Goal: Information Seeking & Learning: Check status

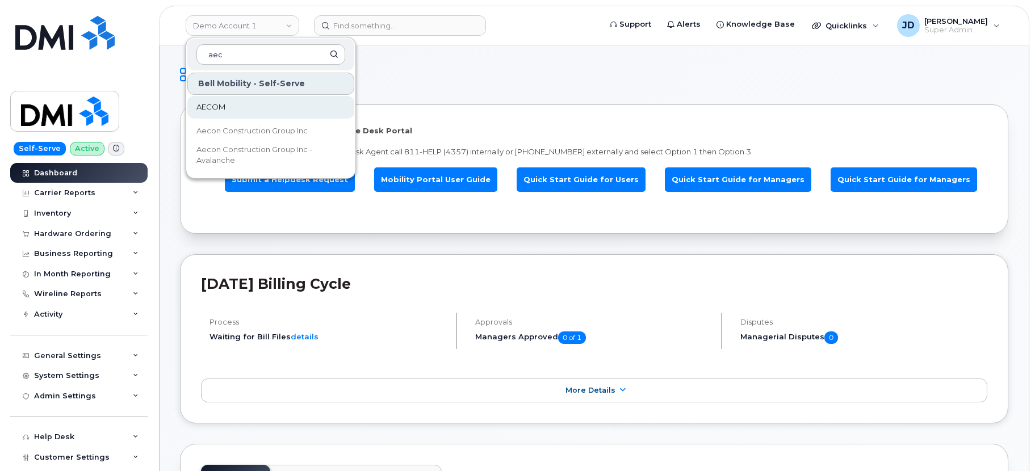
type input "aec"
click at [232, 111] on link "AECOM" at bounding box center [270, 107] width 167 height 23
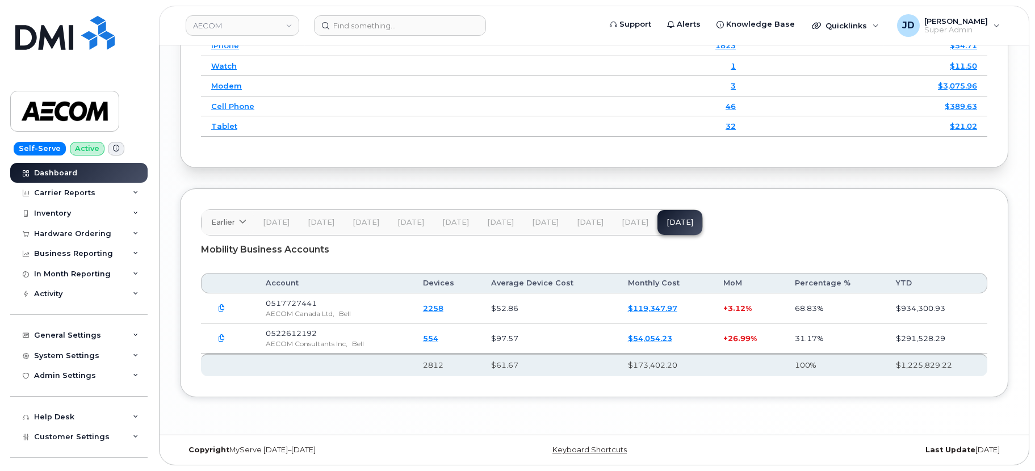
scroll to position [1562, 0]
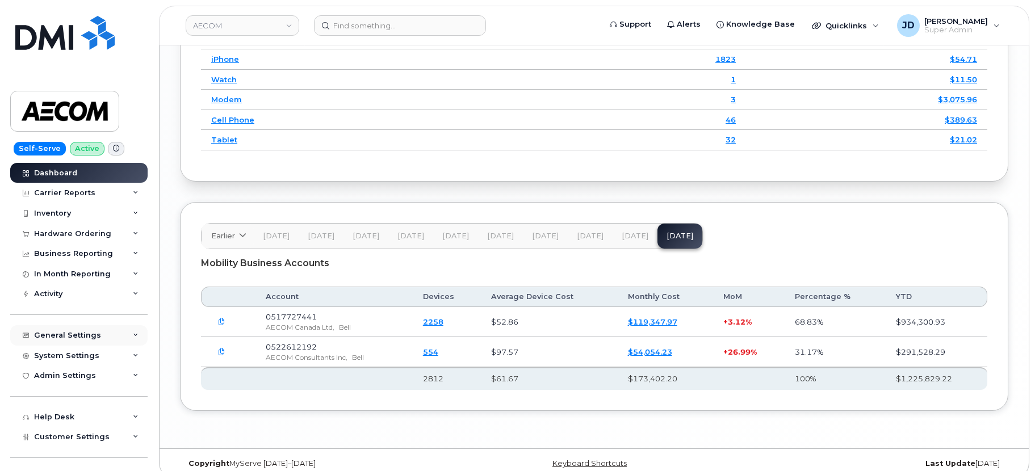
click at [121, 333] on div "General Settings" at bounding box center [78, 335] width 137 height 20
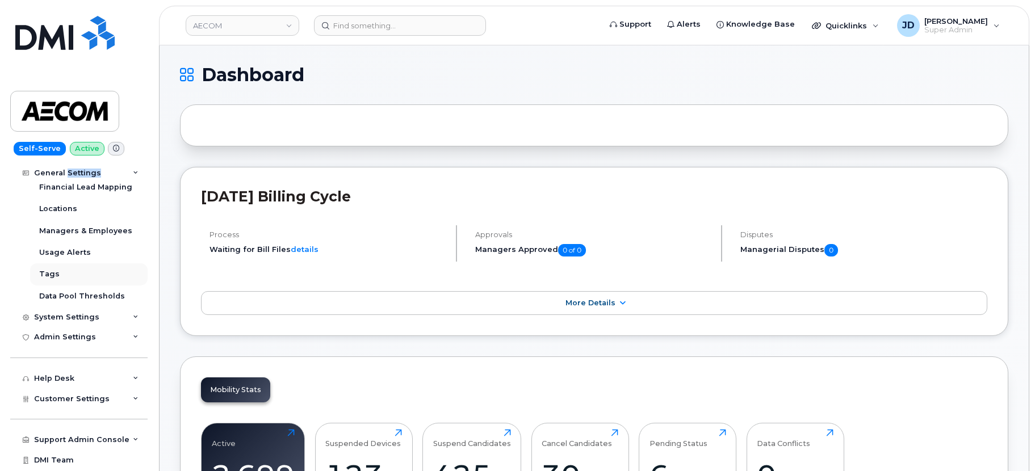
scroll to position [231, 0]
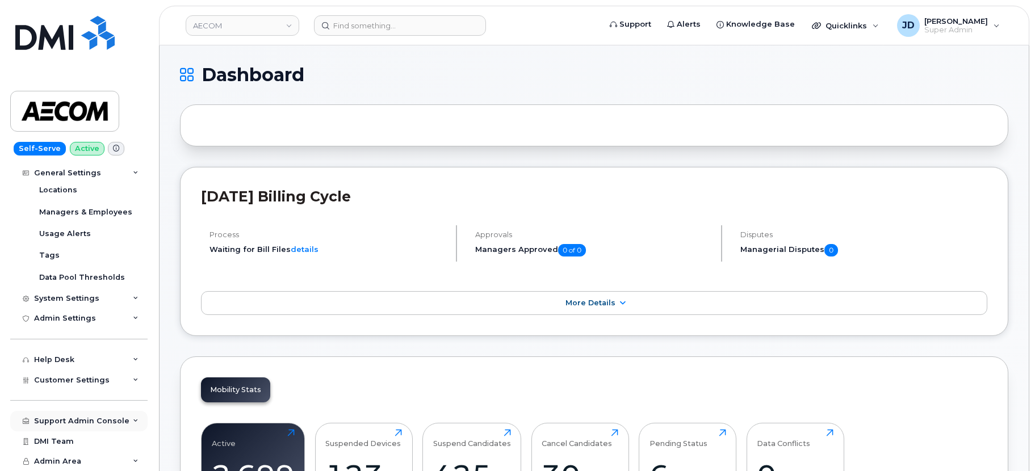
click at [81, 419] on div "Support Admin Console" at bounding box center [81, 421] width 95 height 9
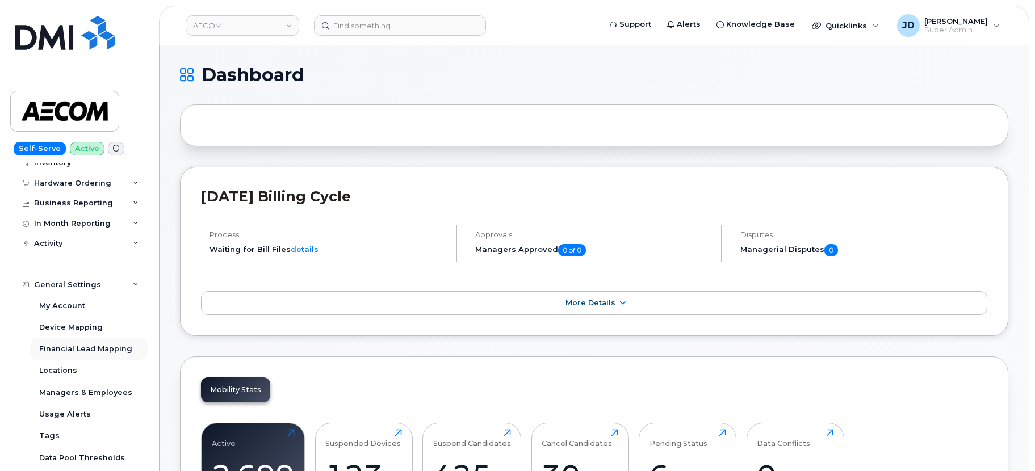
scroll to position [31, 0]
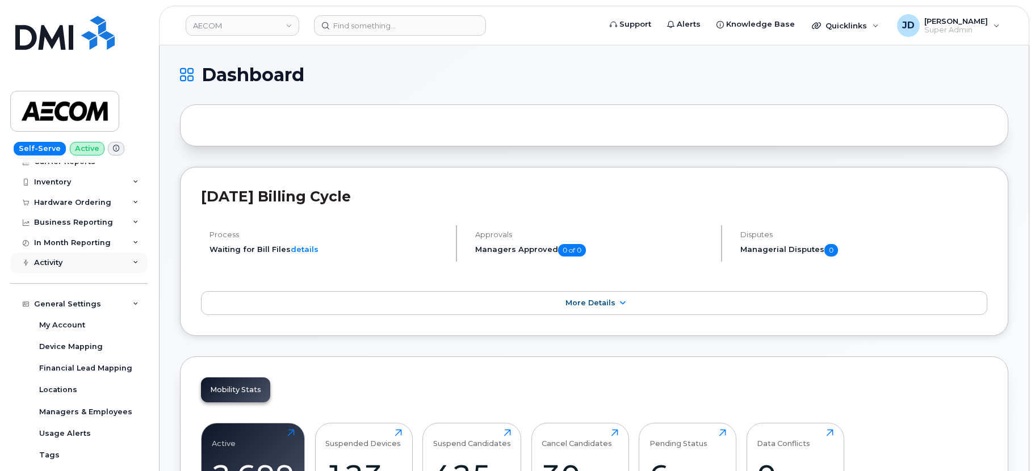
click at [56, 261] on div "Activity" at bounding box center [48, 262] width 28 height 9
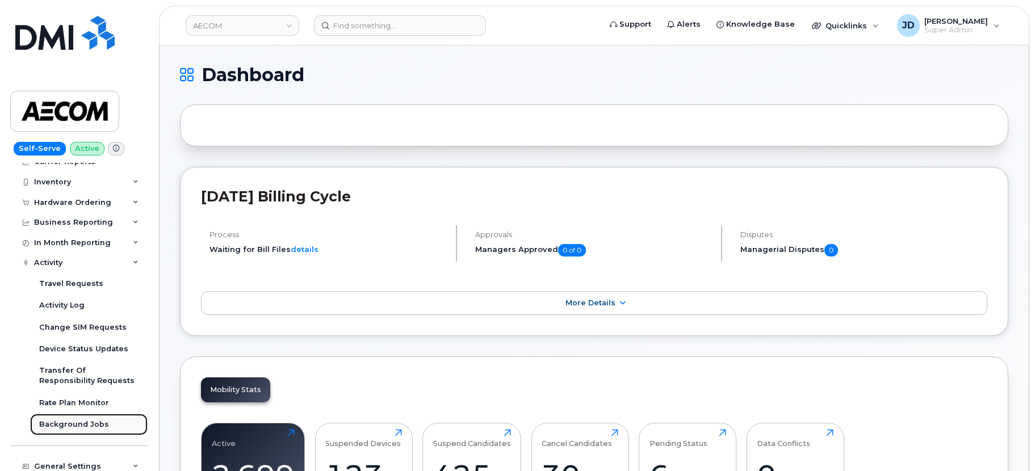
click at [73, 425] on div "Background Jobs" at bounding box center [74, 424] width 70 height 10
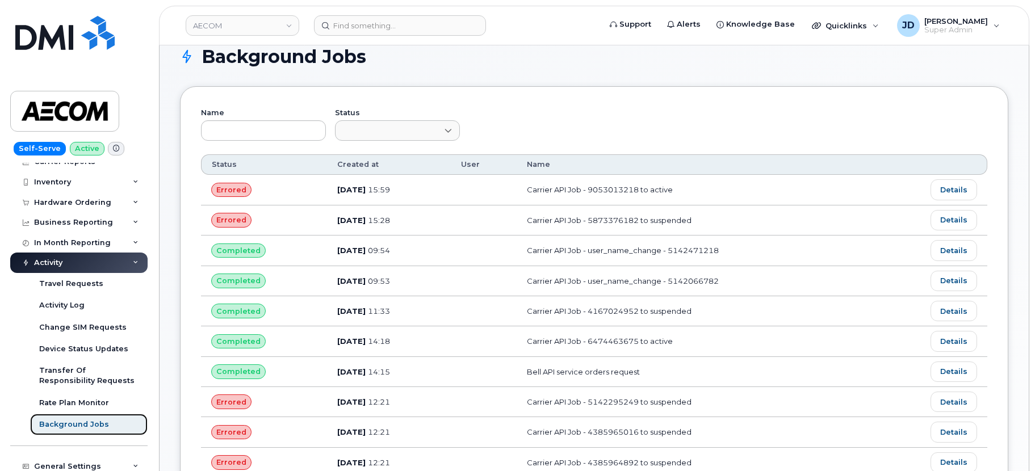
scroll to position [27, 0]
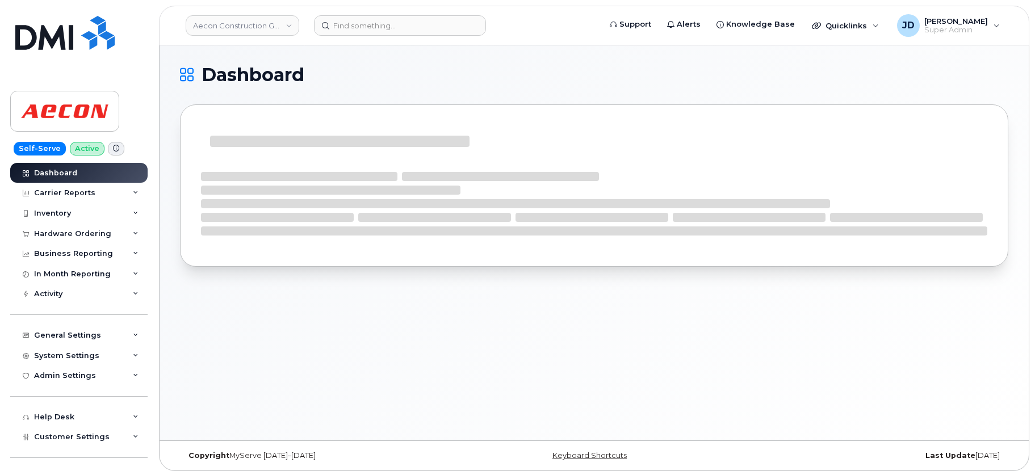
click at [554, 43] on header "Aecon Construction Group Inc Support Alerts Knowledge Base Quicklinks Suspend /…" at bounding box center [594, 26] width 870 height 40
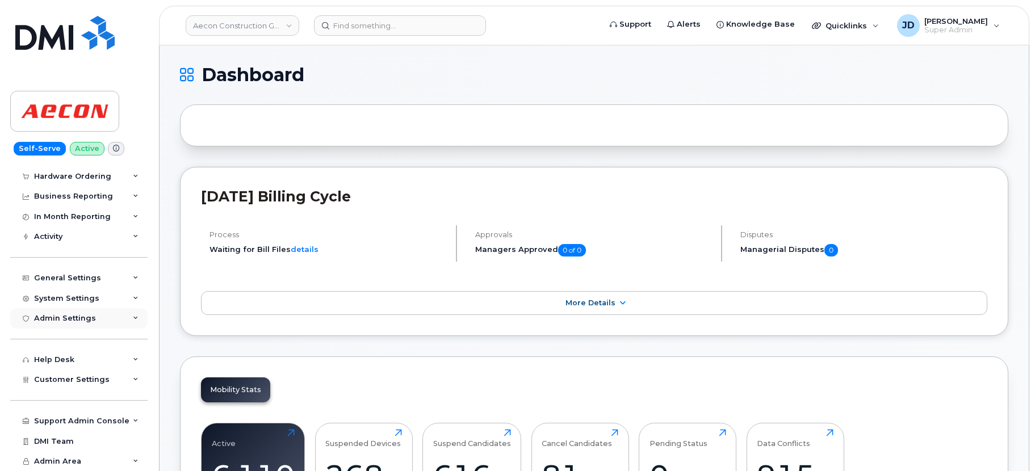
scroll to position [9, 0]
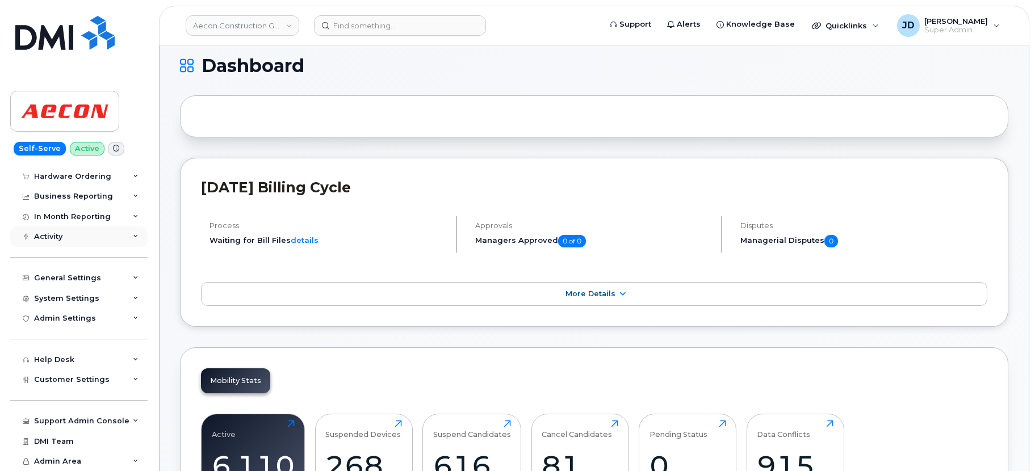
click at [55, 227] on div "Dashboard Carrier Reports Monthly Billing Data Daily Data Pooling Data Behavior…" at bounding box center [80, 317] width 140 height 309
click at [57, 234] on div "Activity" at bounding box center [48, 236] width 28 height 9
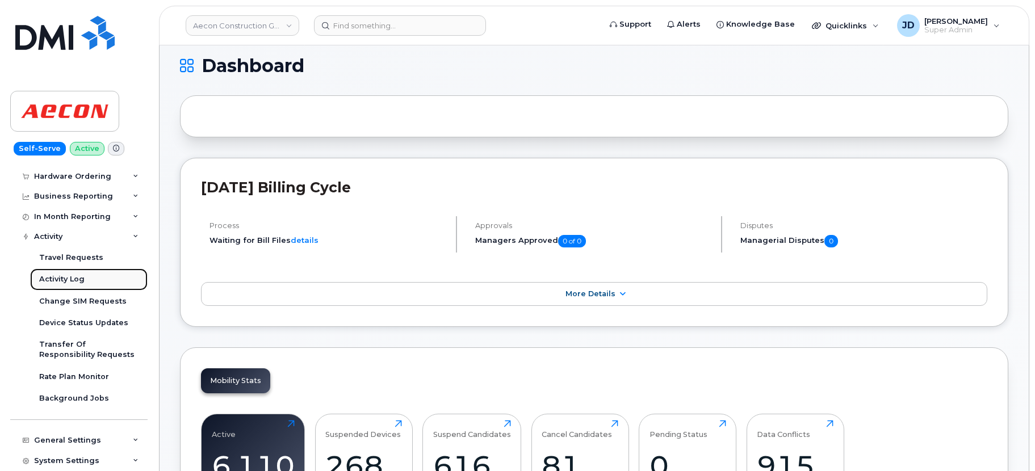
click at [75, 281] on div "Activity Log" at bounding box center [61, 279] width 45 height 10
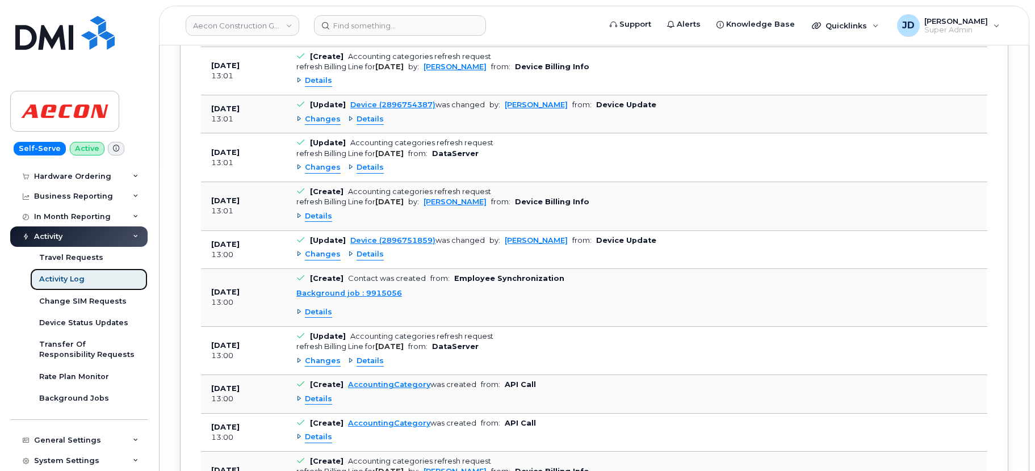
scroll to position [5333, 0]
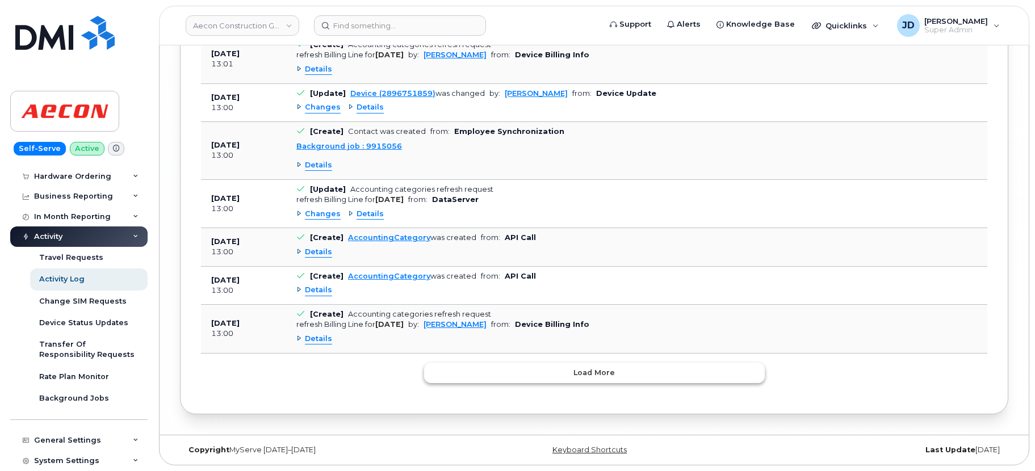
click at [596, 376] on span "Load more" at bounding box center [593, 372] width 41 height 11
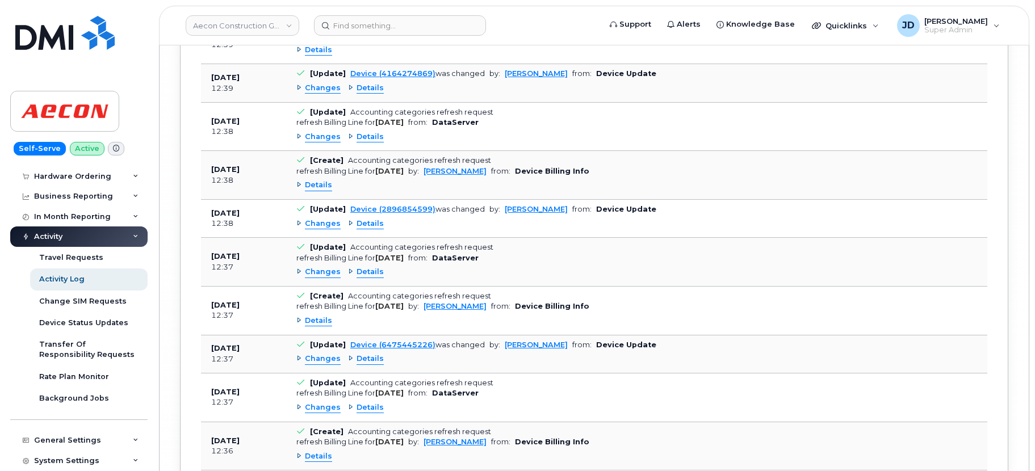
scroll to position [9802, 0]
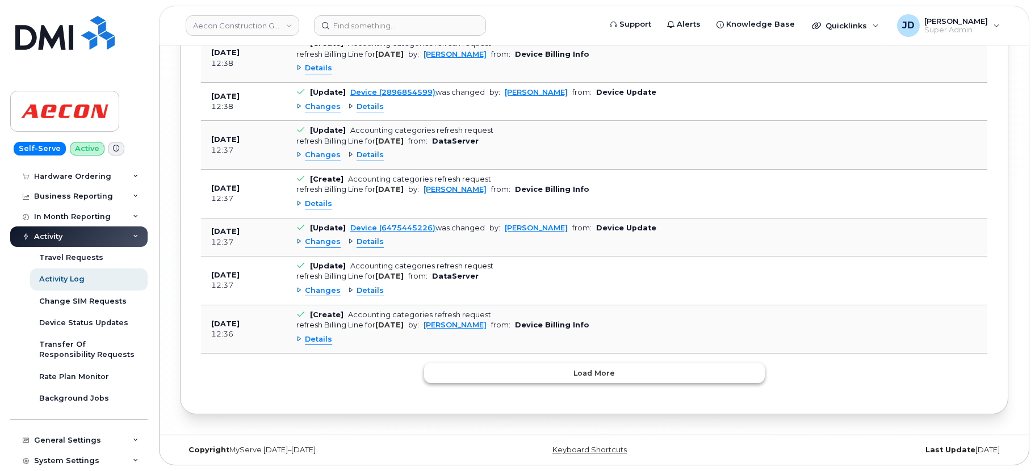
click at [581, 382] on button "Load more" at bounding box center [594, 373] width 341 height 20
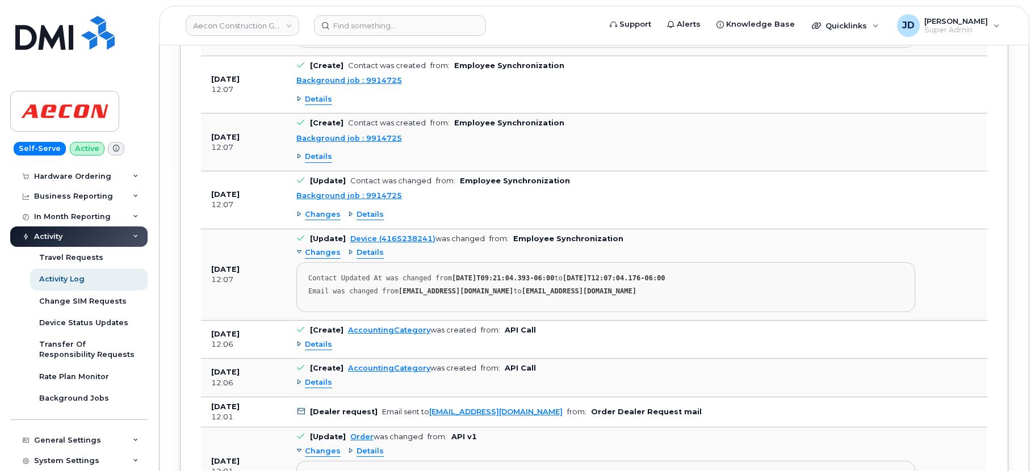
scroll to position [14928, 0]
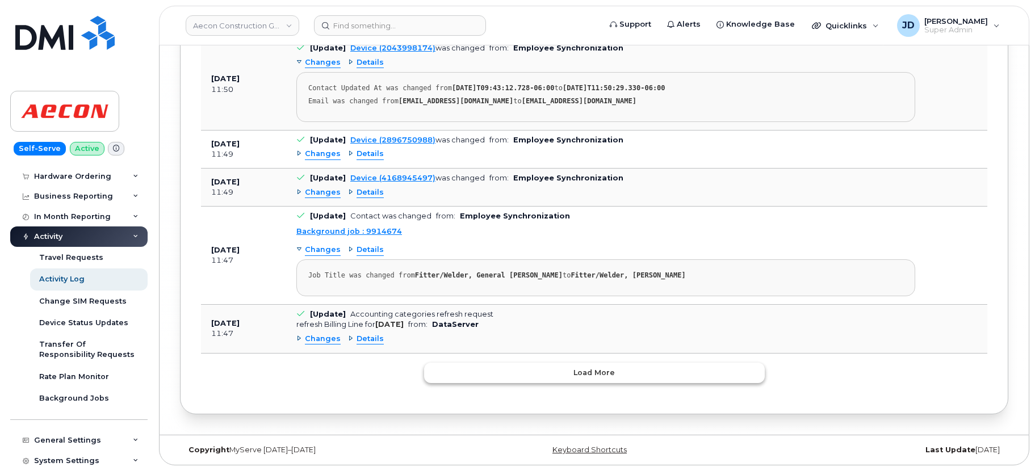
click at [539, 369] on button "Load more" at bounding box center [594, 373] width 341 height 20
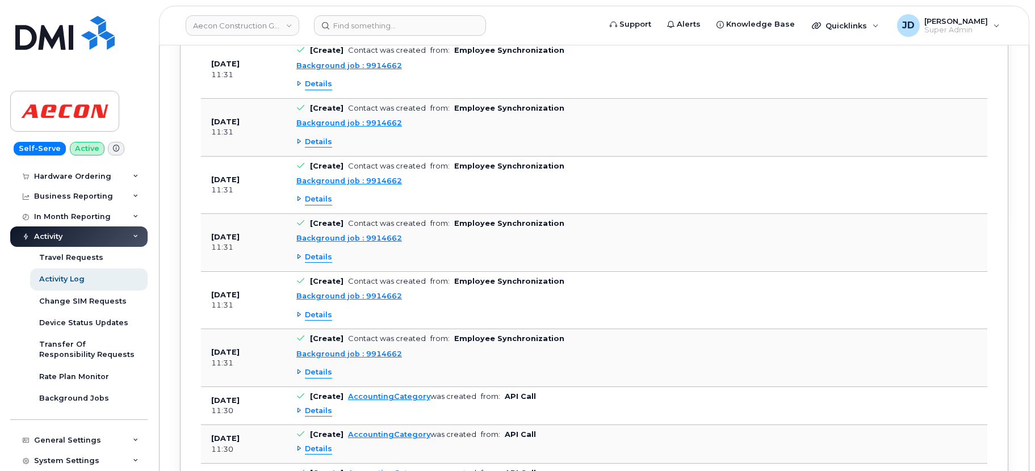
scroll to position [21259, 0]
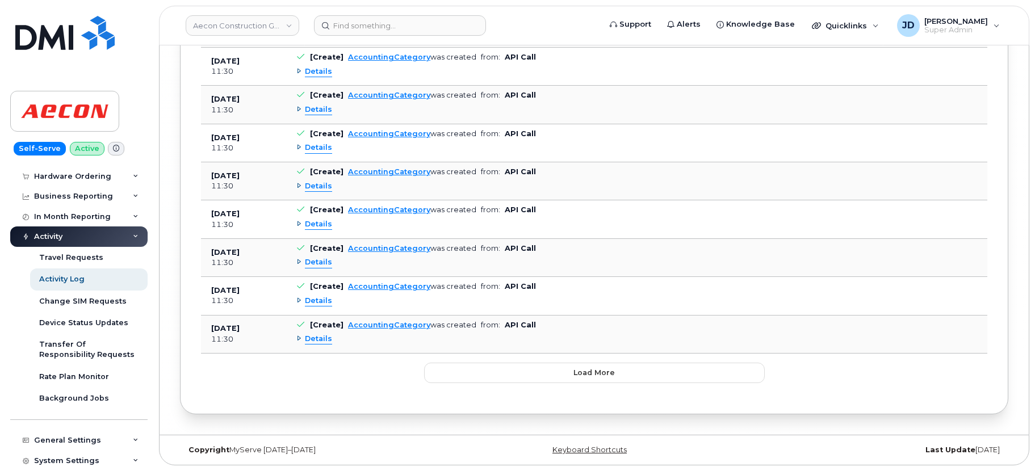
click at [293, 301] on td "[Create] AccountingCategory was created from: API Call Details" at bounding box center [605, 296] width 639 height 38
click at [299, 302] on div "Details" at bounding box center [314, 301] width 36 height 11
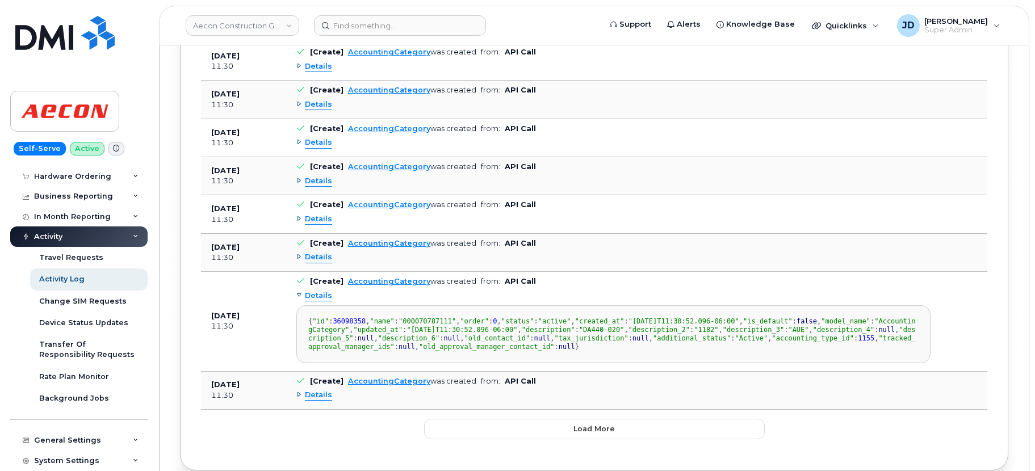
click at [299, 300] on div "Details" at bounding box center [314, 296] width 36 height 11
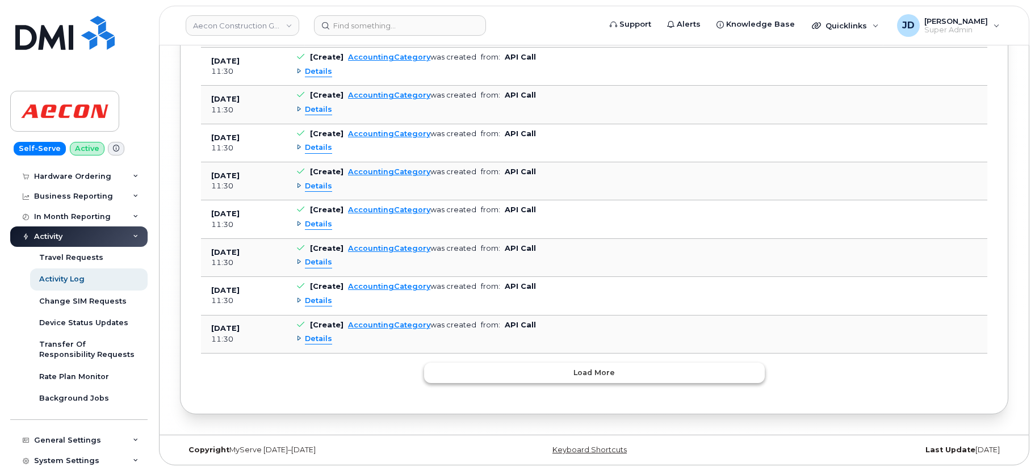
click at [583, 376] on span "Load more" at bounding box center [593, 372] width 41 height 11
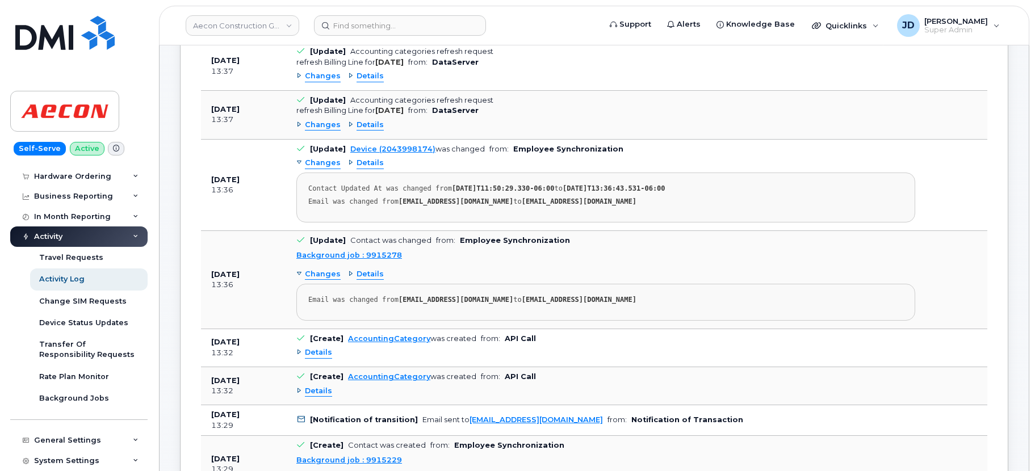
scroll to position [0, 0]
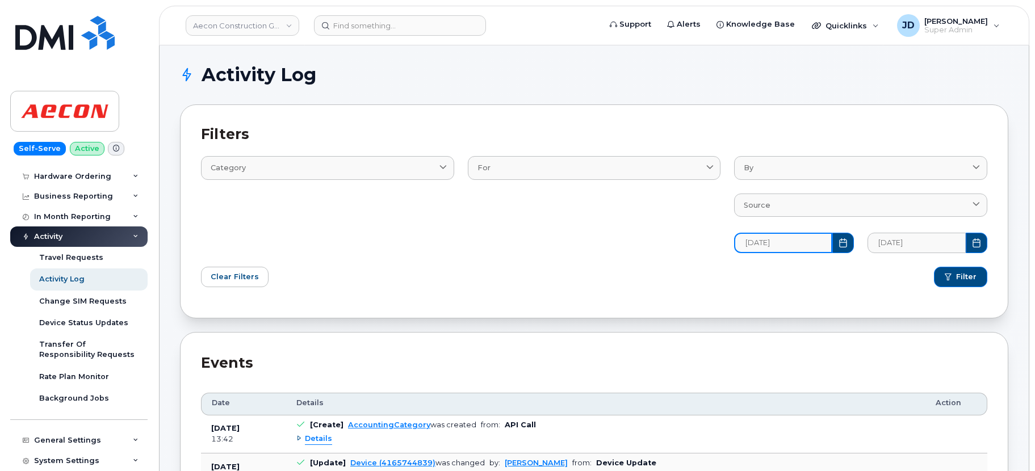
click at [829, 246] on input "09/15/2025" at bounding box center [783, 243] width 98 height 20
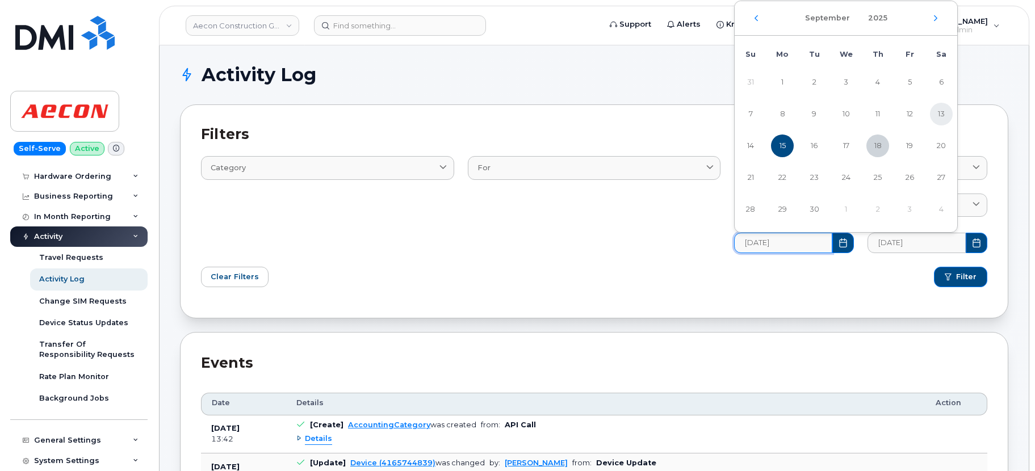
click at [932, 114] on span "13" at bounding box center [941, 114] width 23 height 23
type input "09/13/2025"
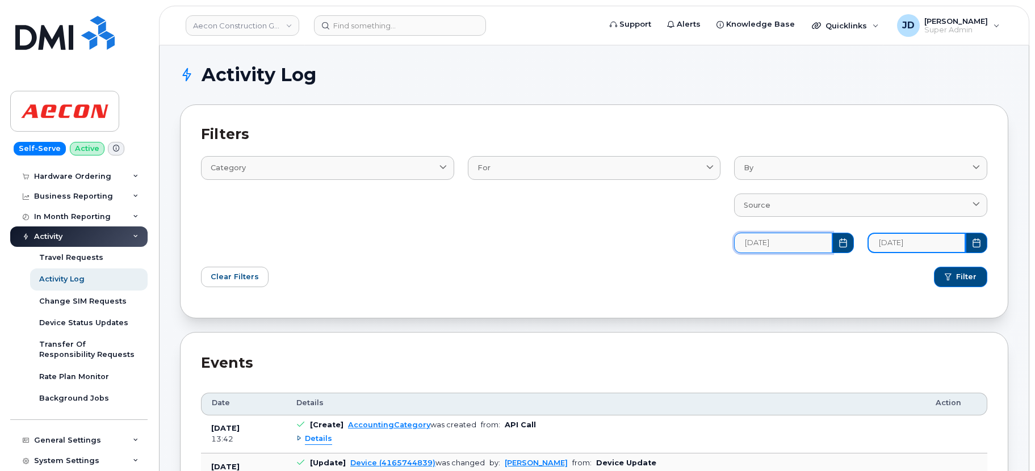
click at [925, 244] on input "09/18/2025" at bounding box center [916, 243] width 98 height 20
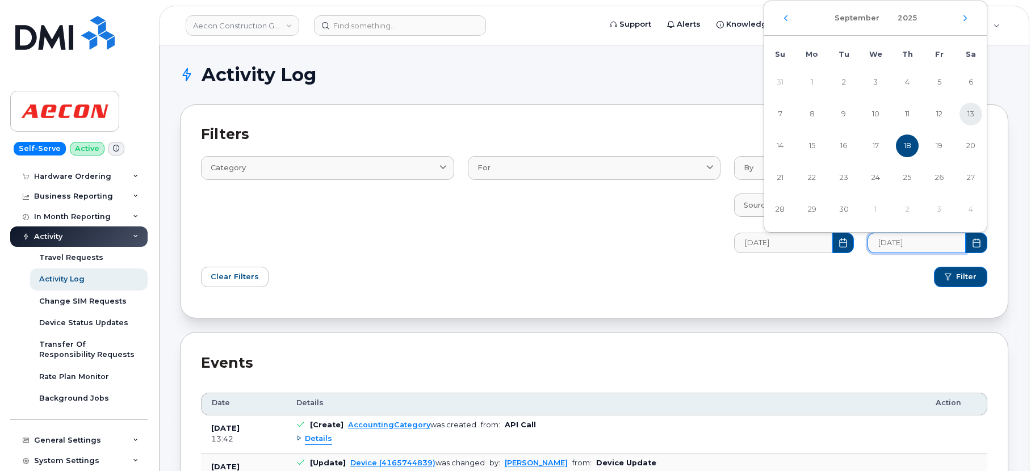
click at [981, 116] on span "13" at bounding box center [970, 114] width 23 height 23
type input "09/13/2025"
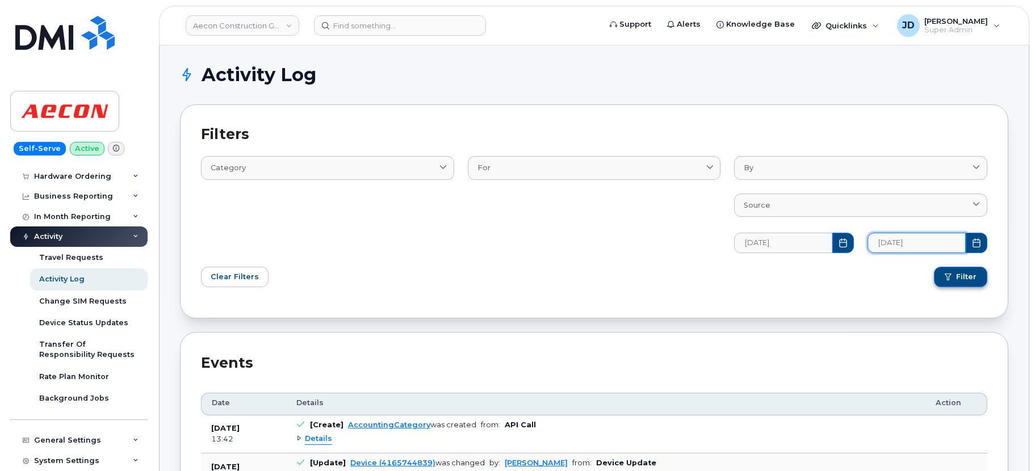
click at [951, 275] on span "submit" at bounding box center [947, 277] width 7 height 7
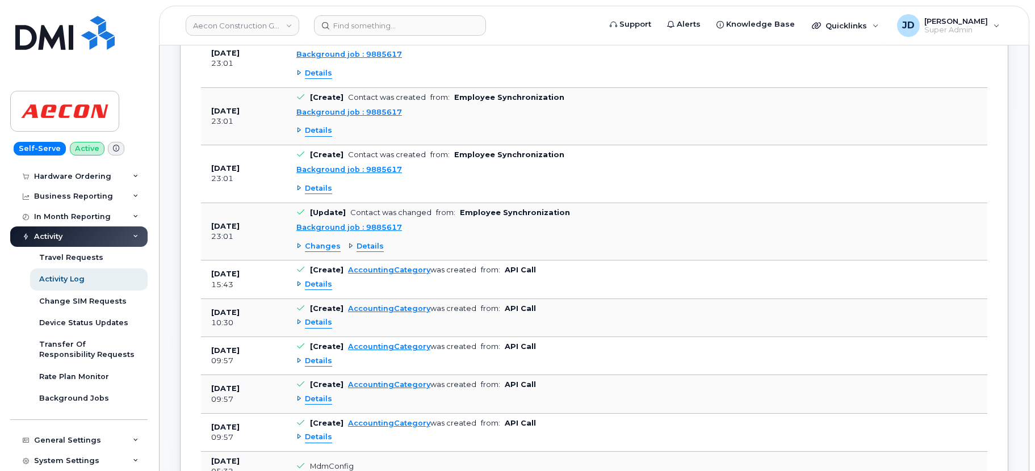
scroll to position [1081, 0]
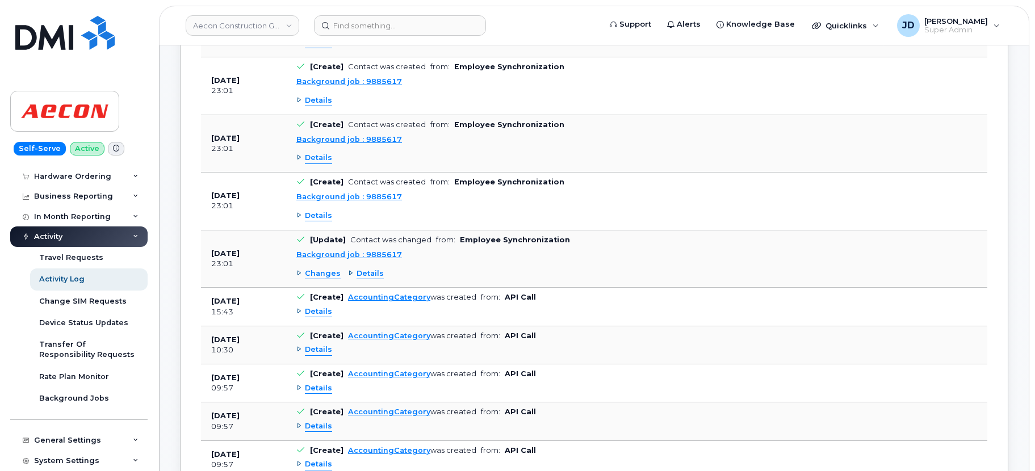
click at [315, 274] on span "Changes" at bounding box center [323, 273] width 36 height 11
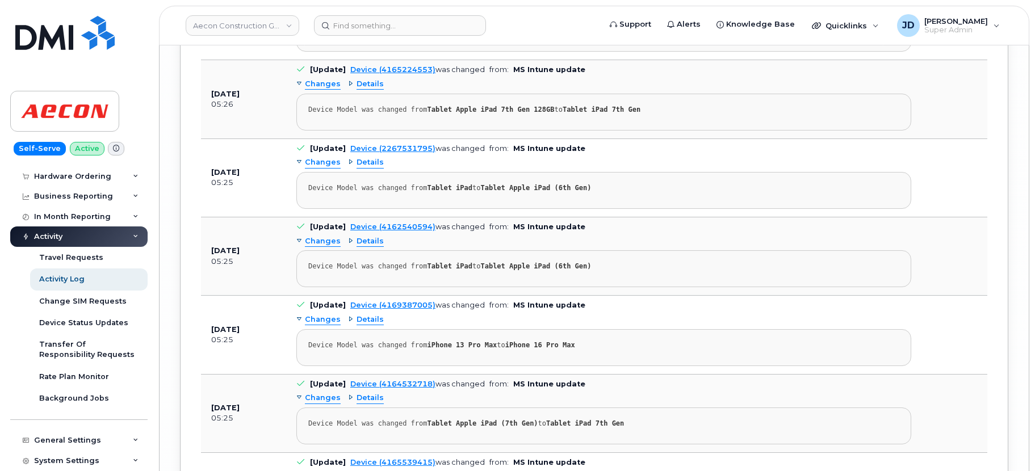
scroll to position [7580, 0]
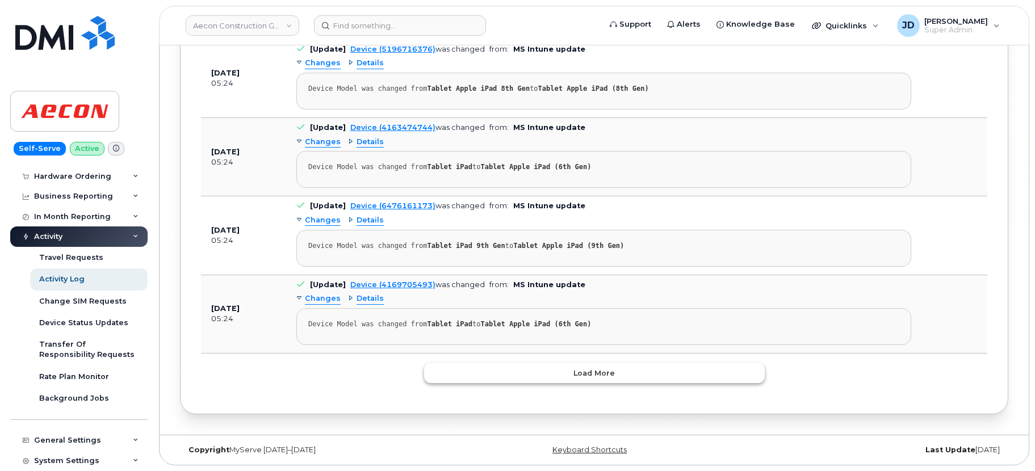
click at [621, 370] on button "Load more" at bounding box center [594, 373] width 341 height 20
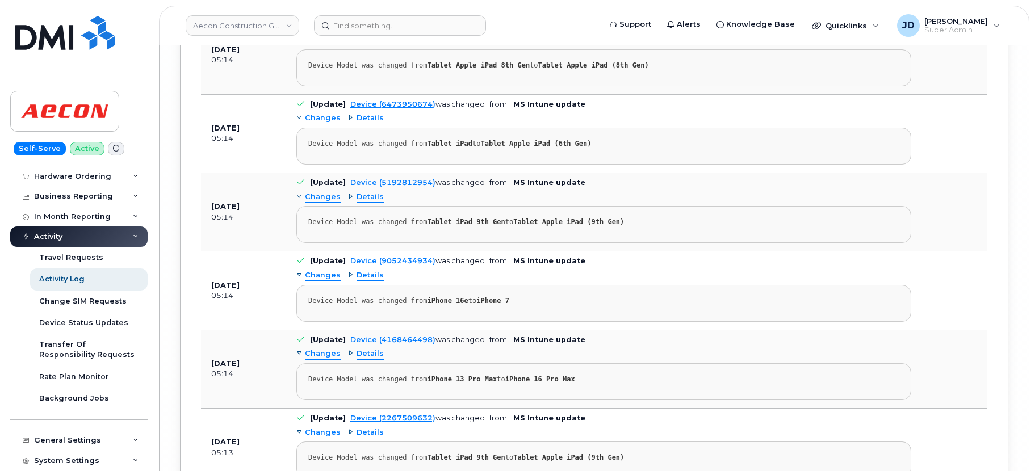
scroll to position [15433, 0]
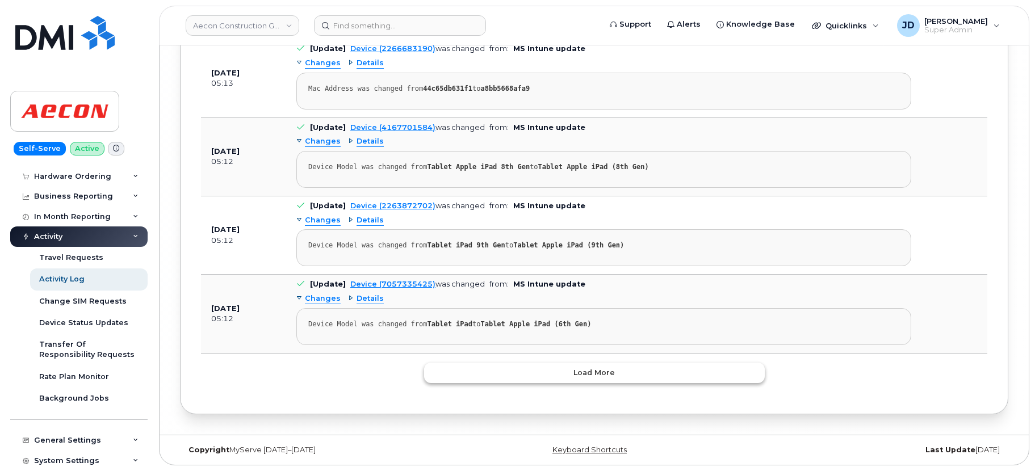
click at [526, 370] on button "Load more" at bounding box center [594, 373] width 341 height 20
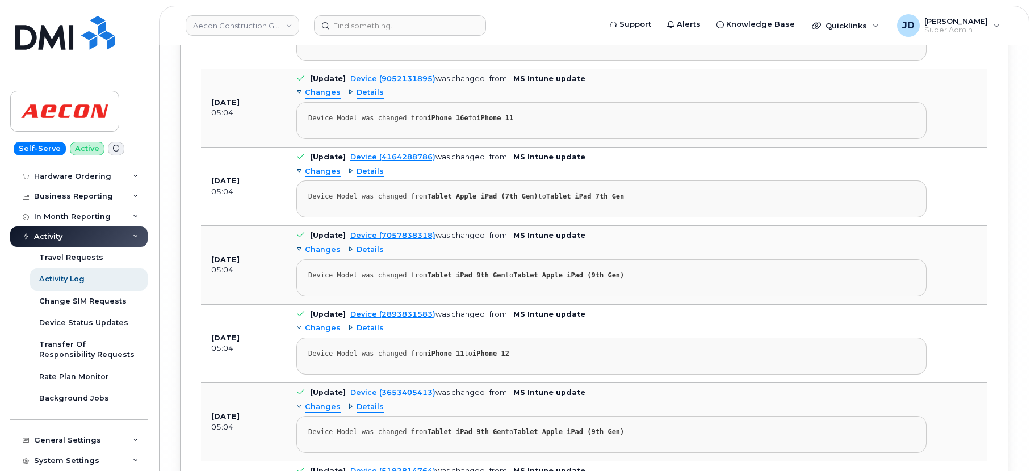
scroll to position [23312, 0]
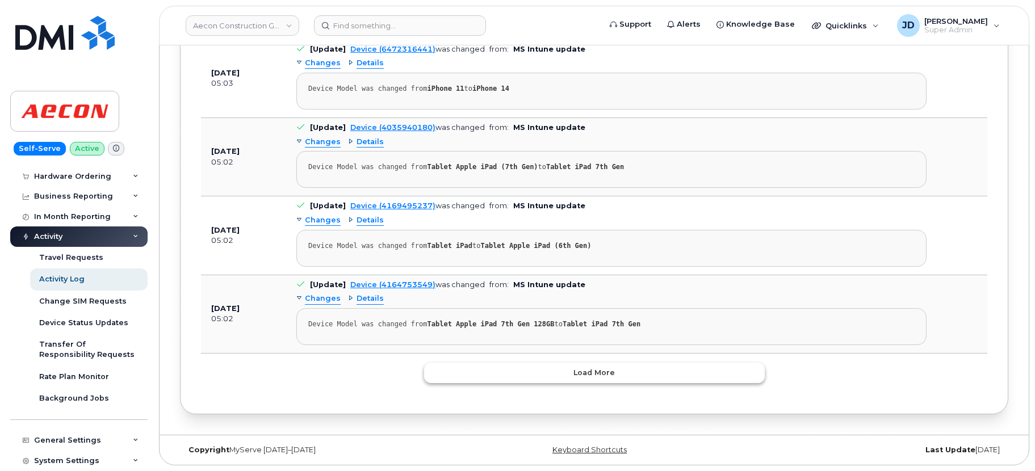
click at [584, 368] on span "Load more" at bounding box center [593, 372] width 41 height 11
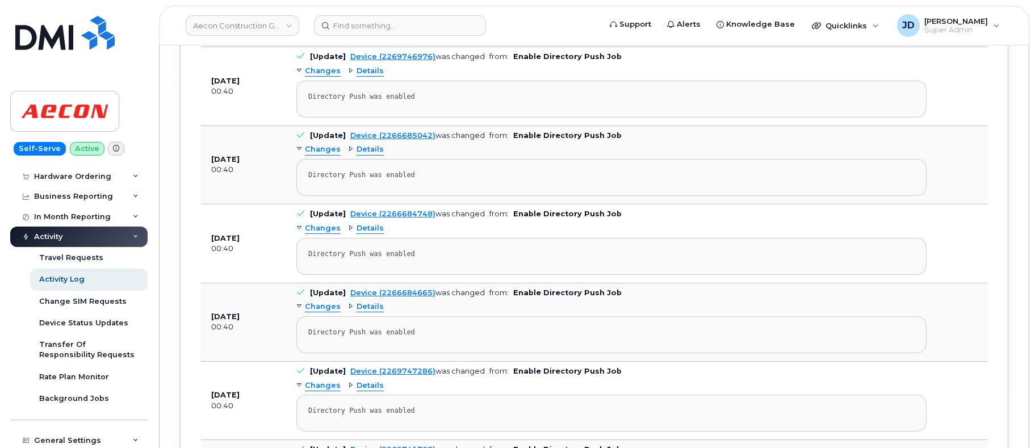
scroll to position [27862, 0]
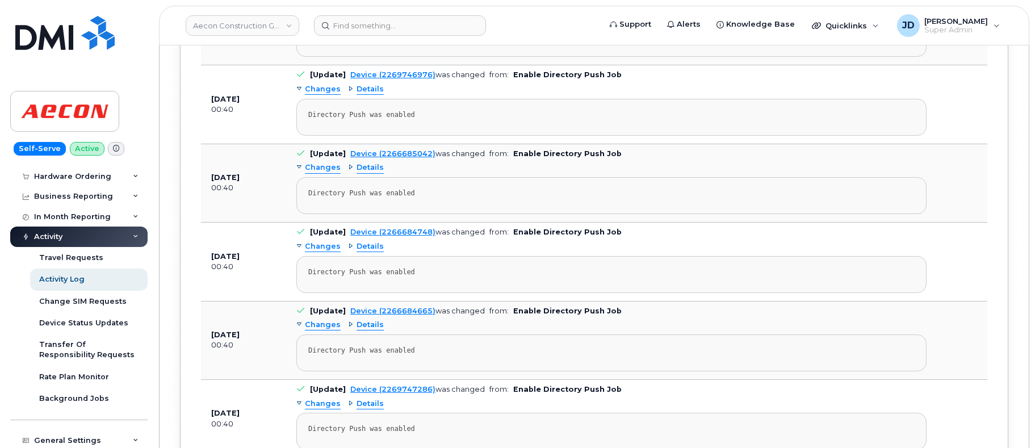
click at [774, 249] on div "Changes Details Directory Push was enabled" at bounding box center [611, 264] width 630 height 55
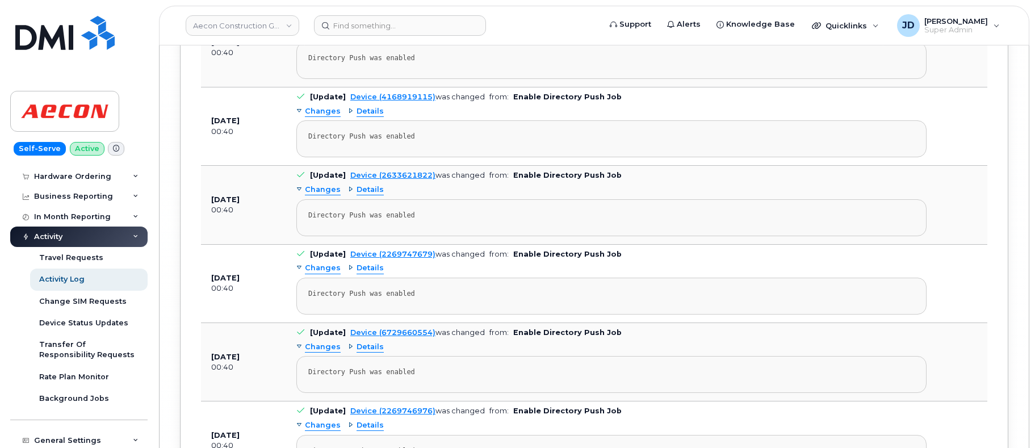
scroll to position [28053, 0]
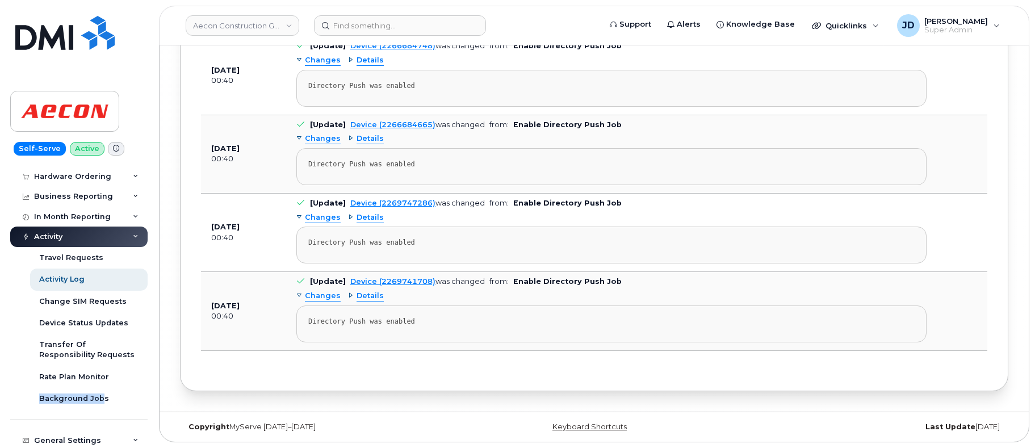
click at [354, 293] on div "Details" at bounding box center [366, 296] width 36 height 11
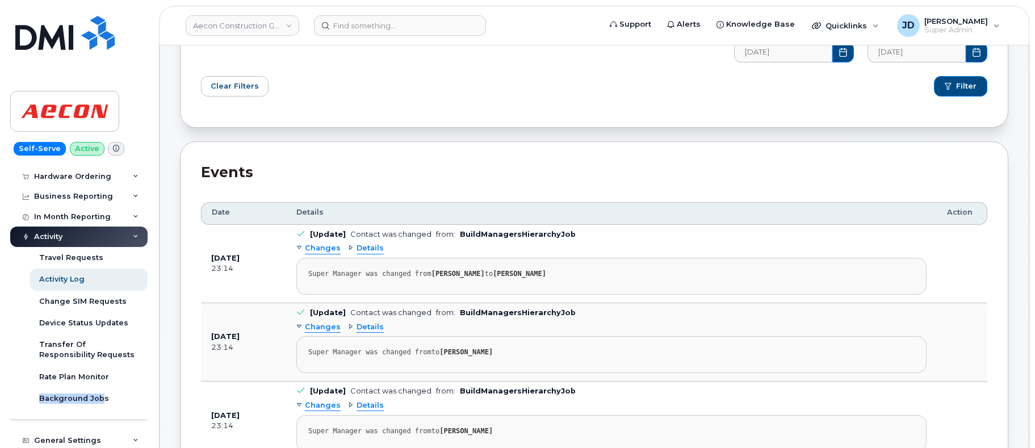
scroll to position [318, 0]
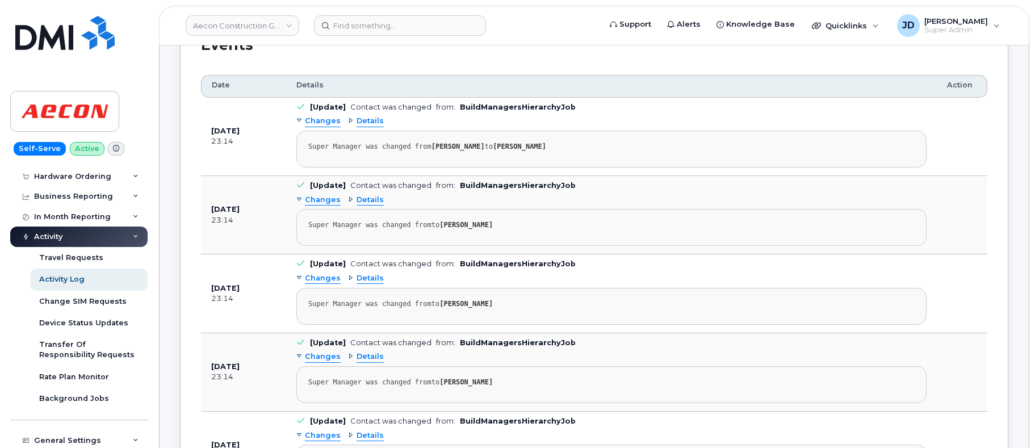
click at [358, 121] on span "Details" at bounding box center [369, 121] width 27 height 11
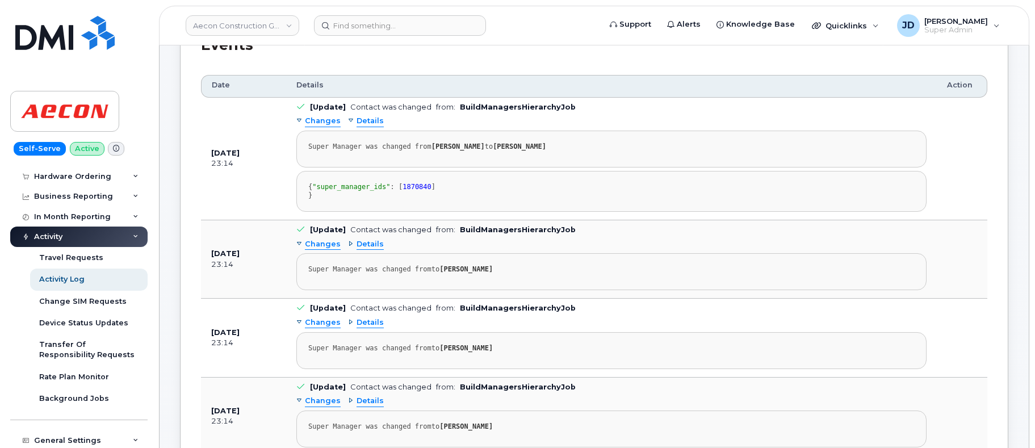
click at [358, 121] on span "Details" at bounding box center [369, 121] width 27 height 11
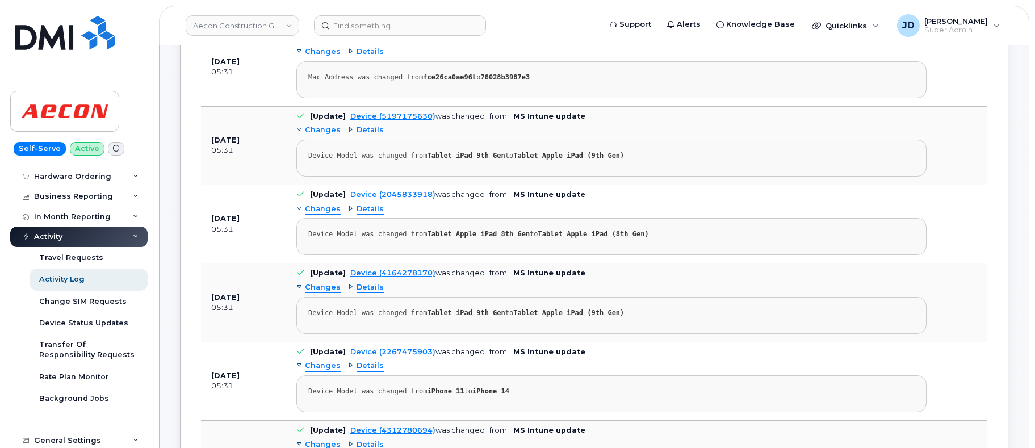
scroll to position [2888, 0]
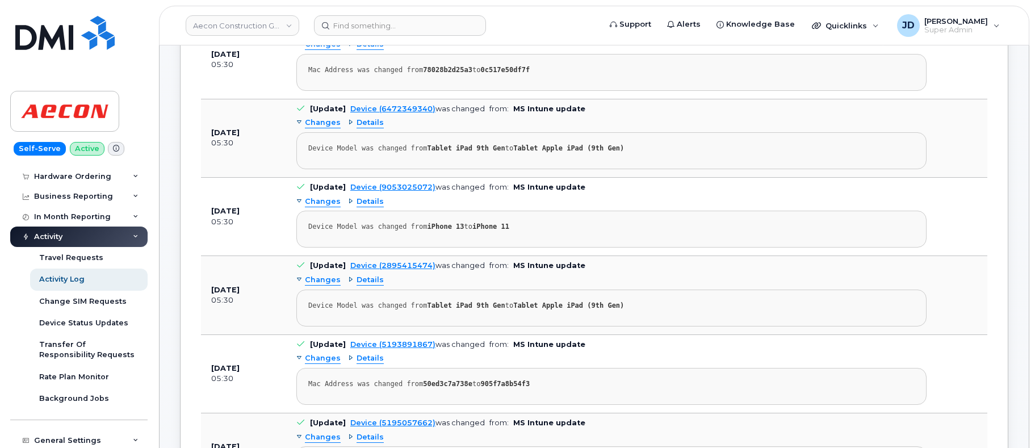
click at [369, 201] on span "Details" at bounding box center [369, 201] width 27 height 11
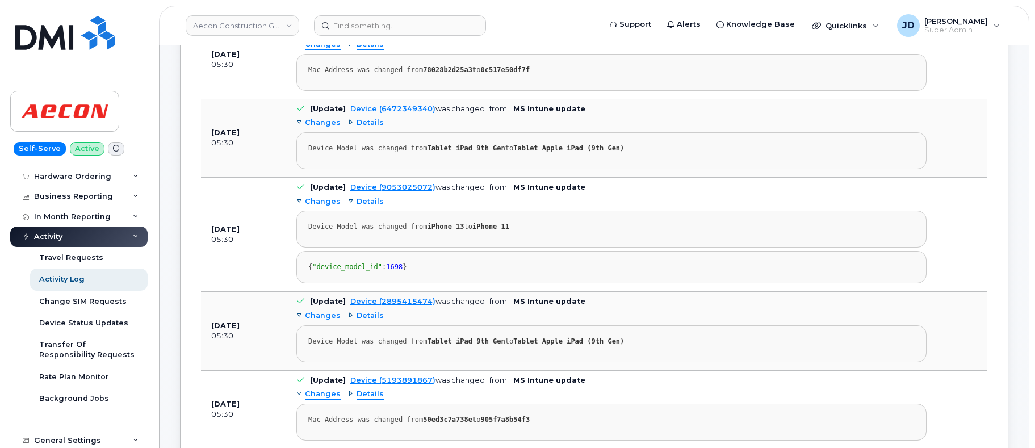
click at [369, 201] on span "Details" at bounding box center [369, 201] width 27 height 11
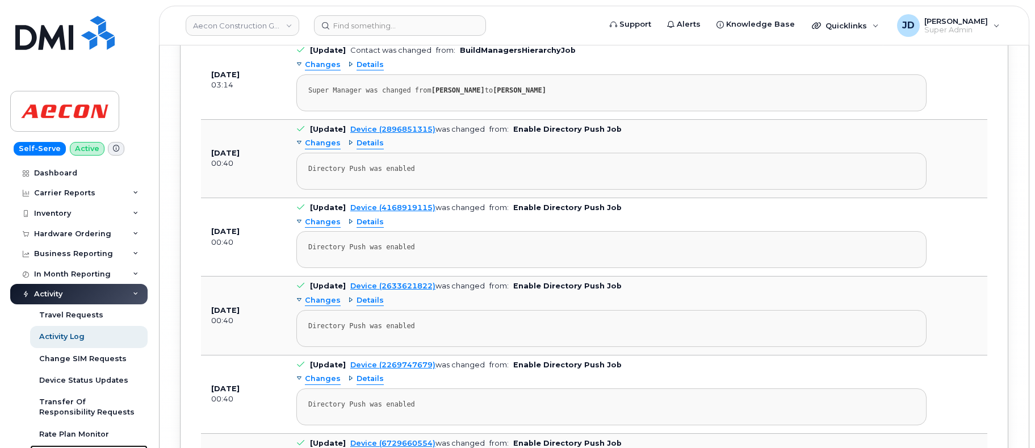
scroll to position [27433, 0]
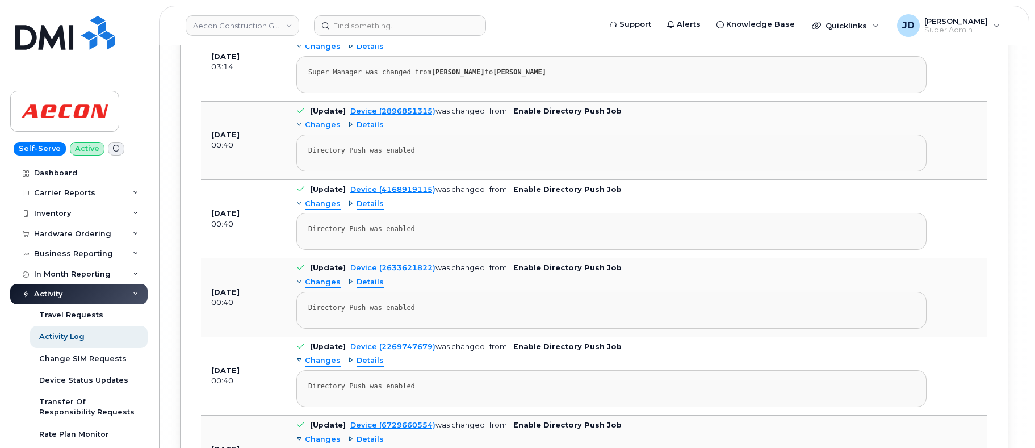
click at [368, 131] on span "Details" at bounding box center [369, 125] width 27 height 11
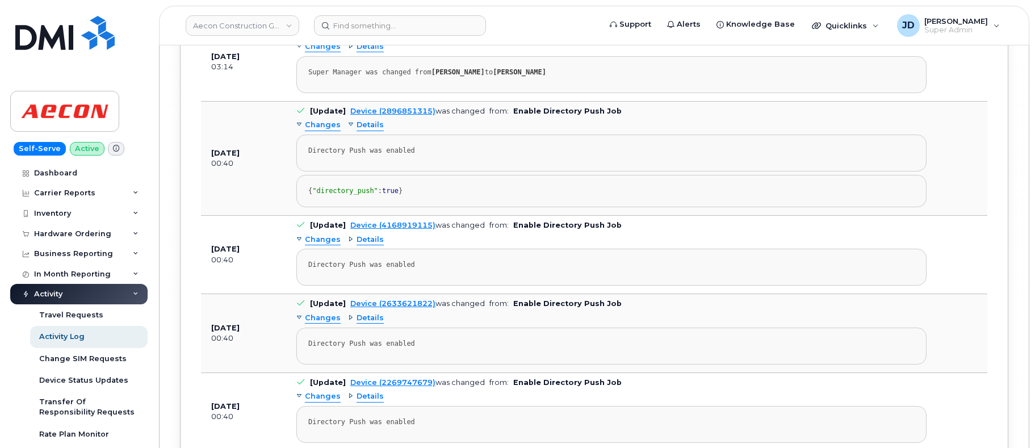
click at [368, 131] on span "Details" at bounding box center [369, 125] width 27 height 11
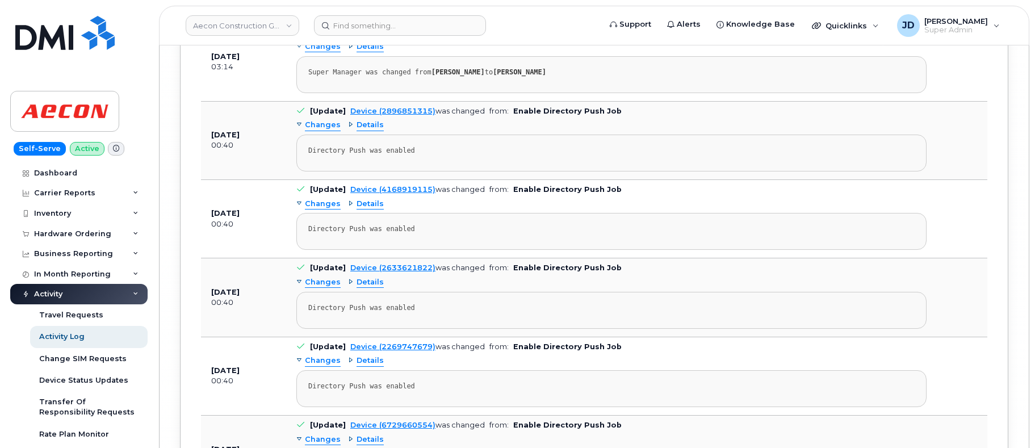
click at [318, 130] on span "Changes" at bounding box center [323, 125] width 36 height 11
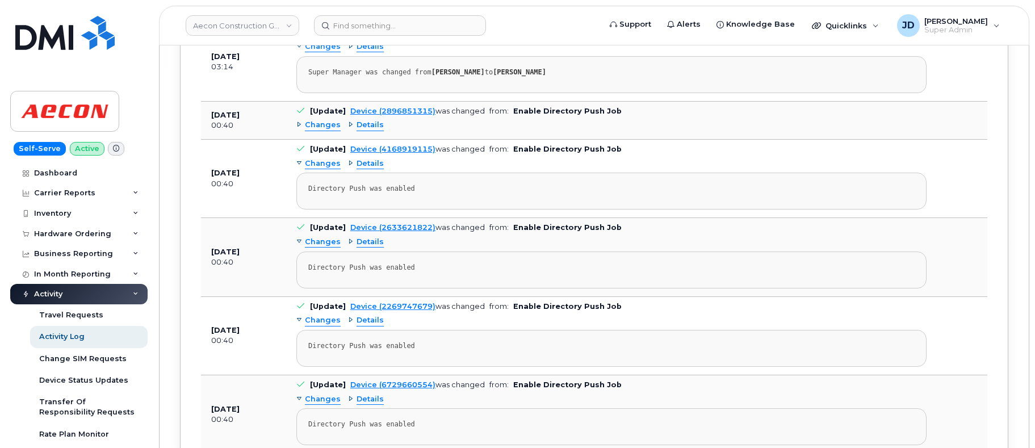
click at [318, 130] on span "Changes" at bounding box center [323, 125] width 36 height 11
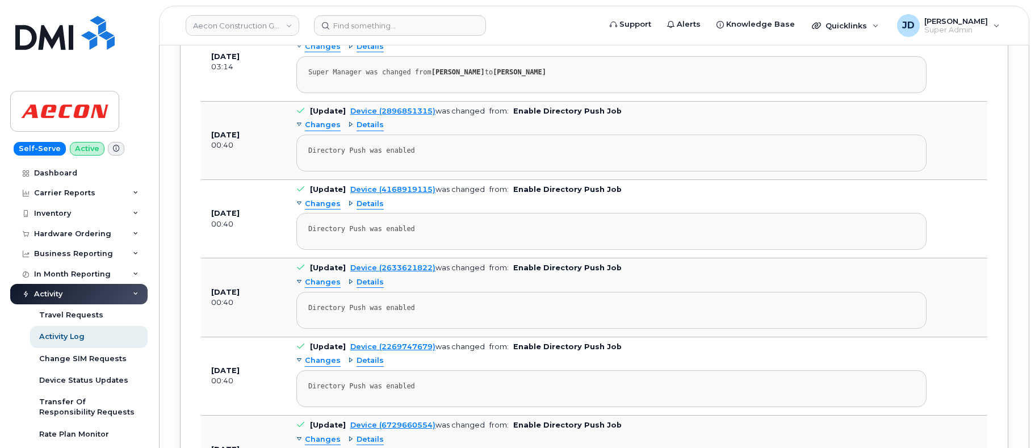
click at [356, 128] on span "Details" at bounding box center [369, 125] width 27 height 11
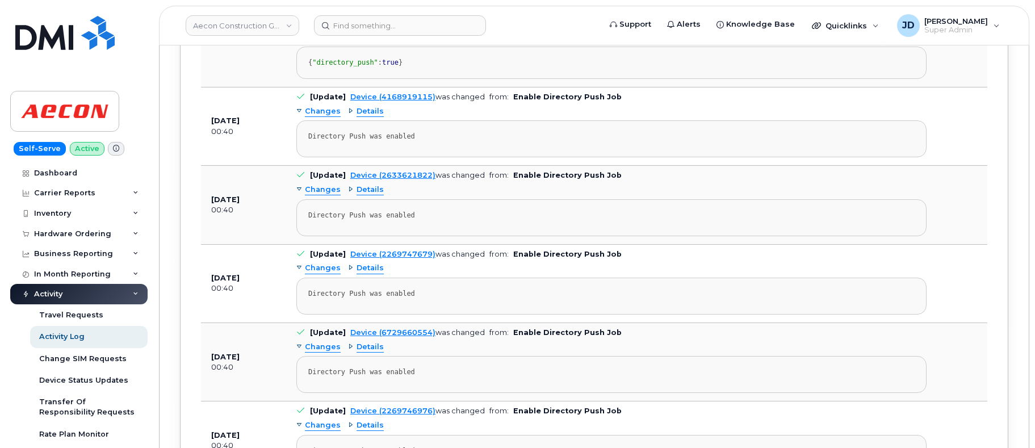
scroll to position [28158, 0]
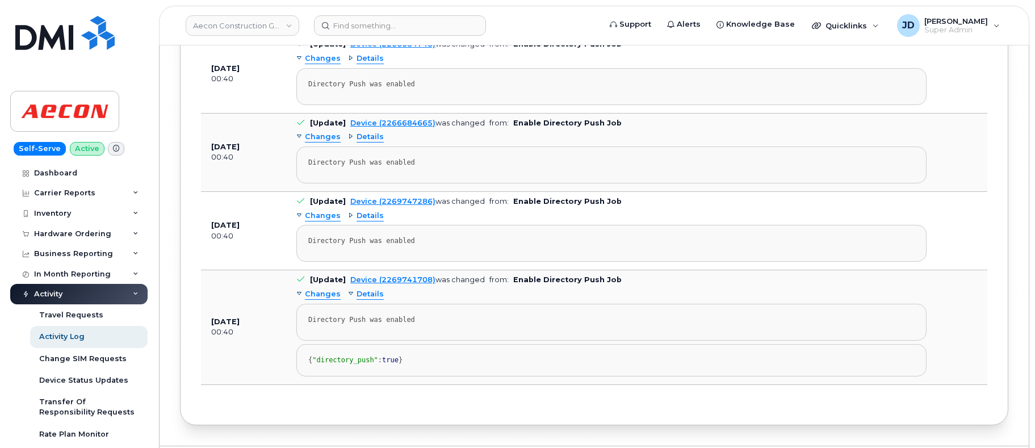
scroll to position [0, 0]
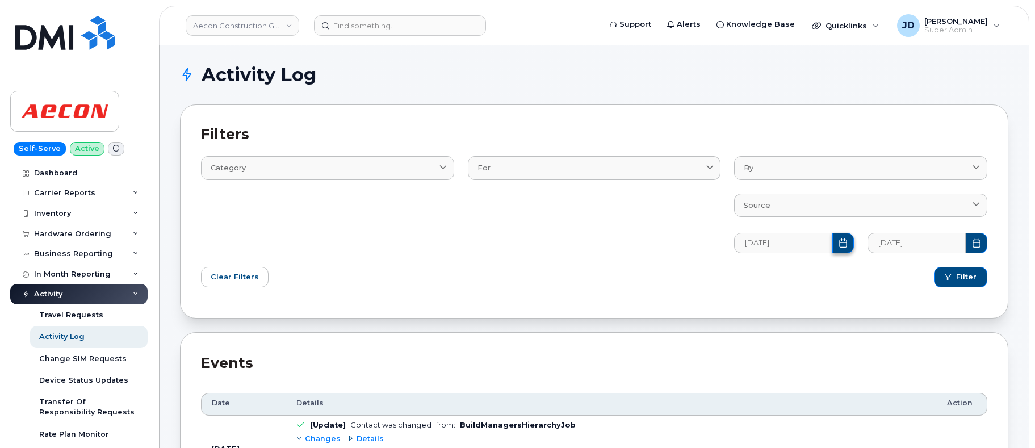
click at [840, 241] on icon "Choose Date" at bounding box center [842, 242] width 9 height 9
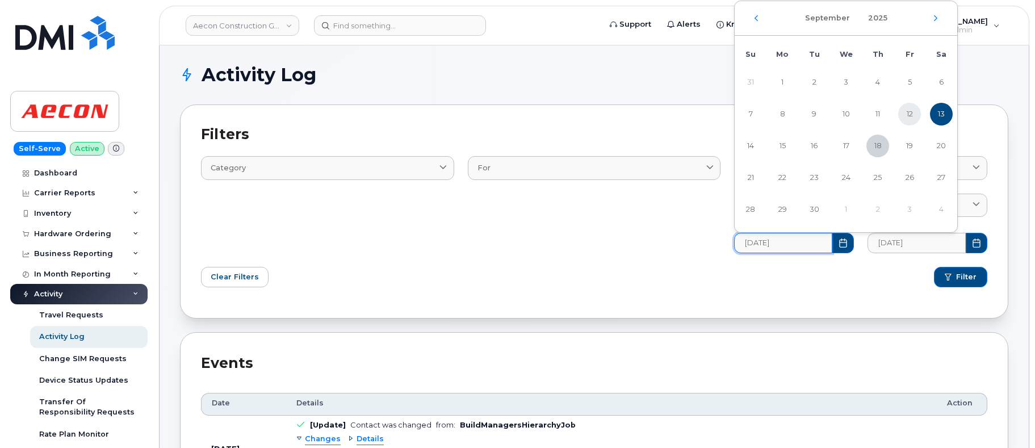
click at [910, 115] on span "12" at bounding box center [909, 114] width 23 height 23
type input "09/12/2025"
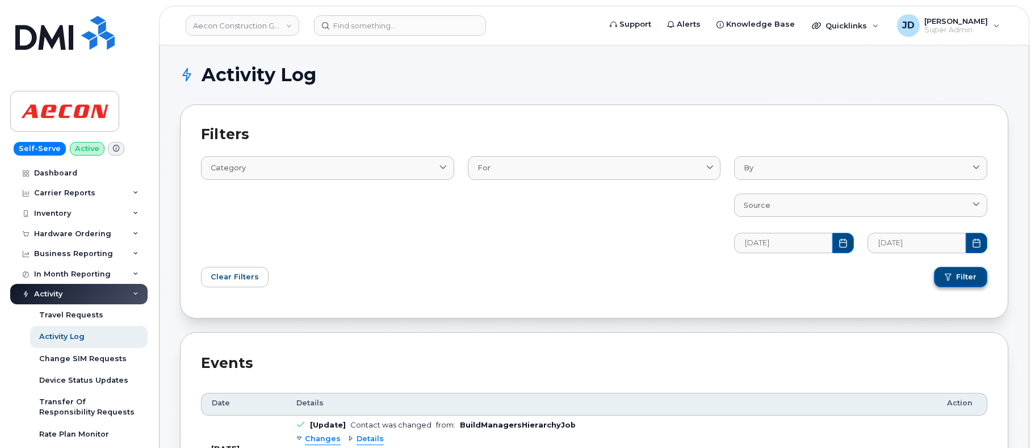
click at [954, 275] on button "Filter" at bounding box center [960, 277] width 53 height 20
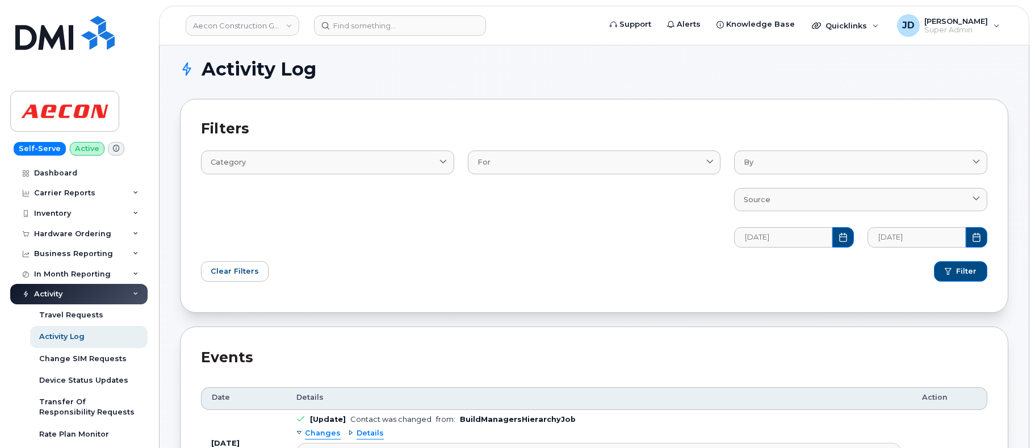
scroll to position [7542, 0]
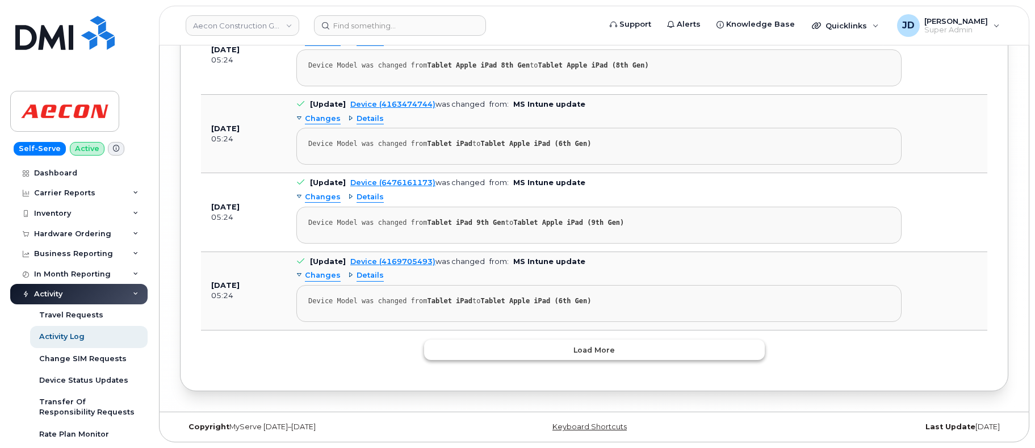
click at [614, 345] on button "Load more" at bounding box center [594, 349] width 341 height 20
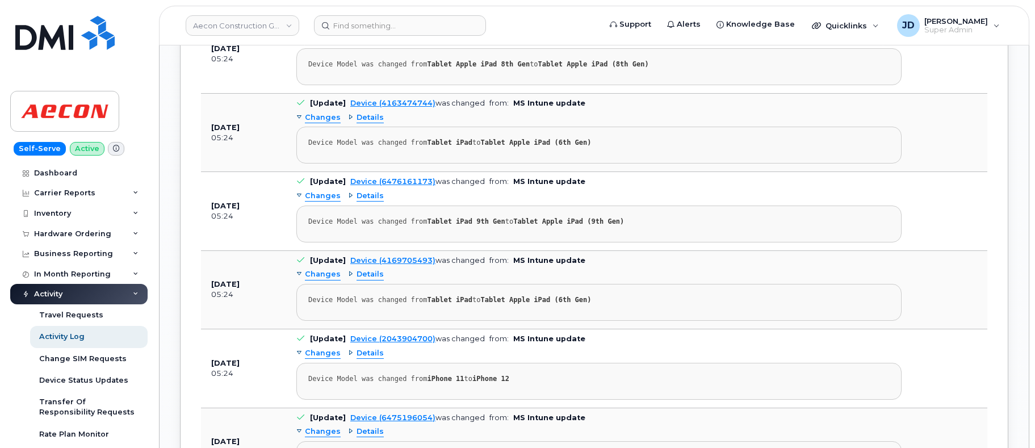
scroll to position [15395, 0]
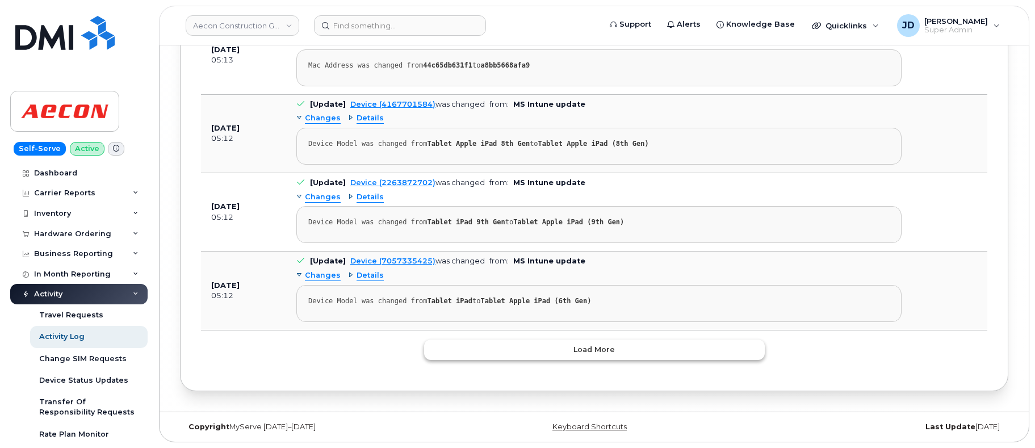
click at [599, 348] on span "Load more" at bounding box center [593, 349] width 41 height 11
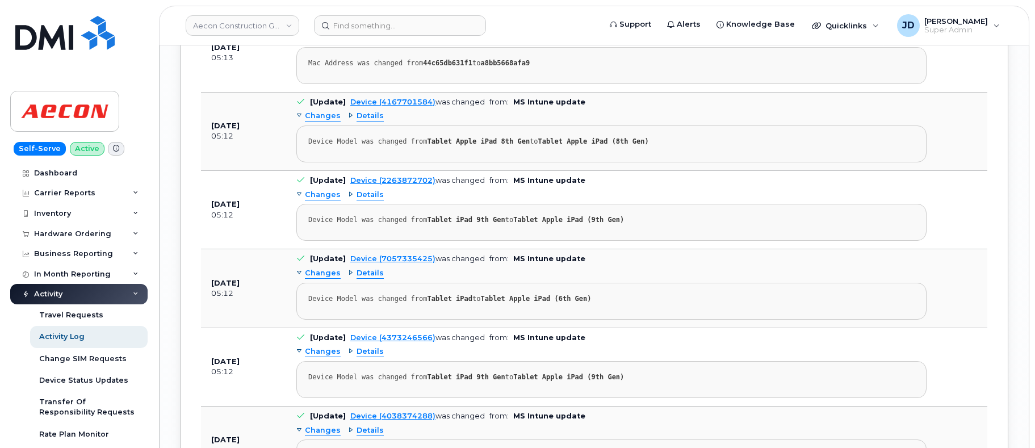
scroll to position [23273, 0]
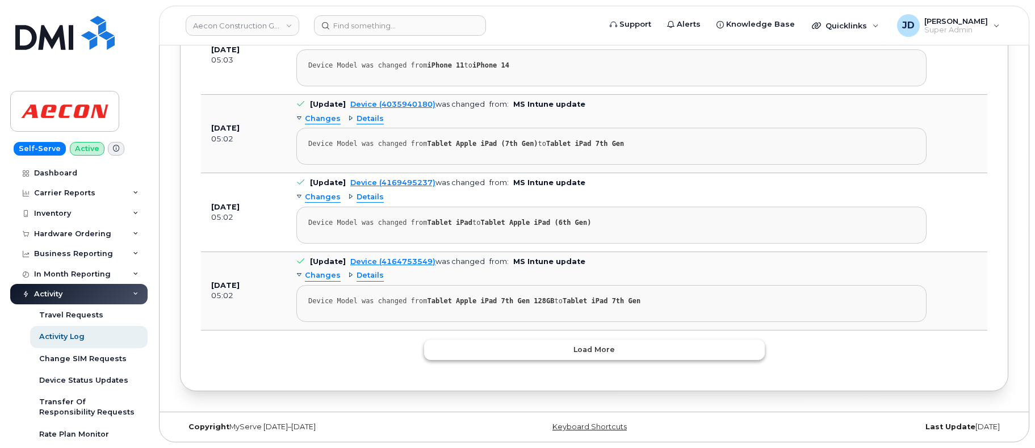
click at [574, 358] on button "Load more" at bounding box center [594, 349] width 341 height 20
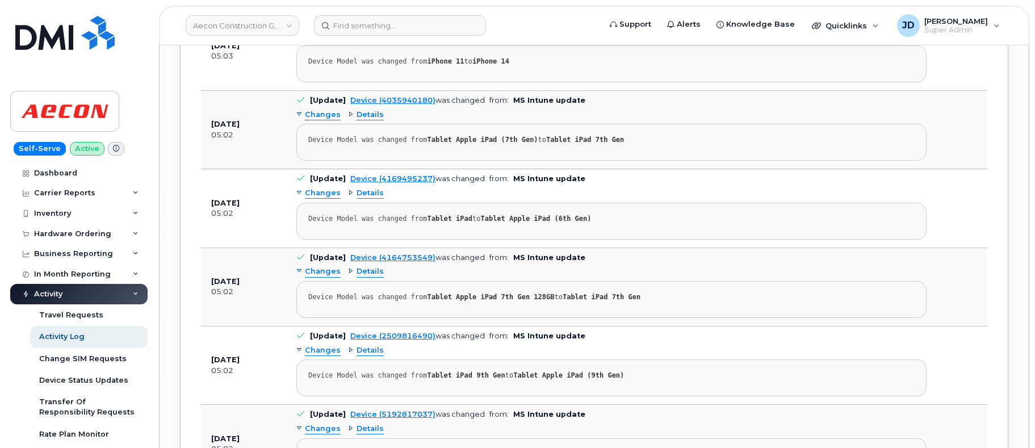
scroll to position [31919, 0]
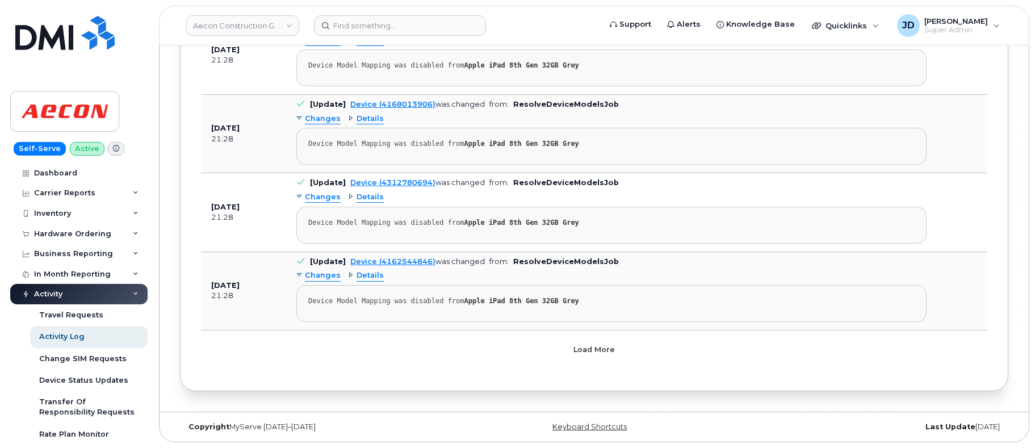
click at [575, 356] on button "Load more" at bounding box center [594, 349] width 341 height 20
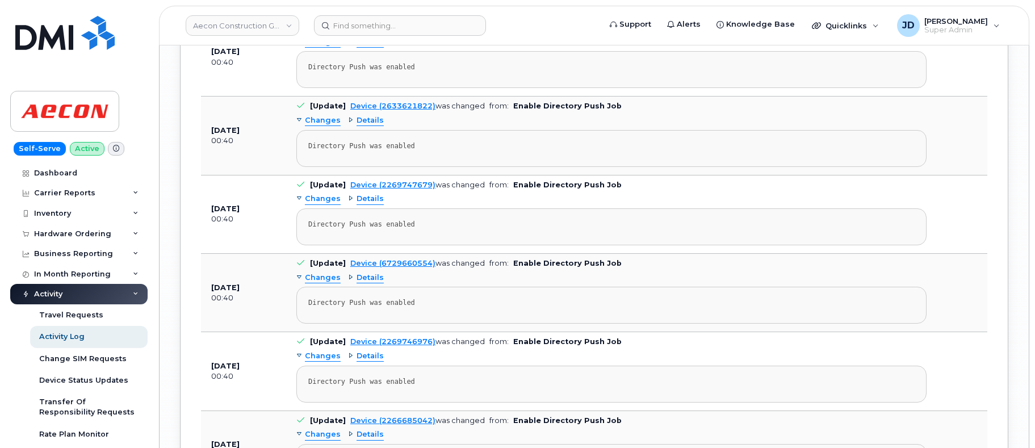
scroll to position [39772, 0]
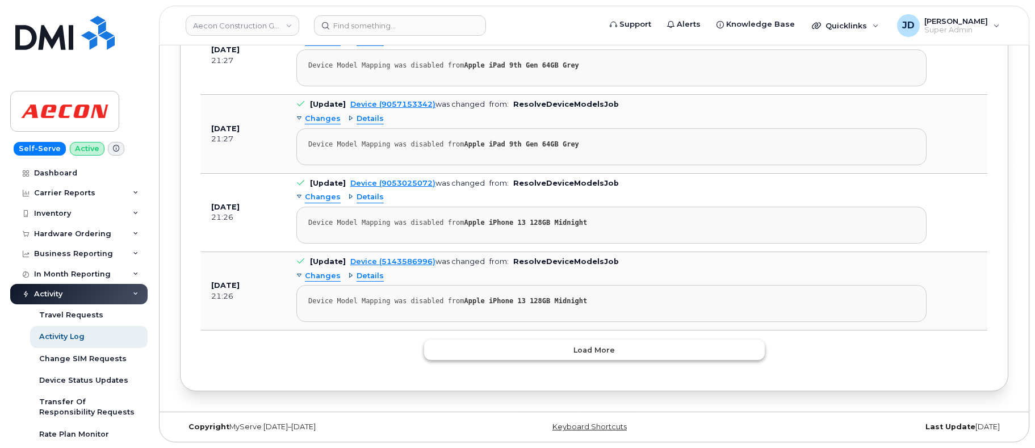
click at [534, 352] on button "Load more" at bounding box center [594, 349] width 341 height 20
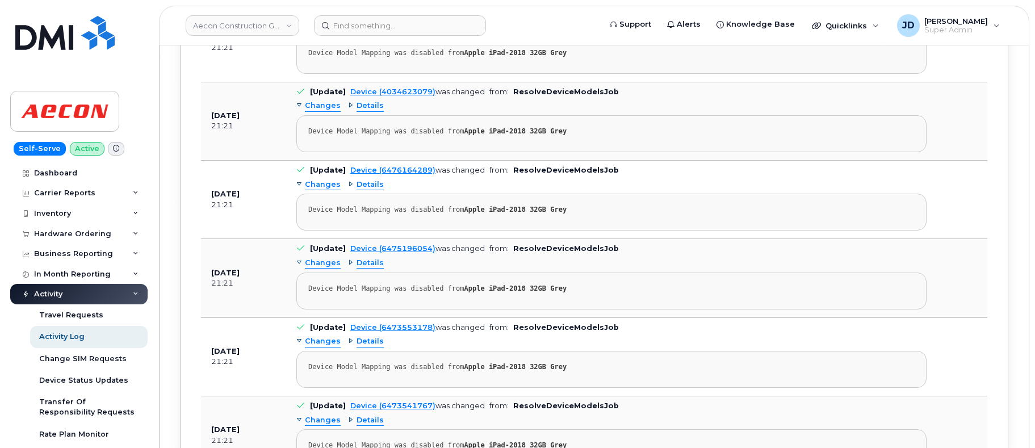
scroll to position [47625, 0]
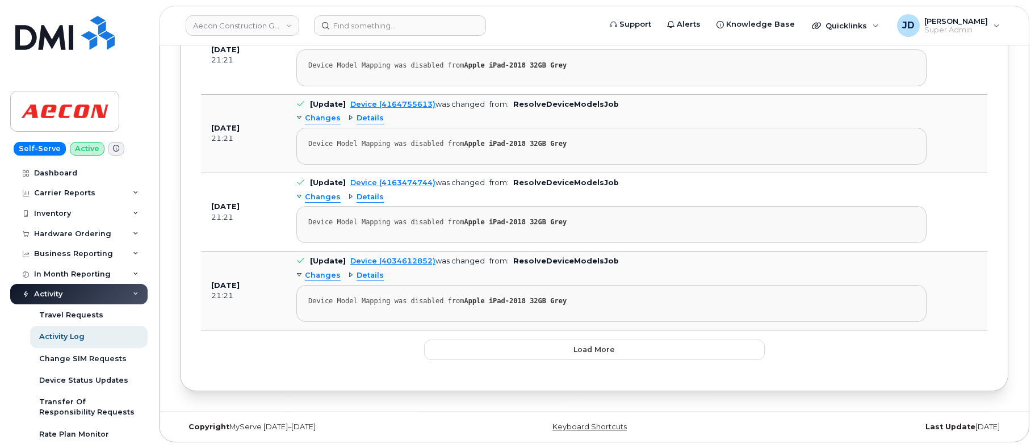
click at [556, 348] on button "Load more" at bounding box center [594, 349] width 341 height 20
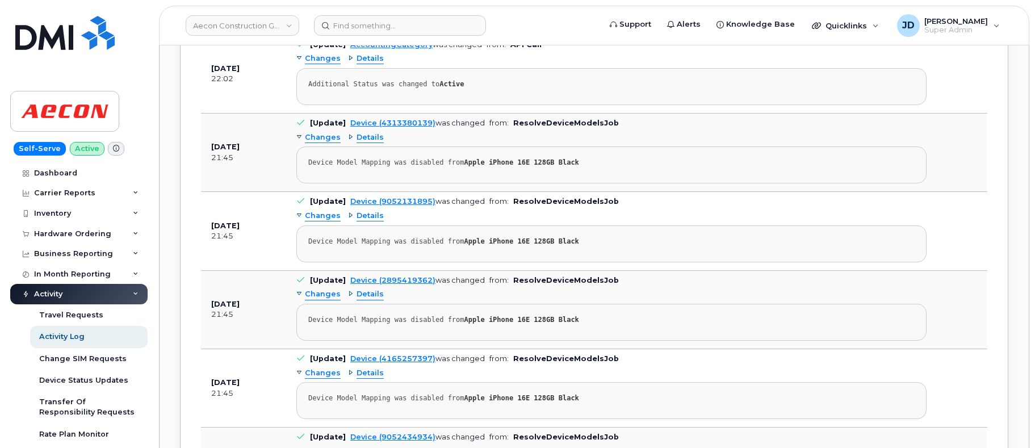
scroll to position [30971, 0]
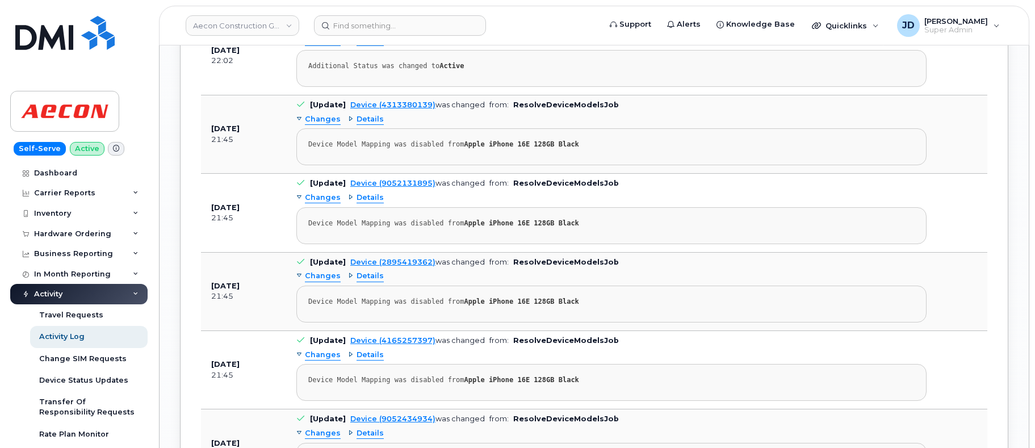
click at [703, 203] on div "Changes Details Device Model Mapping was disabled from Apple iPhone 16E 128GB B…" at bounding box center [611, 216] width 630 height 55
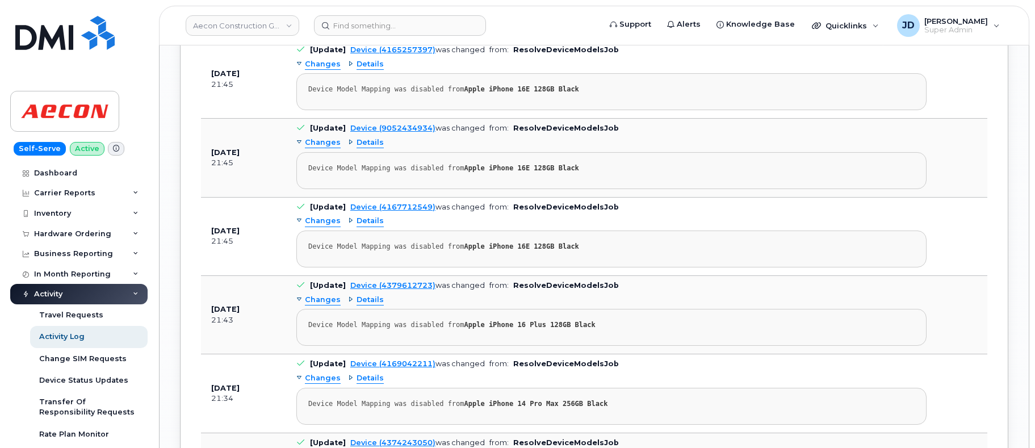
scroll to position [31416, 0]
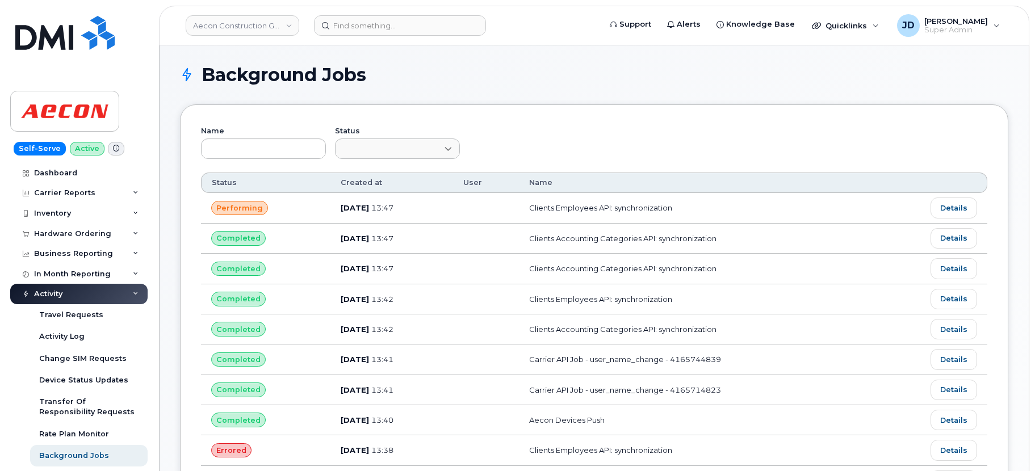
scroll to position [604, 0]
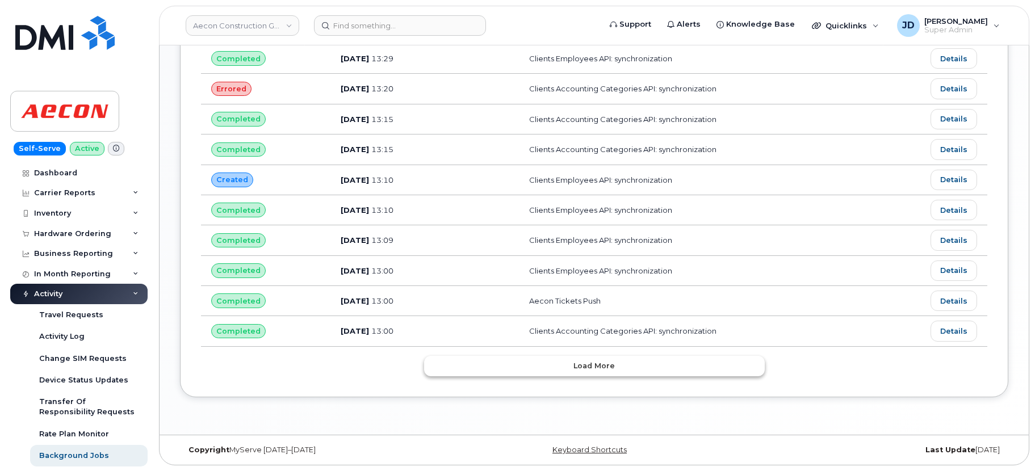
click at [601, 365] on span "Load more" at bounding box center [593, 365] width 41 height 11
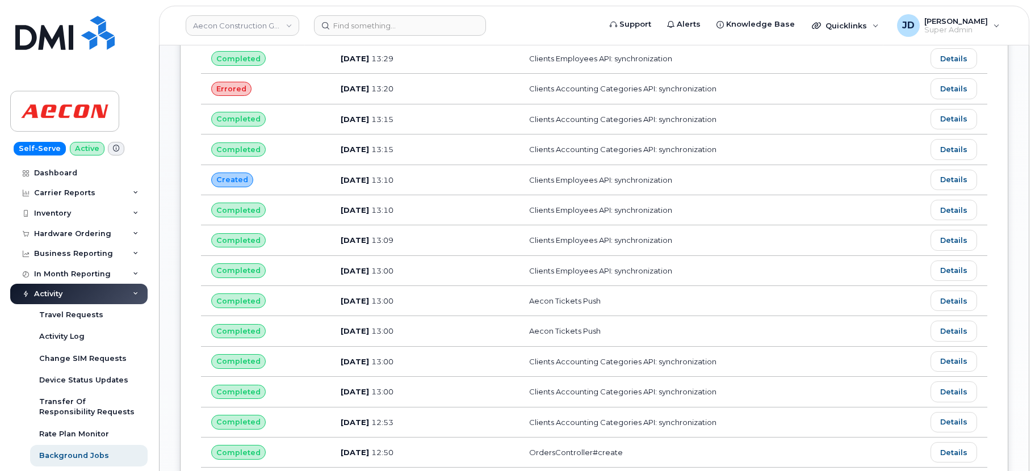
scroll to position [1361, 0]
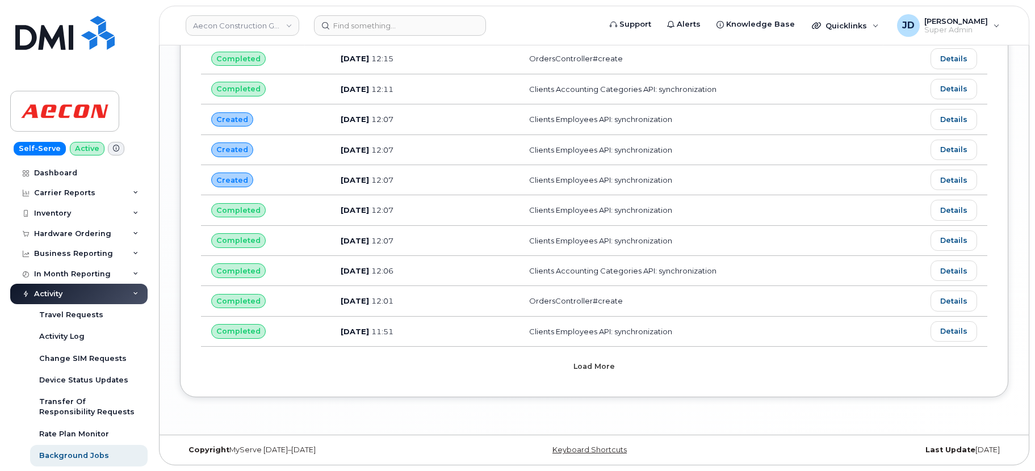
click at [568, 371] on button "Load more" at bounding box center [594, 366] width 341 height 20
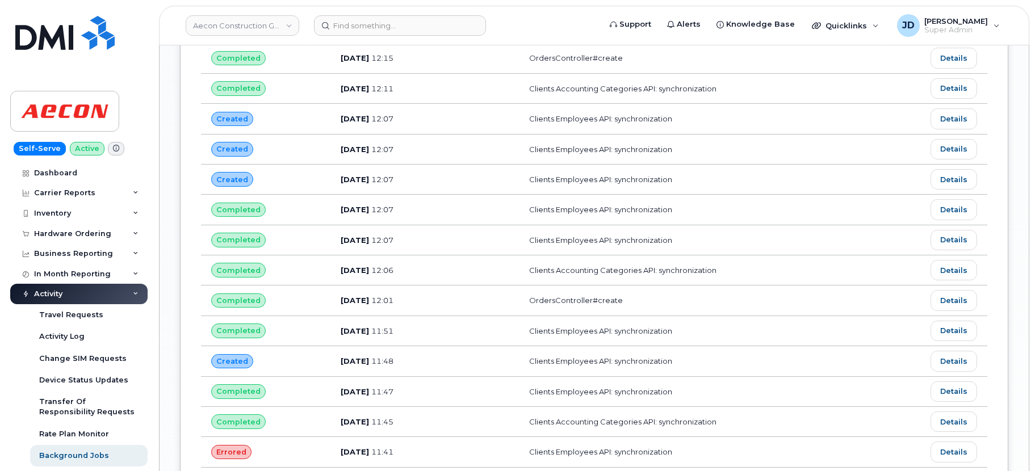
scroll to position [2119, 0]
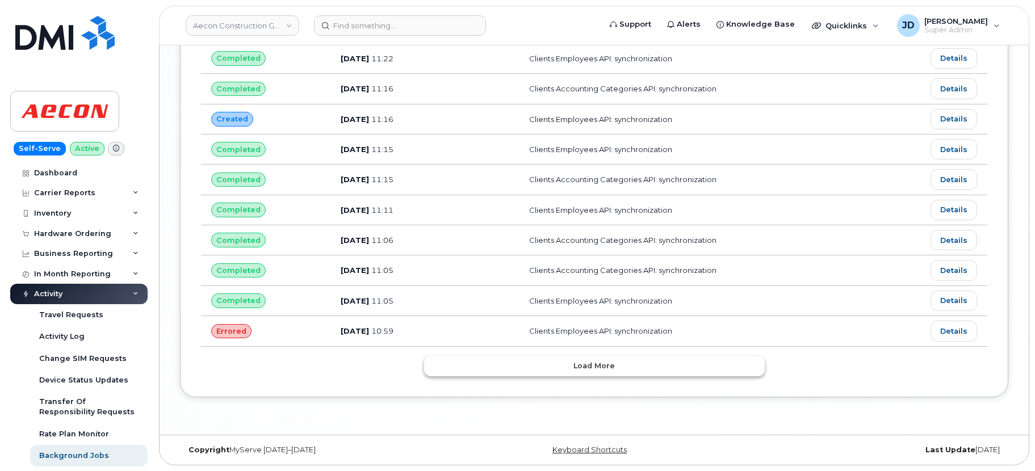
click at [571, 374] on button "Load more" at bounding box center [594, 366] width 341 height 20
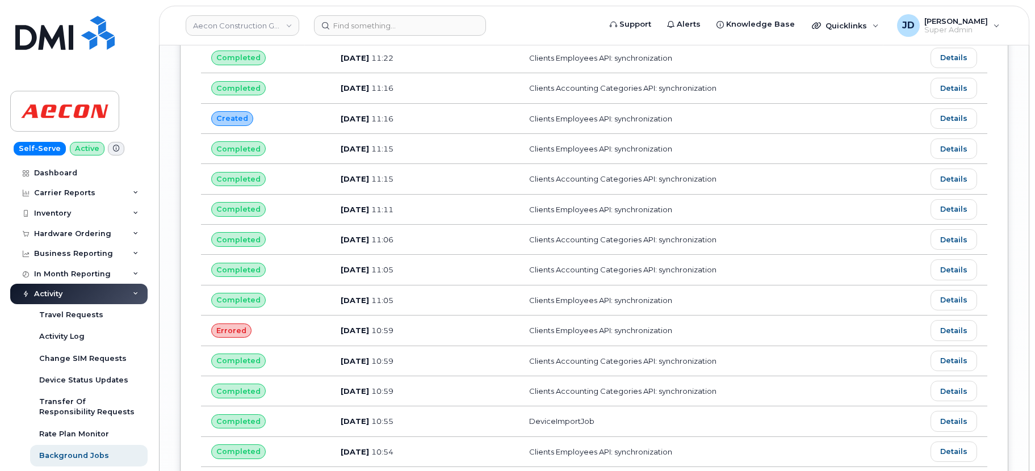
scroll to position [2877, 0]
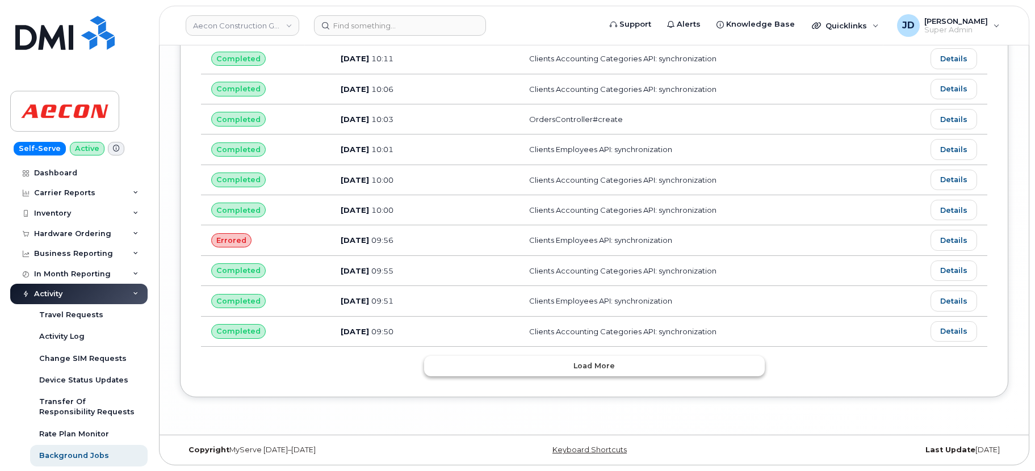
click at [542, 371] on button "Load more" at bounding box center [594, 366] width 341 height 20
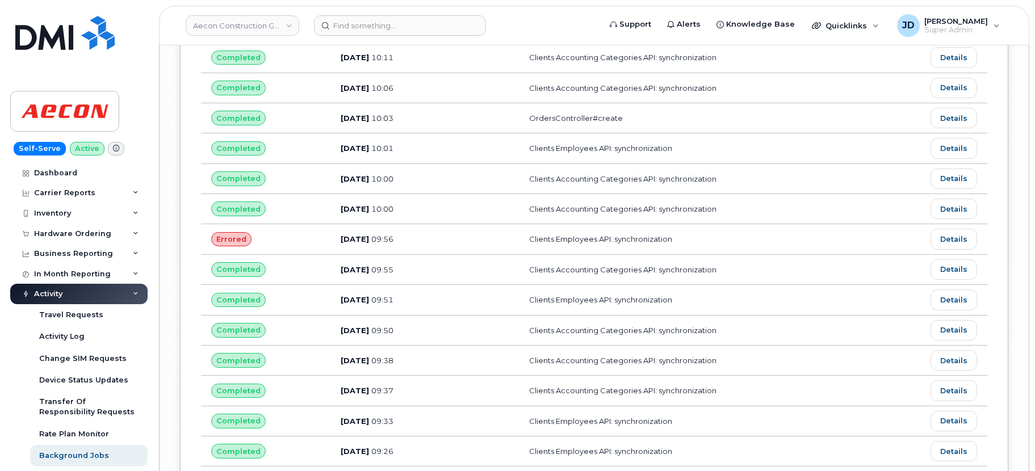
scroll to position [3634, 0]
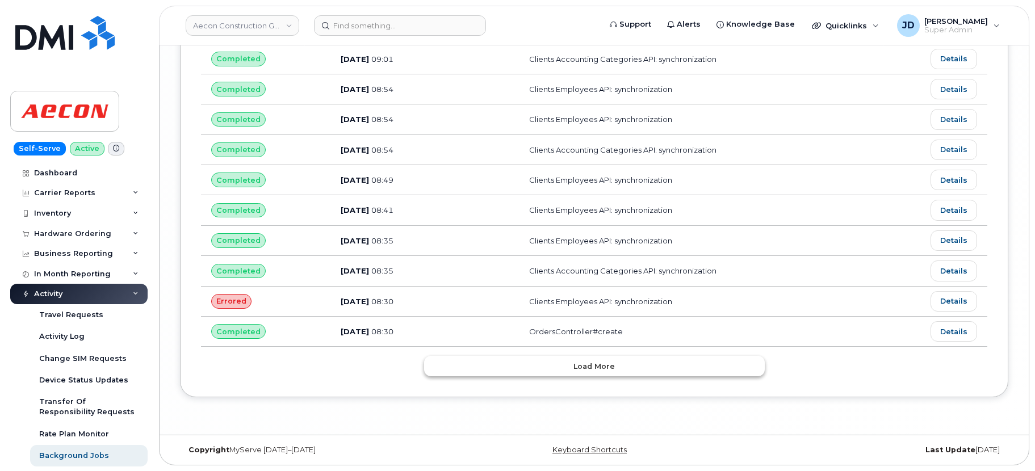
click at [547, 374] on button "Load more" at bounding box center [594, 366] width 341 height 20
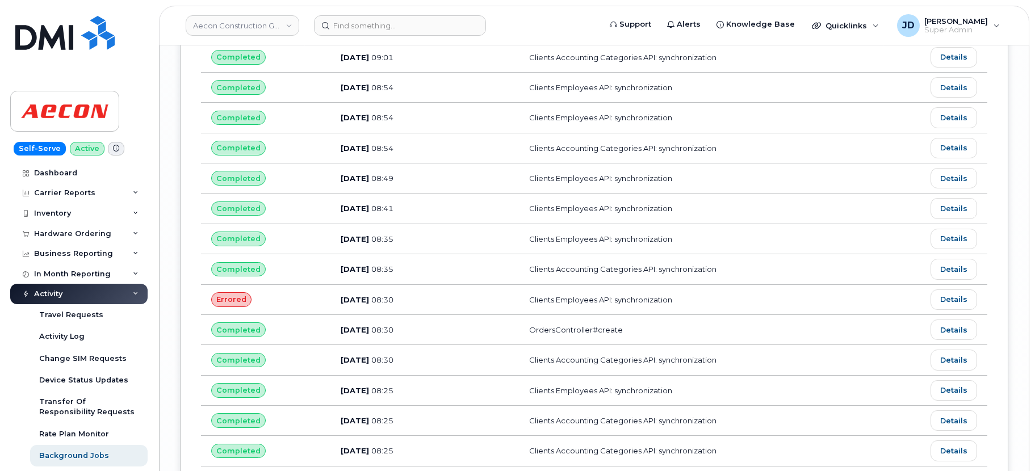
scroll to position [4392, 0]
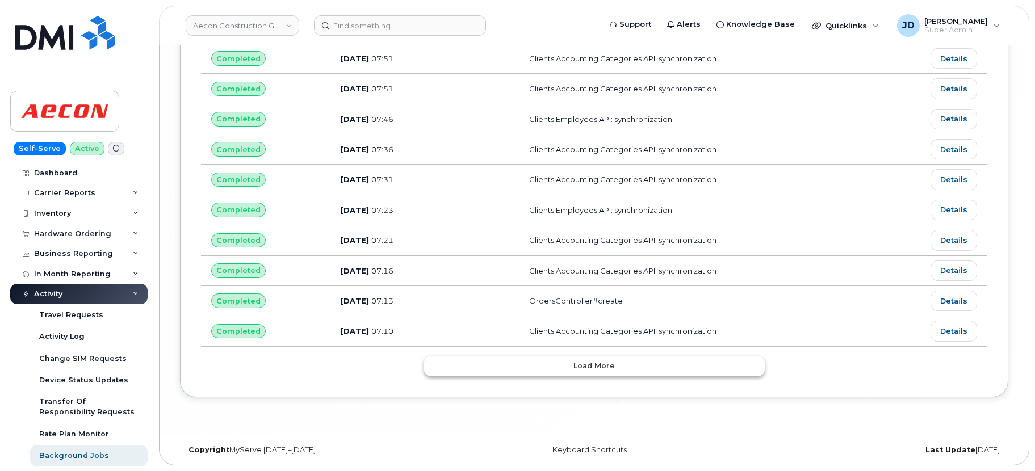
click at [548, 371] on button "Load more" at bounding box center [594, 366] width 341 height 20
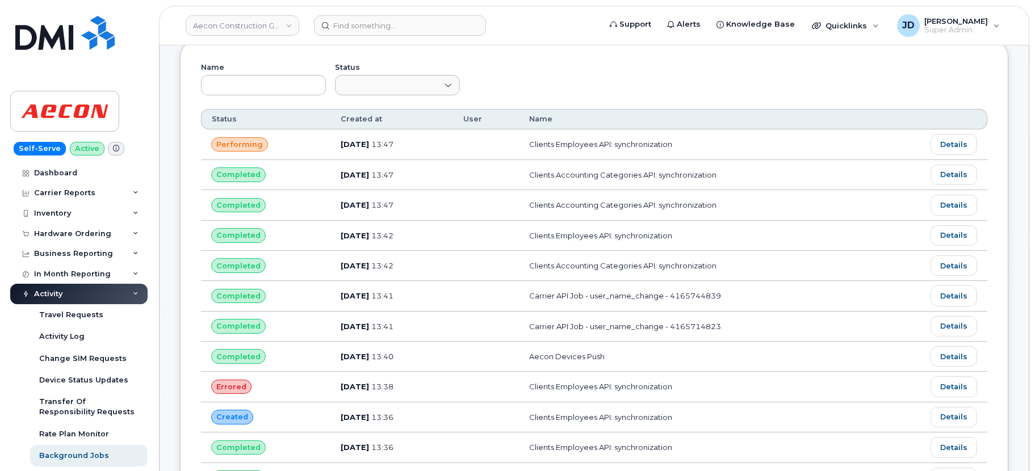
scroll to position [91, 0]
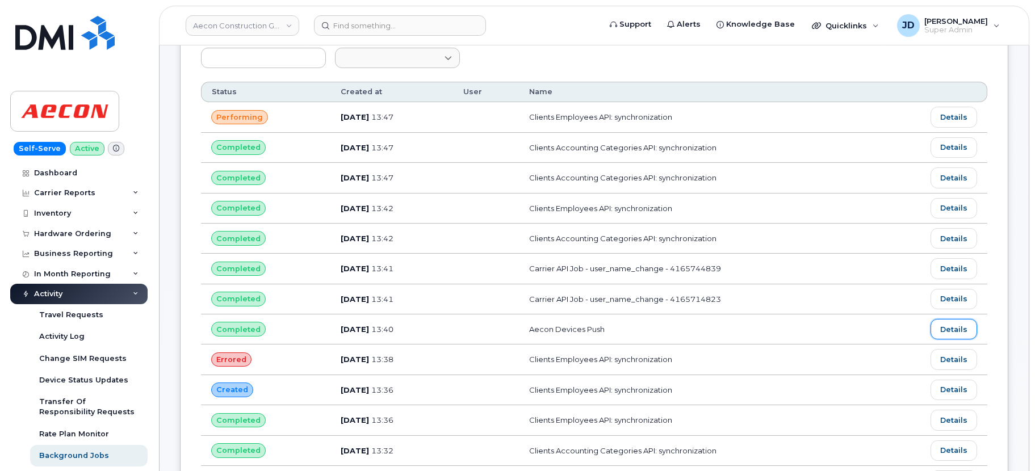
click at [956, 330] on link "Details" at bounding box center [953, 329] width 47 height 20
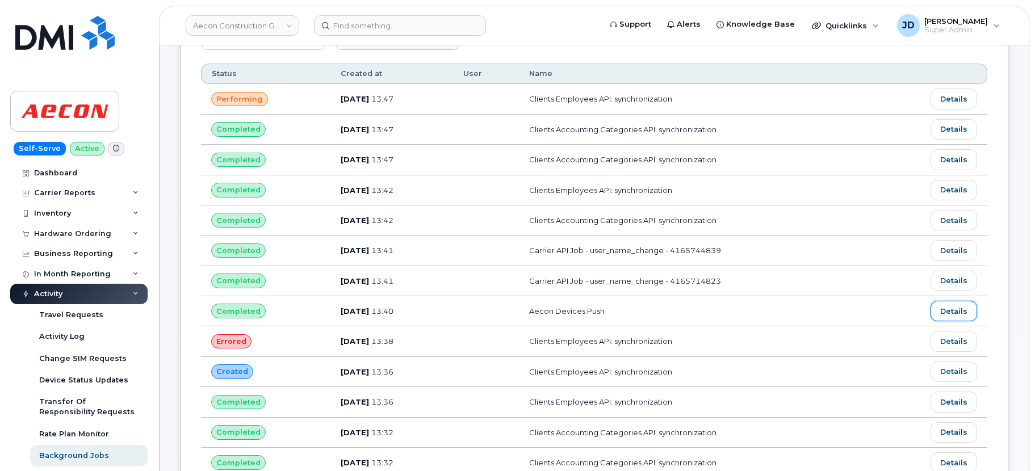
scroll to position [0, 0]
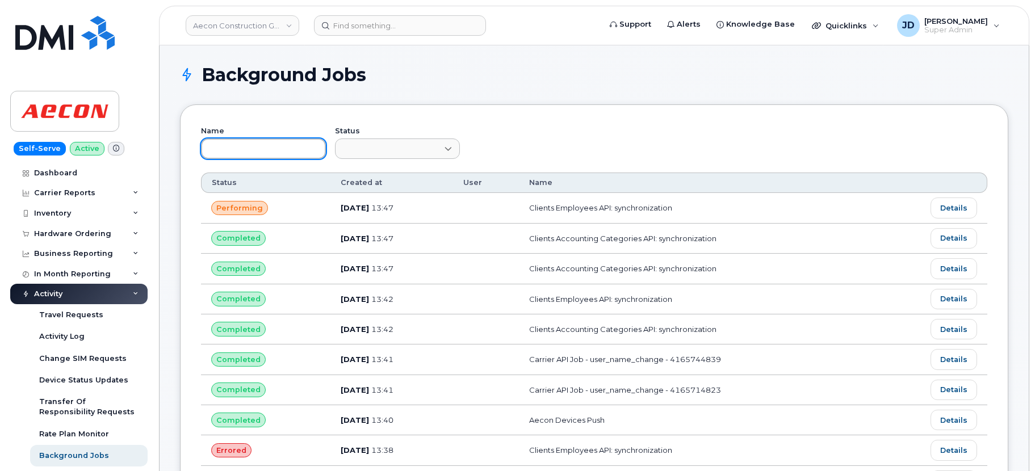
click at [274, 156] on input "text" at bounding box center [263, 148] width 125 height 20
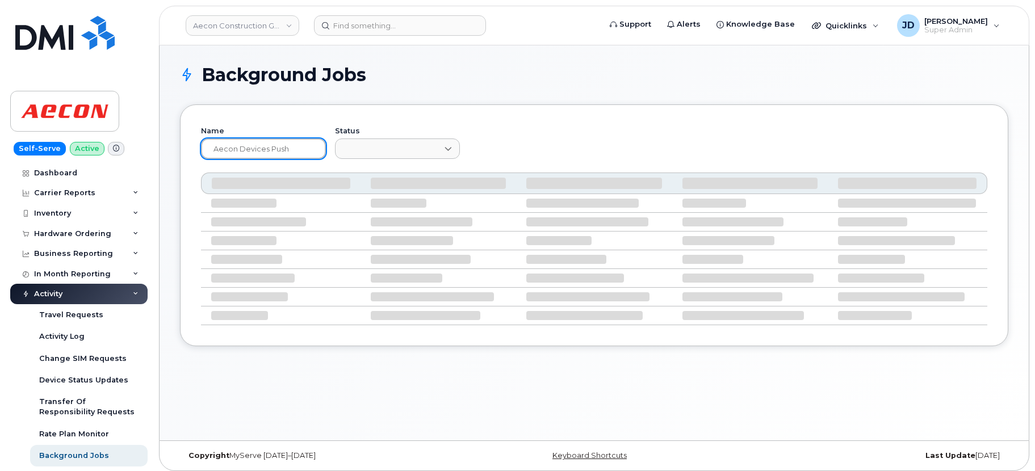
type input "Aecon Devices Push"
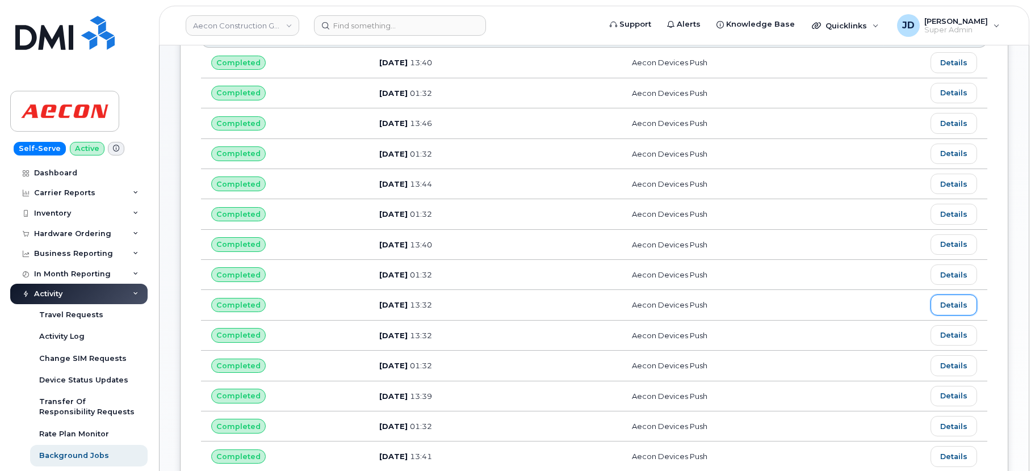
scroll to position [191, 0]
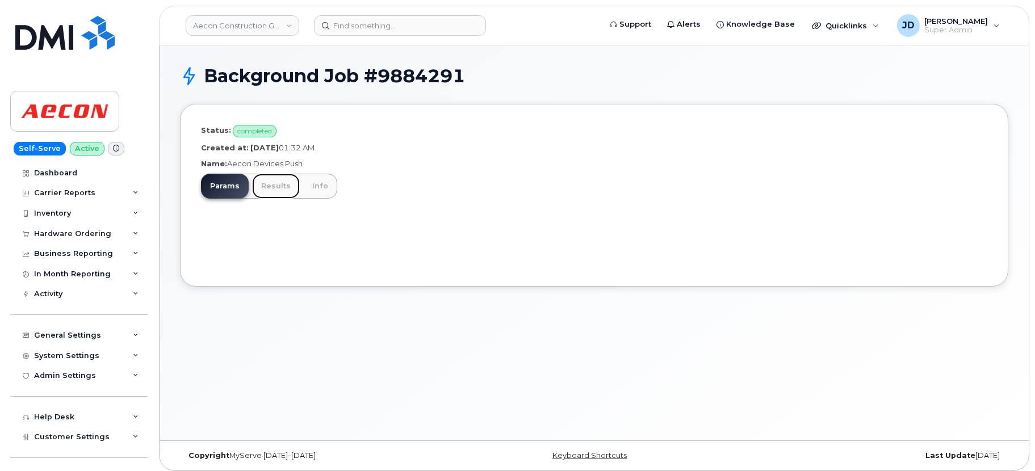
click at [275, 188] on link "Results" at bounding box center [276, 186] width 48 height 25
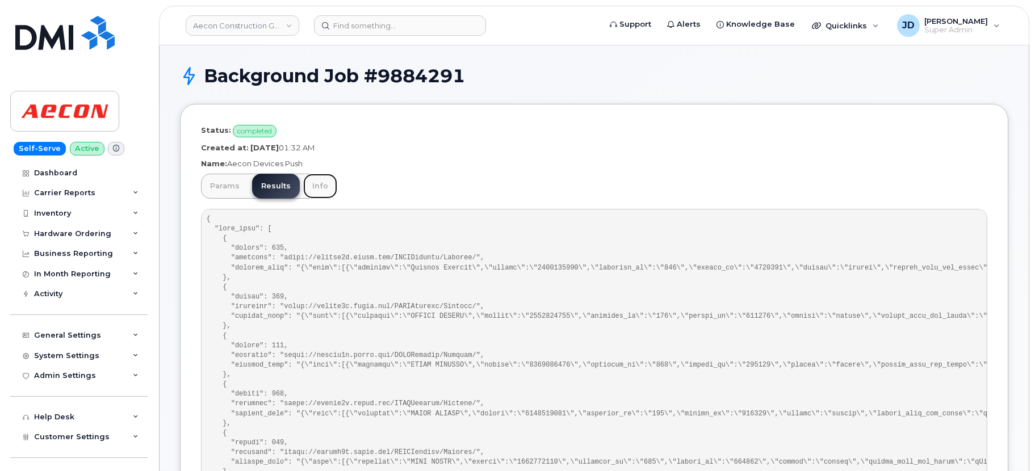
click at [322, 187] on link "Info" at bounding box center [320, 186] width 34 height 25
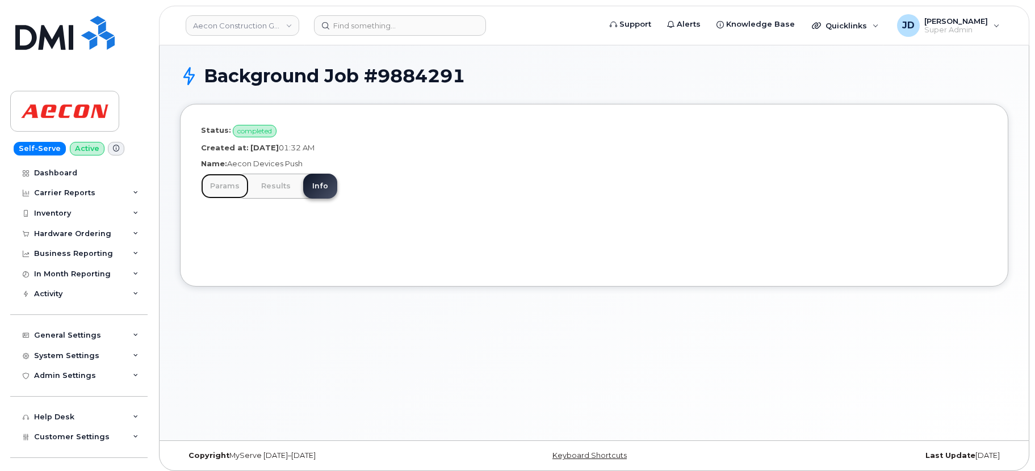
click at [226, 190] on link "Params" at bounding box center [225, 186] width 48 height 25
click at [276, 185] on link "Results" at bounding box center [276, 186] width 48 height 25
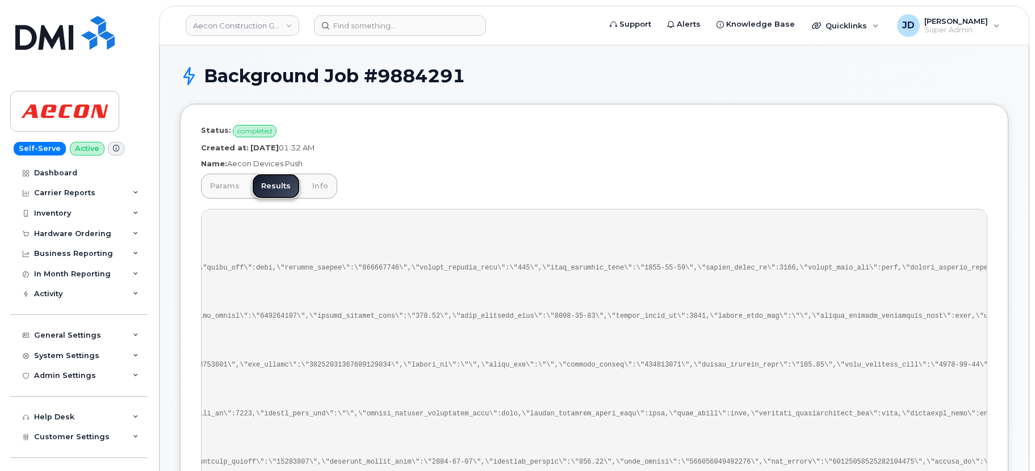
scroll to position [0, 266906]
drag, startPoint x: 780, startPoint y: 268, endPoint x: 809, endPoint y: 268, distance: 28.9
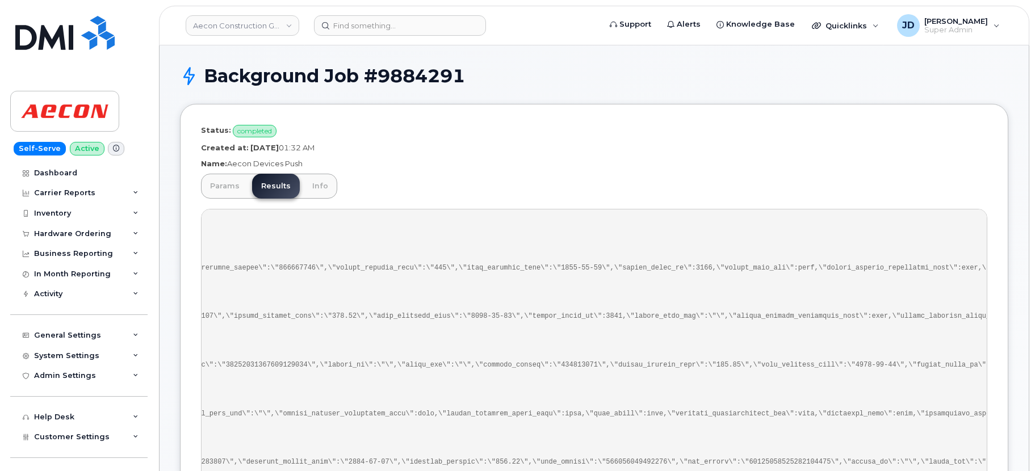
scroll to position [0, 266838]
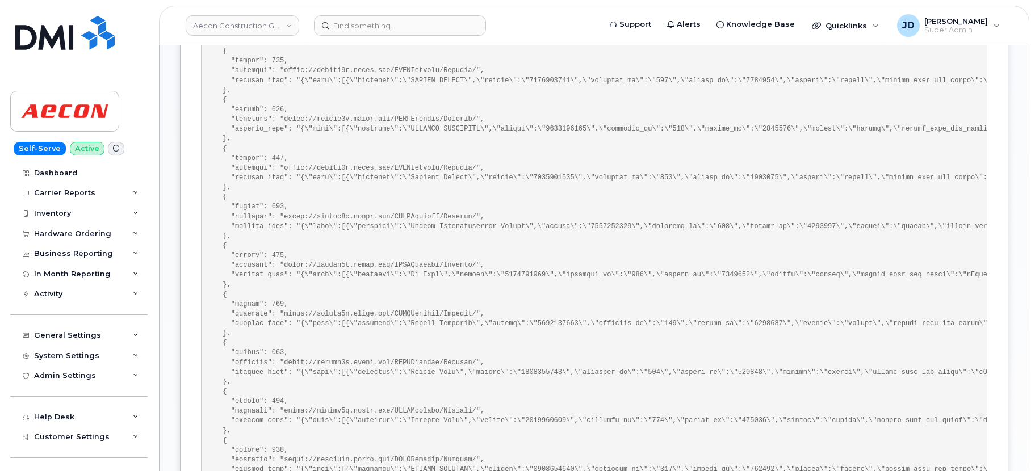
scroll to position [0, 0]
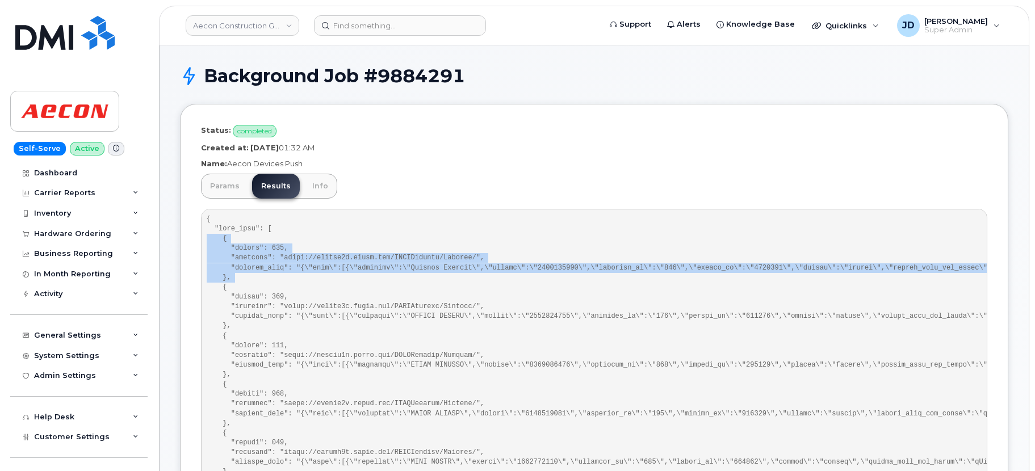
drag, startPoint x: 207, startPoint y: 238, endPoint x: 200, endPoint y: 284, distance: 46.6
copy pre "{ "status": 202, "endpoint": "https://aeconb2b.aecon.com/RESTAdapter/Simplex/",…"
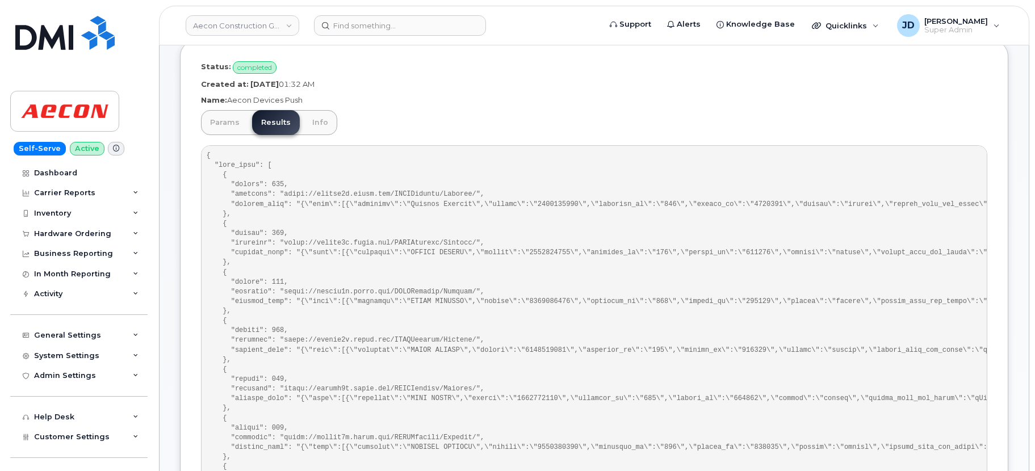
scroll to position [100, 0]
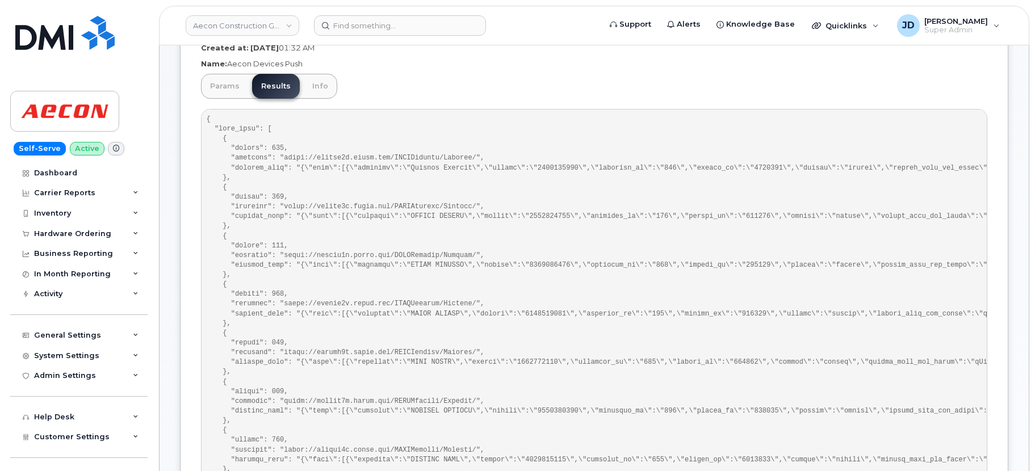
copy pre "2042180562"
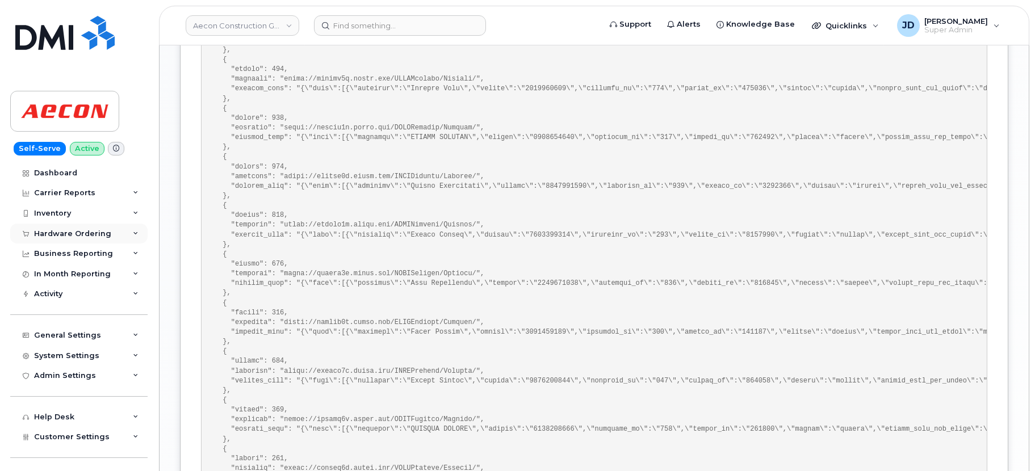
scroll to position [0, 0]
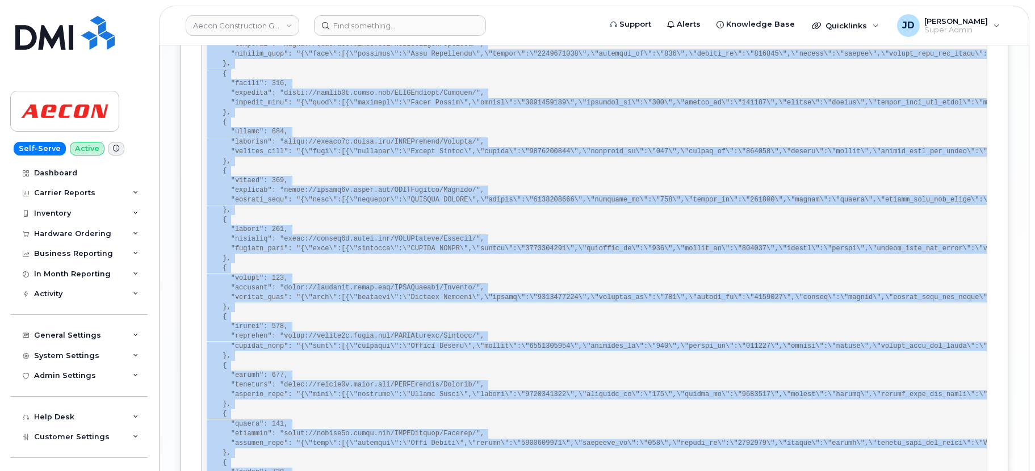
scroll to position [1500, 0]
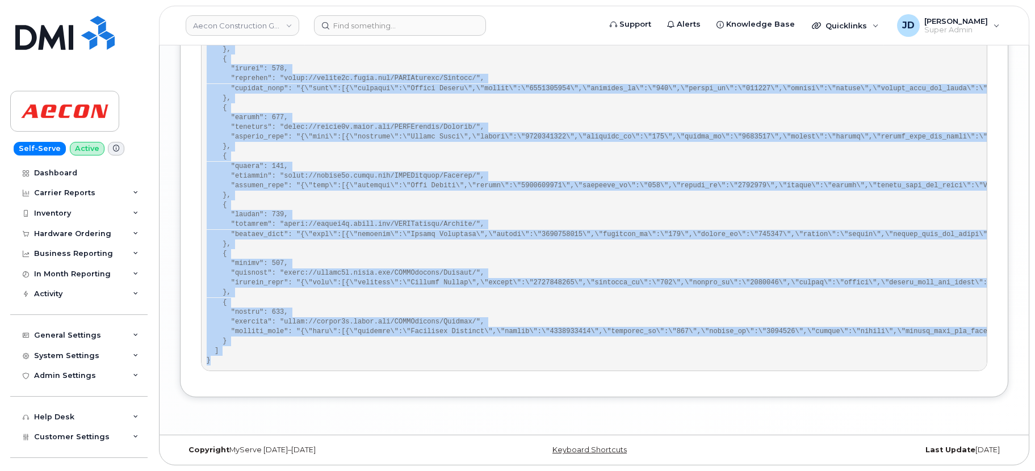
drag, startPoint x: 208, startPoint y: 222, endPoint x: 259, endPoint y: 360, distance: 147.3
copy pre "{ "sent_data": [ { "status": 202, "endpoint": "https://aeconb2b.aecon.com/RESTA…"
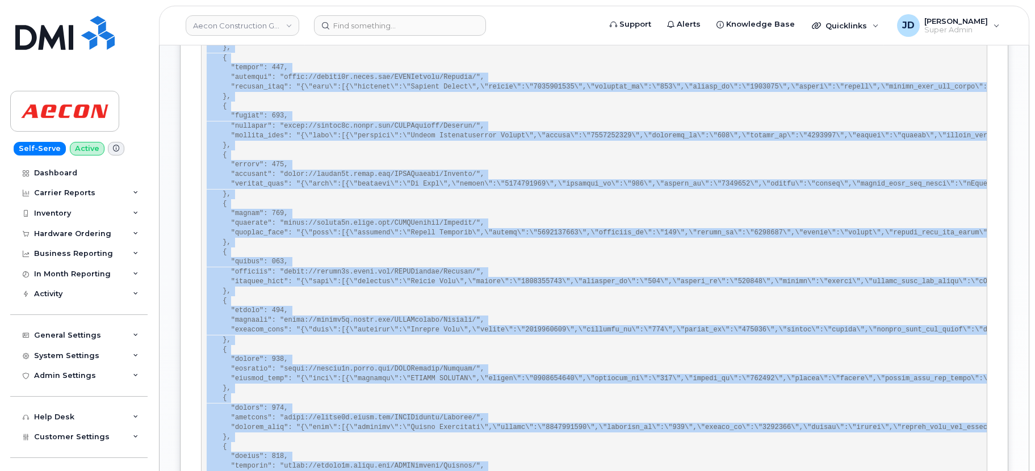
scroll to position [0, 0]
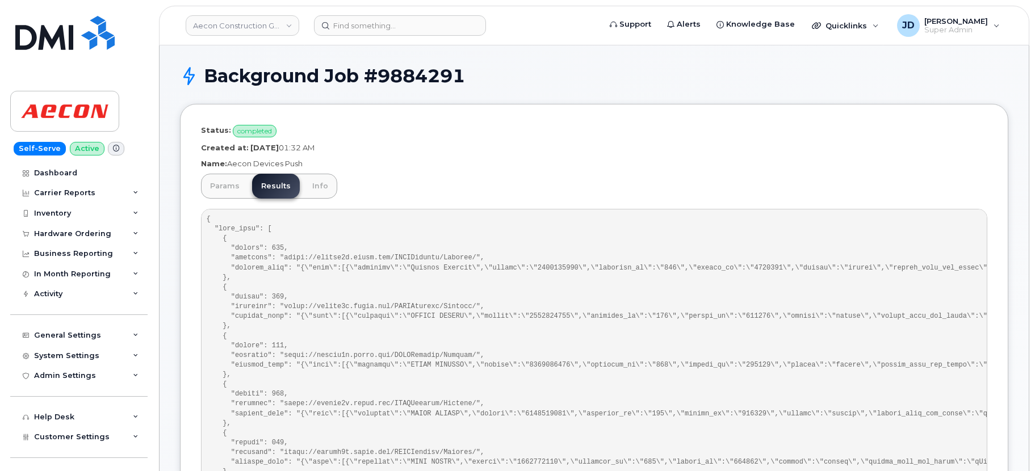
click at [620, 133] on p "Status: completed" at bounding box center [594, 131] width 786 height 12
click at [530, 152] on p "Created at: September 13, 2025 01:32 AM" at bounding box center [594, 147] width 786 height 11
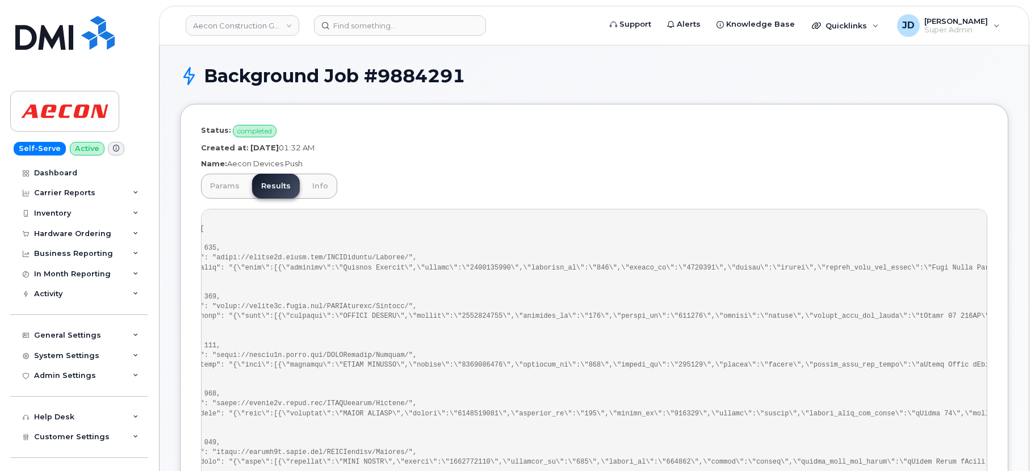
click at [253, 148] on strong "September 13, 2025" at bounding box center [264, 147] width 28 height 9
drag, startPoint x: 253, startPoint y: 148, endPoint x: 354, endPoint y: 149, distance: 100.5
click at [354, 149] on p "Created at: September 13, 2025 01:32 AM" at bounding box center [594, 147] width 786 height 11
copy p "September 13, 2025 01:32 AM"
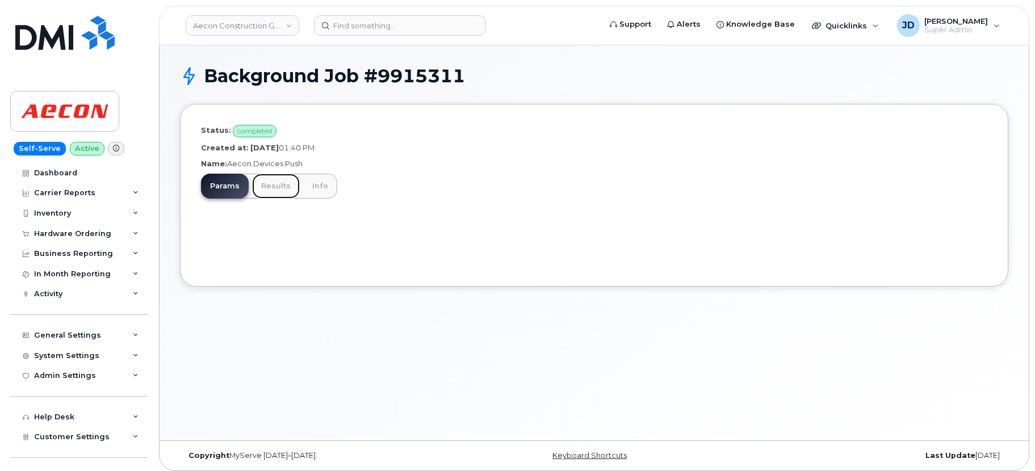
click at [270, 187] on link "Results" at bounding box center [276, 186] width 48 height 25
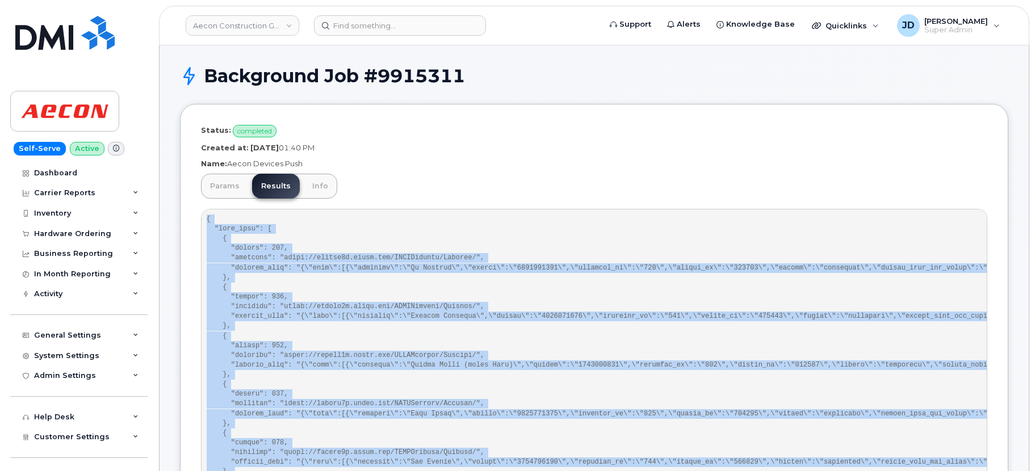
drag, startPoint x: 218, startPoint y: 361, endPoint x: 204, endPoint y: 220, distance: 142.0
copy pre "{ "sent_data": [ { "status": 202, "endpoint": "[URL][DOMAIN_NAME]", "request_da…"
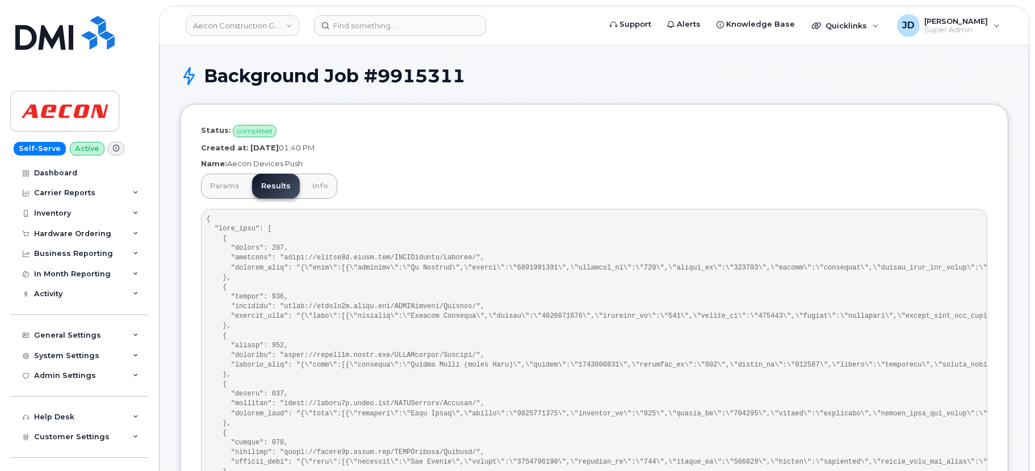
click at [696, 167] on p "Name: Aecon Devices Push" at bounding box center [594, 163] width 786 height 11
drag, startPoint x: 376, startPoint y: 147, endPoint x: 245, endPoint y: 146, distance: 131.1
click at [245, 146] on p "Created at: September 18, 2025 01:40 PM" at bounding box center [594, 147] width 786 height 11
copy p "September 18, 2025 01:40 PM"
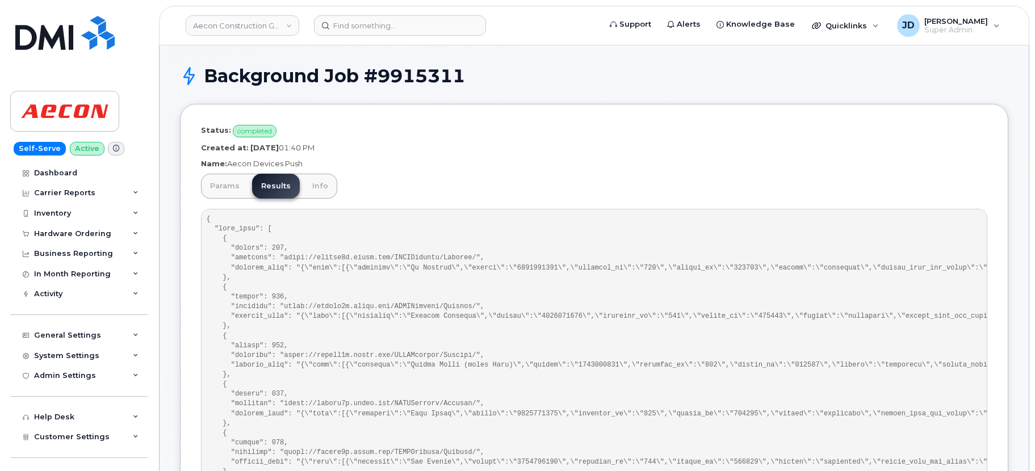
click at [421, 152] on p "Created at: September 18, 2025 01:40 PM" at bounding box center [594, 147] width 786 height 11
click at [428, 150] on p "Created at: September 18, 2025 01:40 PM" at bounding box center [594, 147] width 786 height 11
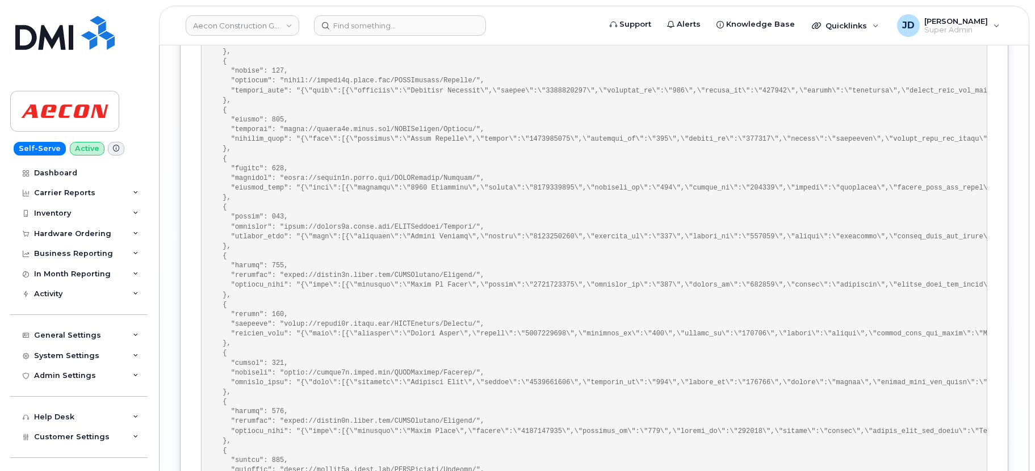
scroll to position [5685, 0]
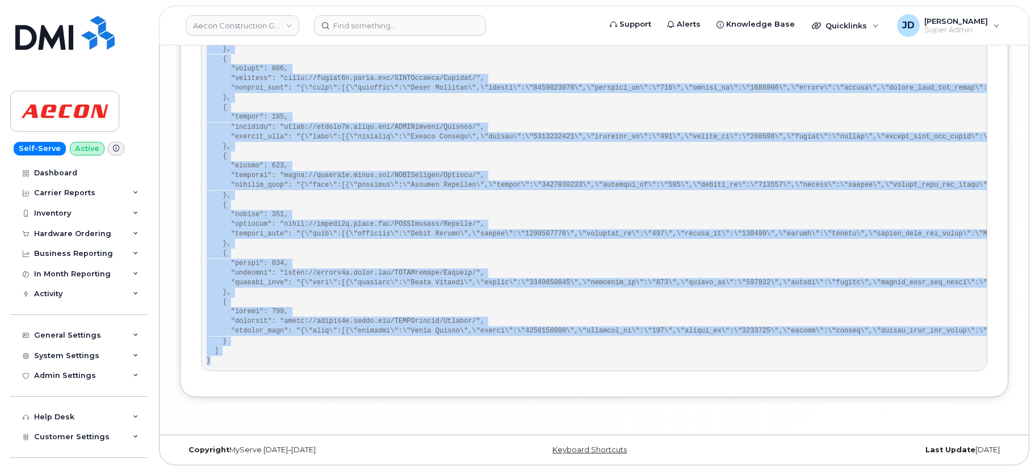
drag, startPoint x: 207, startPoint y: 221, endPoint x: 230, endPoint y: 354, distance: 135.5
copy pre "{ "sent_data": [ { "status": 202, "endpoint": "https://aeconb2b.aecon.com/RESTA…"
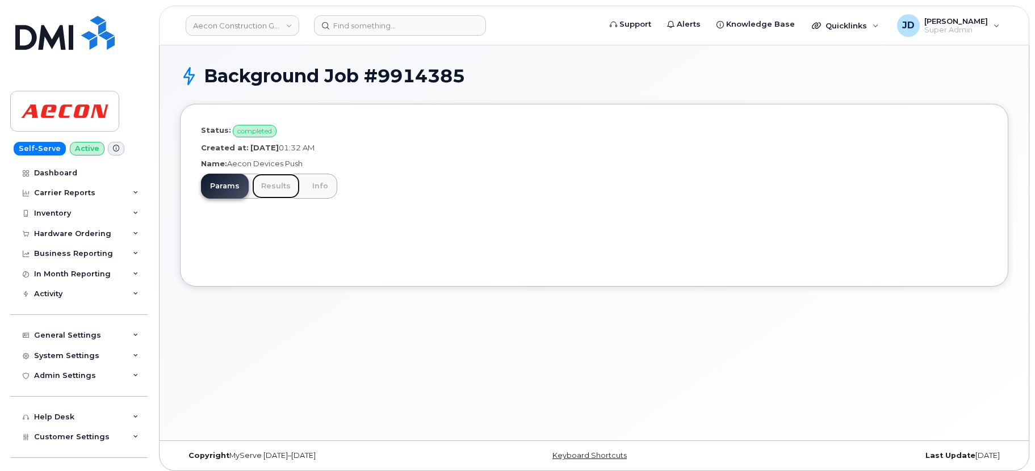
click at [270, 189] on link "Results" at bounding box center [276, 186] width 48 height 25
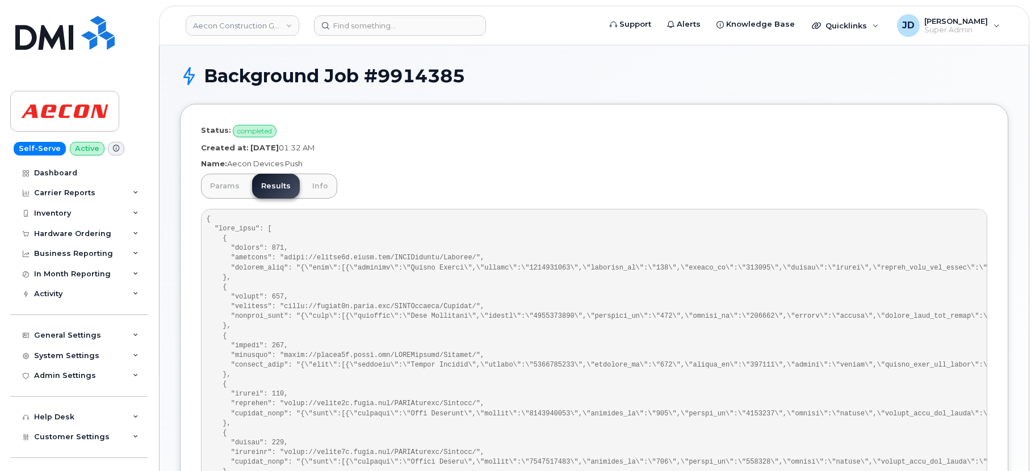
click at [439, 270] on pre at bounding box center [594, 453] width 786 height 488
click at [328, 234] on pre at bounding box center [594, 453] width 786 height 488
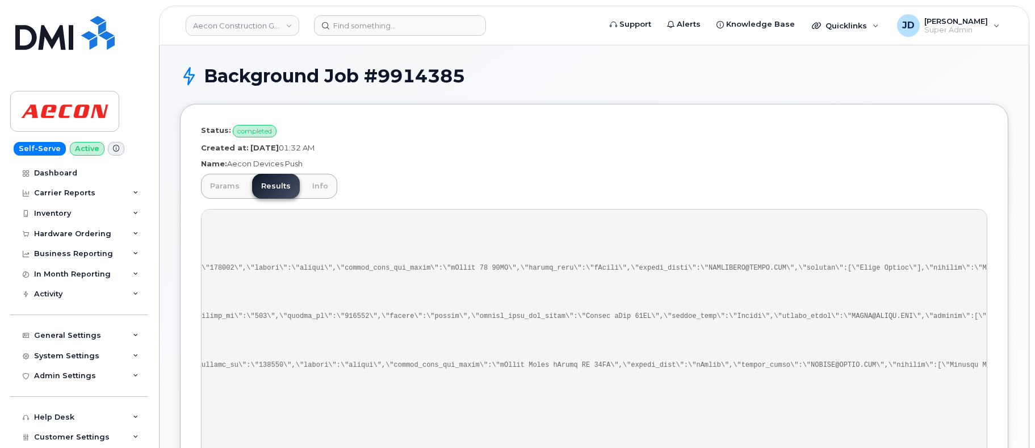
scroll to position [0, 17223]
click at [557, 166] on p "Name: Aecon Devices Push" at bounding box center [594, 163] width 786 height 11
click at [446, 164] on p "Name: Aecon Devices Push" at bounding box center [594, 163] width 786 height 11
drag, startPoint x: 388, startPoint y: 143, endPoint x: 247, endPoint y: 148, distance: 140.8
click at [247, 148] on p "Created at: September 18, 2025 01:32 AM" at bounding box center [594, 147] width 786 height 11
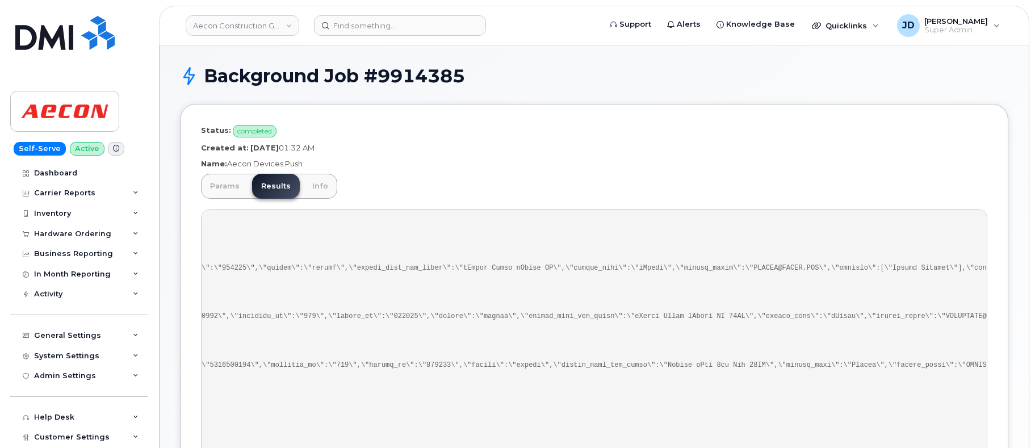
copy p "September 18, 2025 01:32 AM"
click at [587, 205] on div "Params Results Info" at bounding box center [594, 438] width 786 height 528
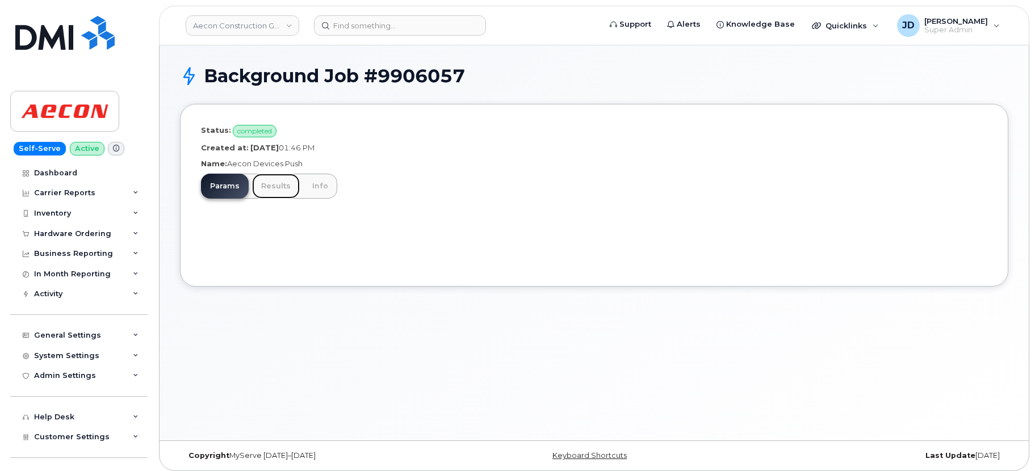
click at [270, 189] on link "Results" at bounding box center [276, 186] width 48 height 25
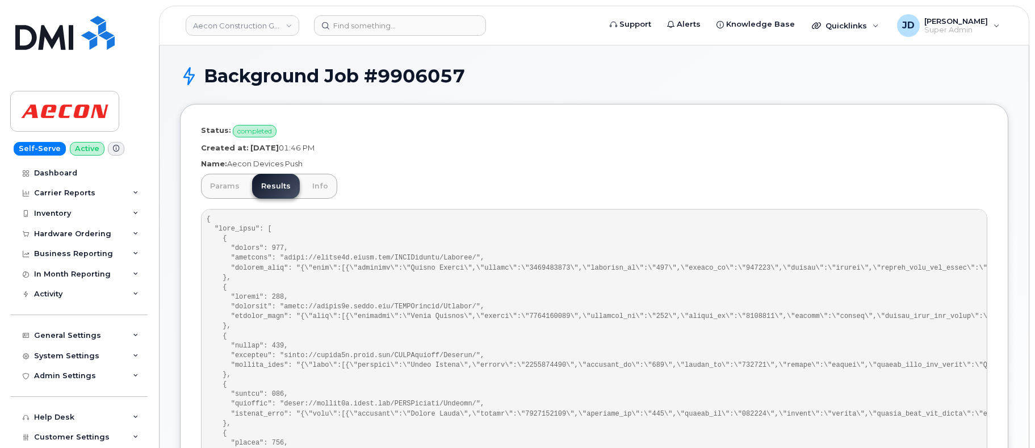
scroll to position [0, 5294]
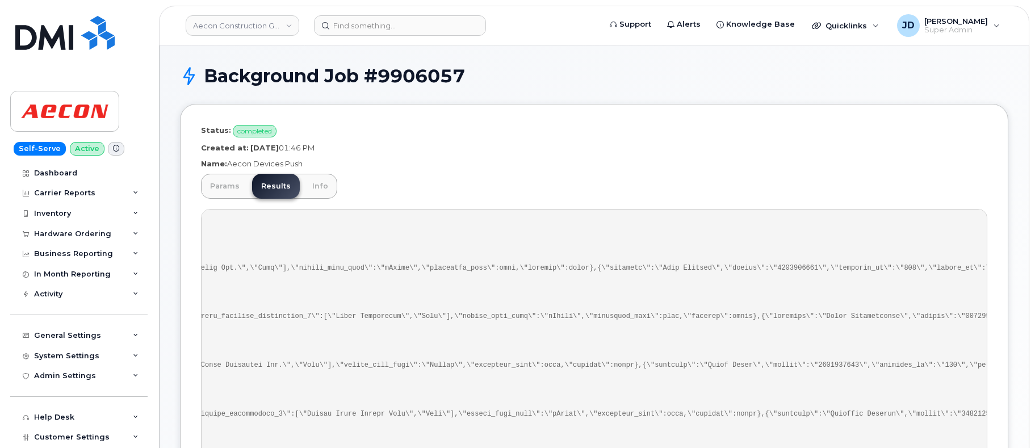
click at [362, 148] on p "Created at: [DATE] 01:46 PM" at bounding box center [594, 147] width 786 height 11
drag, startPoint x: 362, startPoint y: 148, endPoint x: 266, endPoint y: 152, distance: 96.0
click at [266, 152] on p "Created at: [DATE] 01:46 PM" at bounding box center [594, 147] width 786 height 11
copy p "[DATE] 01:46 PM"
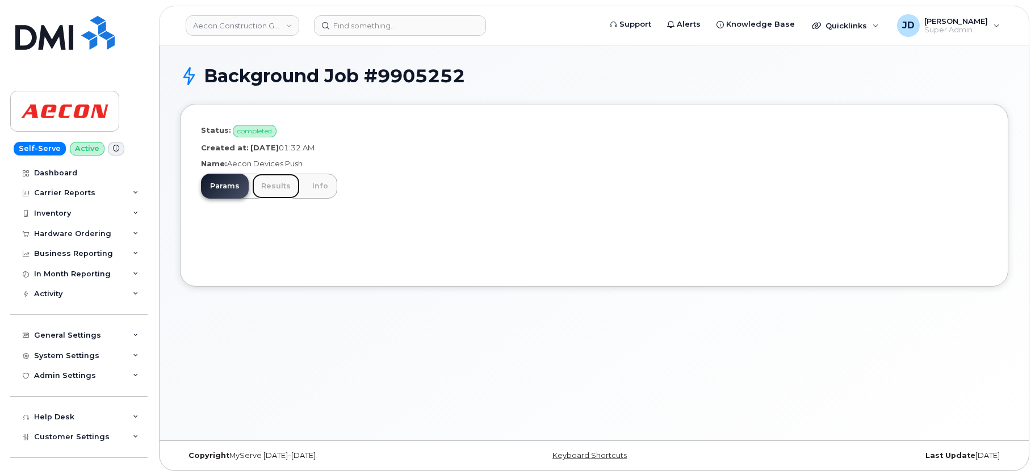
click at [275, 192] on link "Results" at bounding box center [276, 186] width 48 height 25
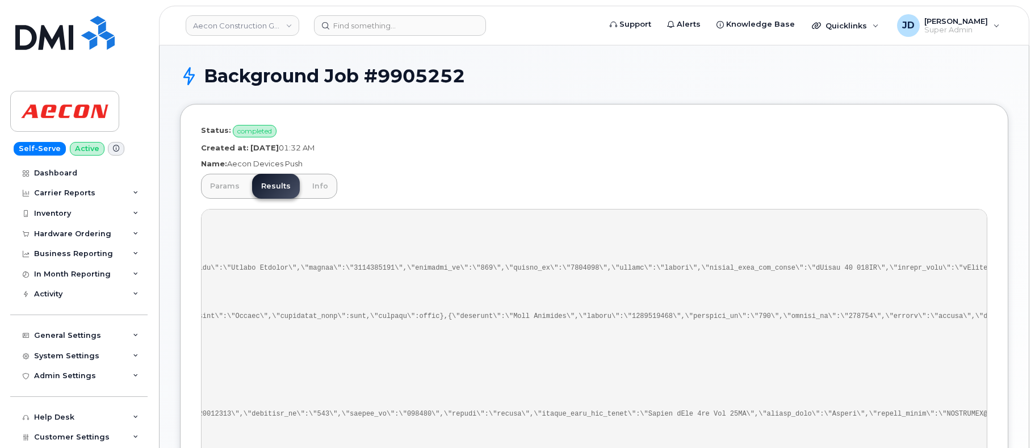
click at [268, 149] on strong "September 17, 2025" at bounding box center [264, 147] width 28 height 9
drag, startPoint x: 268, startPoint y: 149, endPoint x: 352, endPoint y: 145, distance: 84.7
click at [352, 145] on p "Created at: September 17, 2025 01:32 AM" at bounding box center [594, 147] width 786 height 11
copy p "September 17, 2025 01:32 AM"
click at [747, 176] on div "Params Results Info" at bounding box center [594, 389] width 786 height 430
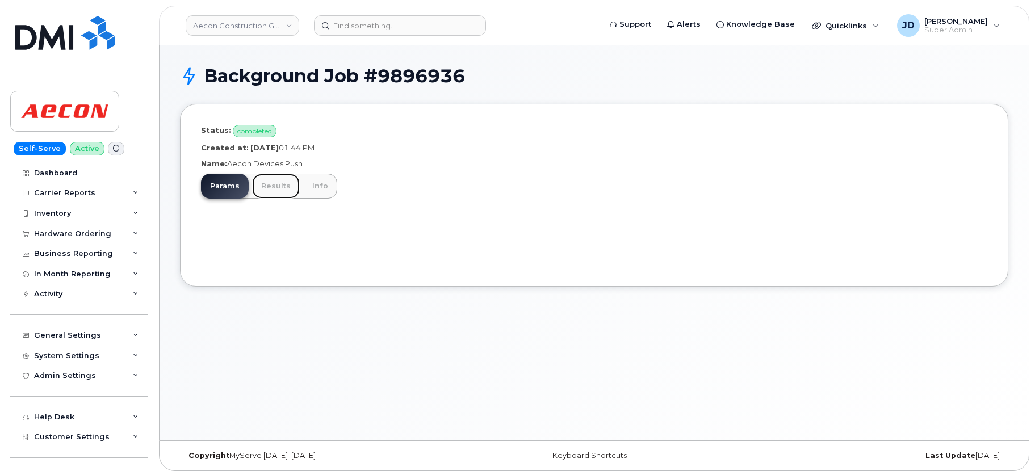
click at [258, 184] on link "Results" at bounding box center [276, 186] width 48 height 25
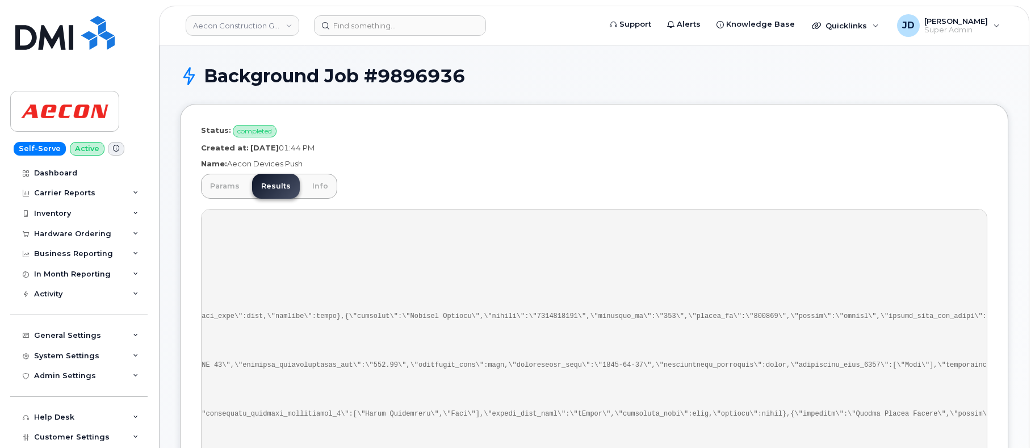
scroll to position [0, 122870]
click at [352, 146] on p "Created at: [DATE] 01:44 PM" at bounding box center [594, 147] width 786 height 11
drag, startPoint x: 352, startPoint y: 146, endPoint x: 260, endPoint y: 148, distance: 91.4
click at [260, 148] on p "Created at: [DATE] 01:44 PM" at bounding box center [594, 147] width 786 height 11
copy p "[DATE] 01:44 PM"
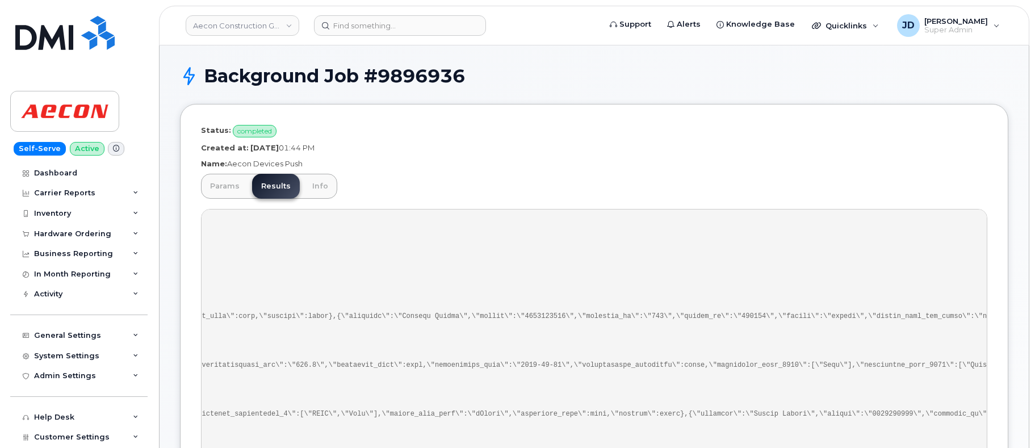
scroll to position [0, 492]
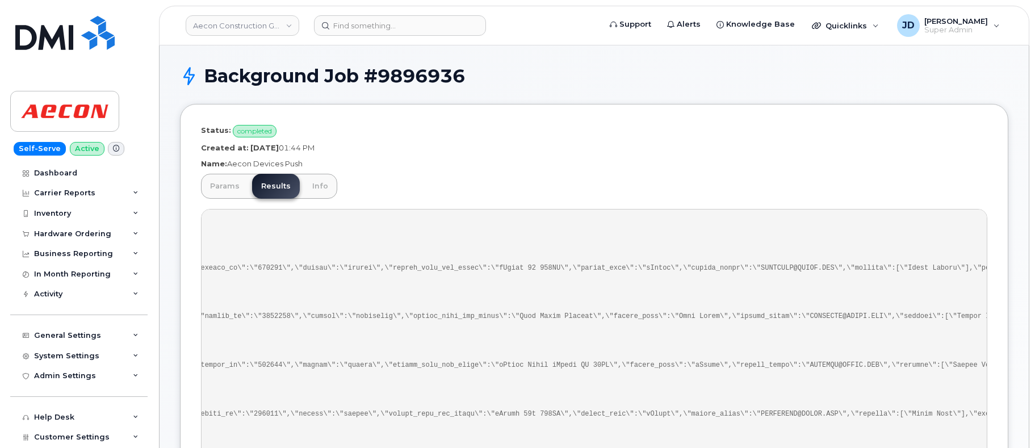
click at [835, 163] on p "Name: Aecon Devices Push" at bounding box center [594, 163] width 786 height 11
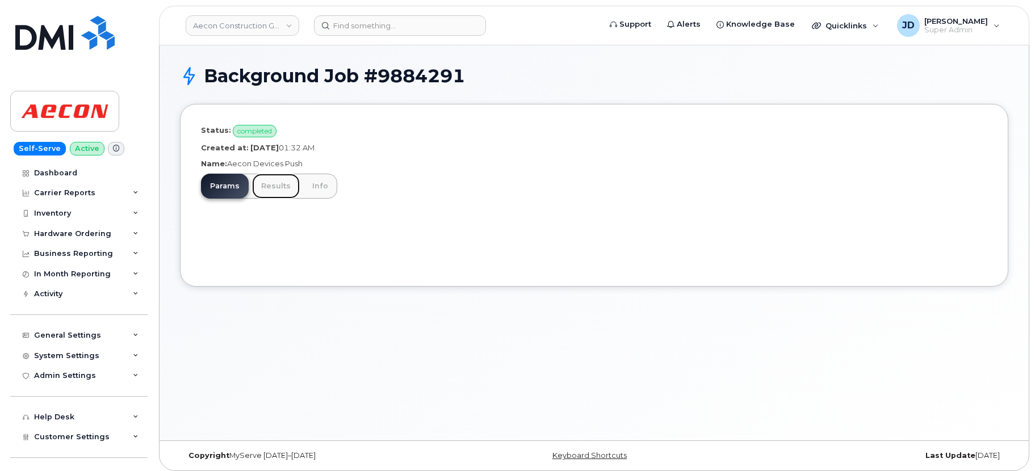
click at [263, 186] on link "Results" at bounding box center [276, 186] width 48 height 25
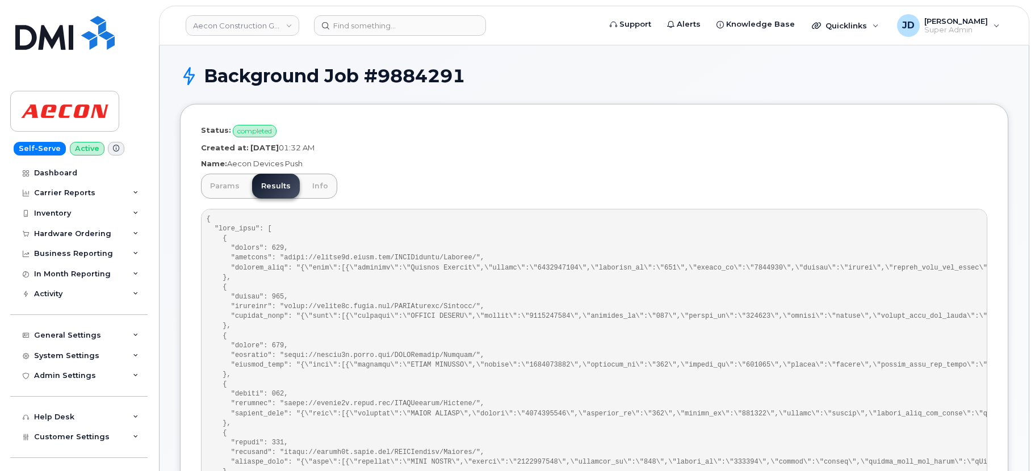
drag, startPoint x: 372, startPoint y: 148, endPoint x: 245, endPoint y: 151, distance: 127.2
click at [245, 151] on p "Created at: September 13, 2025 01:32 AM" at bounding box center [594, 147] width 786 height 11
copy p "September 13, 2025 01:32 AM"
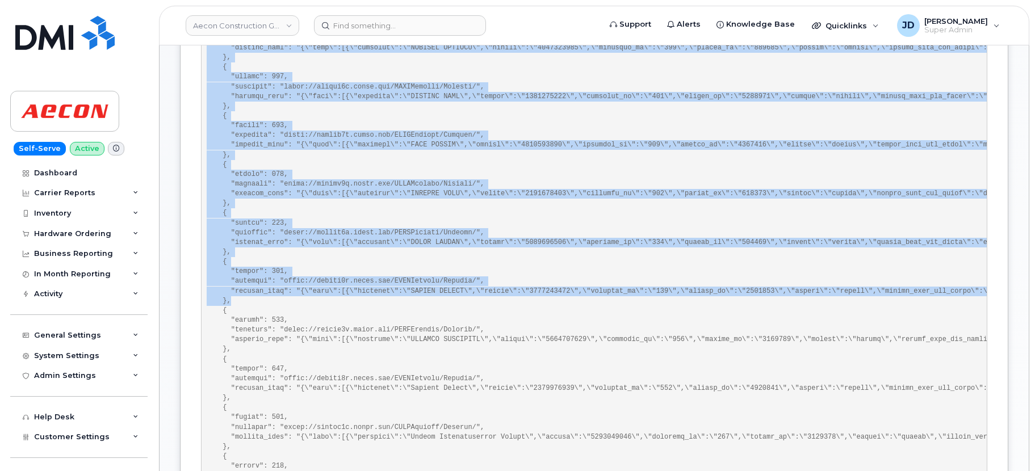
scroll to position [1500, 0]
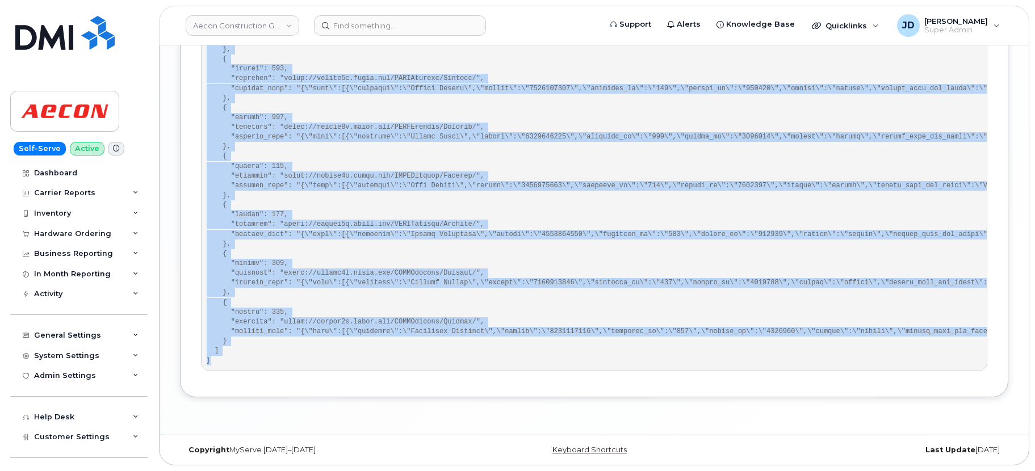
drag, startPoint x: 205, startPoint y: 220, endPoint x: 270, endPoint y: 358, distance: 152.3
copy pre "{ "sent_data": [ { "status": 202, "endpoint": "https://aeconb2b.aecon.com/RESTA…"
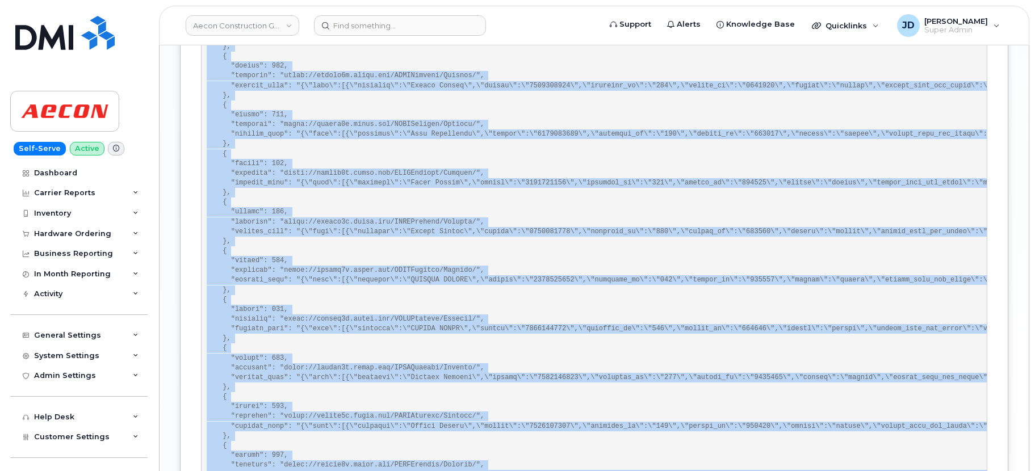
scroll to position [0, 0]
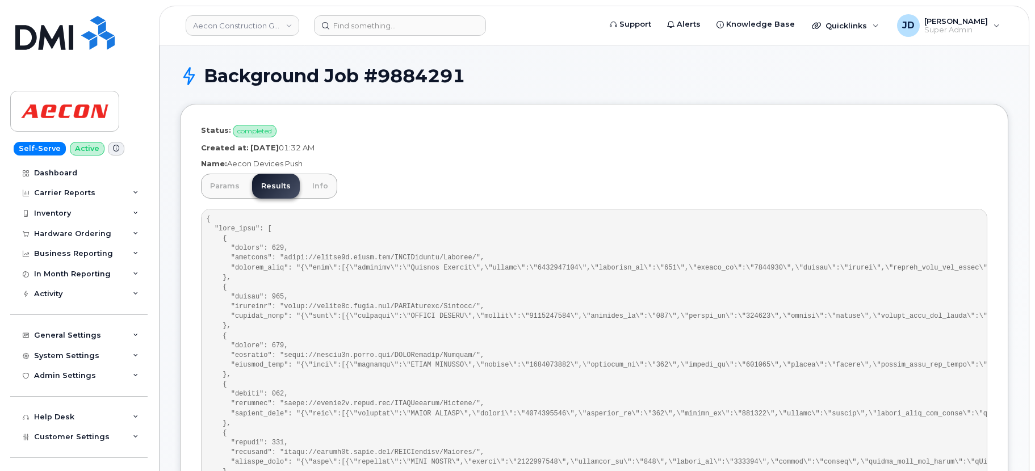
click at [544, 148] on p "Created at: September 13, 2025 01:32 AM" at bounding box center [594, 147] width 786 height 11
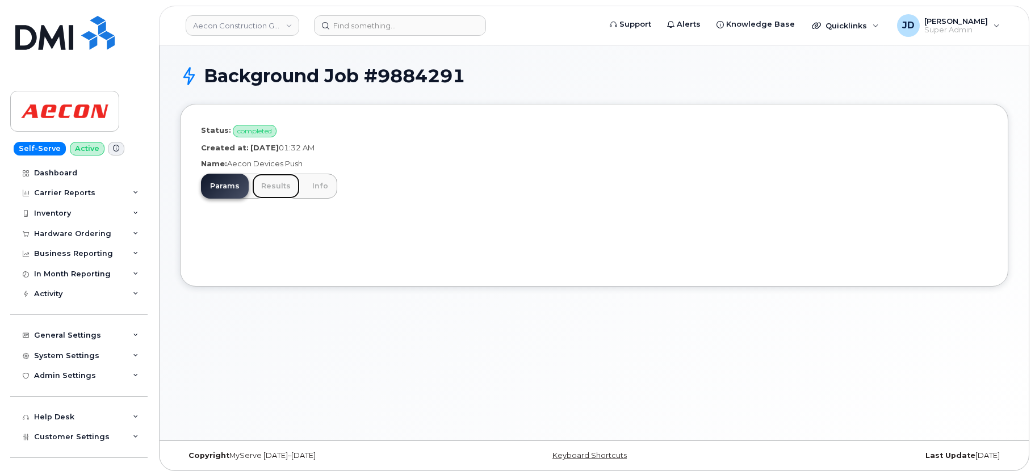
click at [264, 188] on link "Results" at bounding box center [276, 186] width 48 height 25
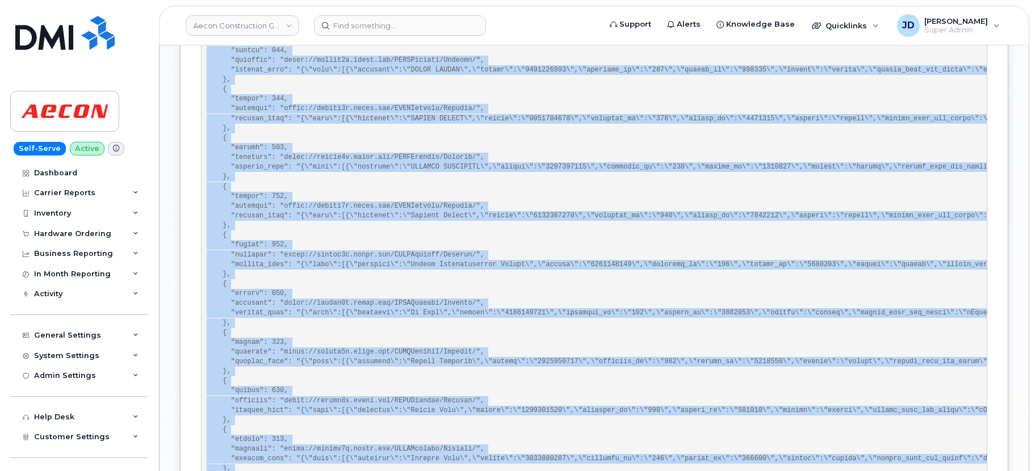
scroll to position [1500, 0]
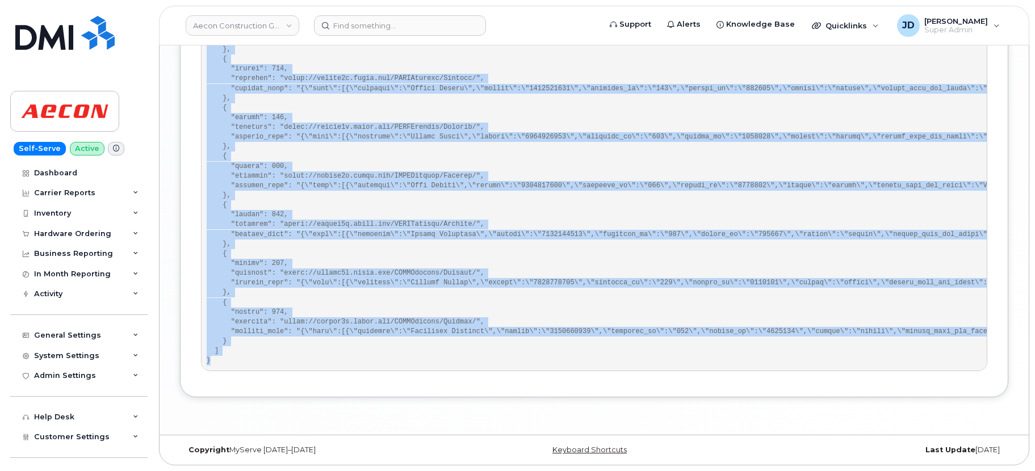
copy pre "{ "sent_data": [ { "status": 202, "endpoint": "[URL][DOMAIN_NAME]", "request_da…"
drag, startPoint x: 207, startPoint y: 219, endPoint x: 245, endPoint y: 359, distance: 145.2
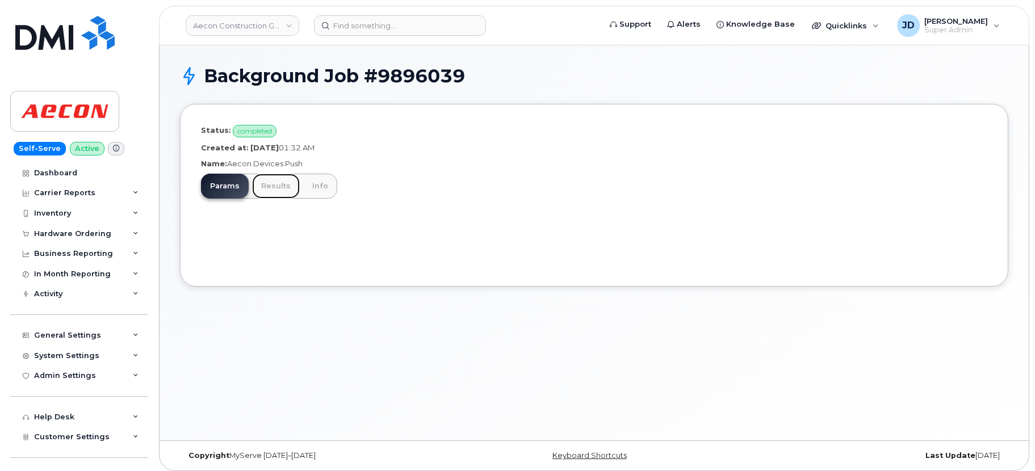
click at [267, 186] on link "Results" at bounding box center [276, 186] width 48 height 25
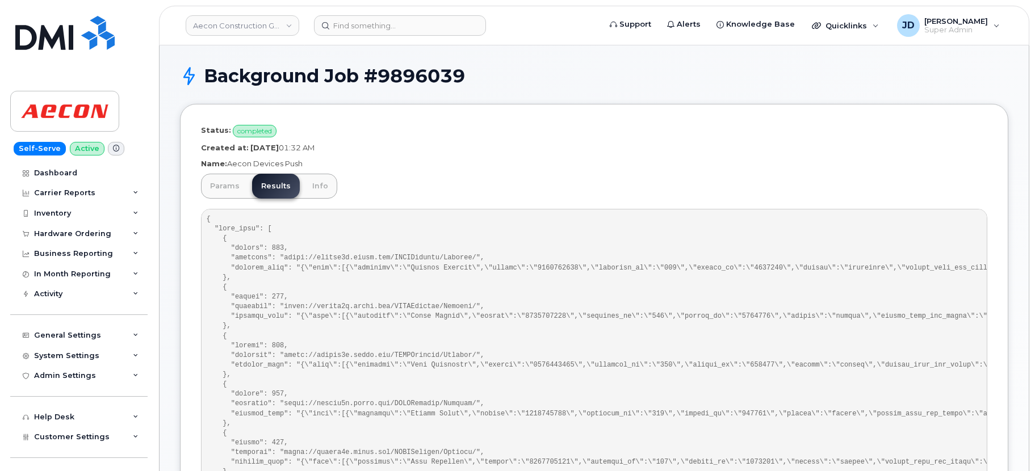
drag, startPoint x: 384, startPoint y: 150, endPoint x: 245, endPoint y: 150, distance: 138.5
click at [245, 150] on p "Created at: [DATE] 01:32 AM" at bounding box center [594, 147] width 786 height 11
copy p "[DATE] 01:32 AM"
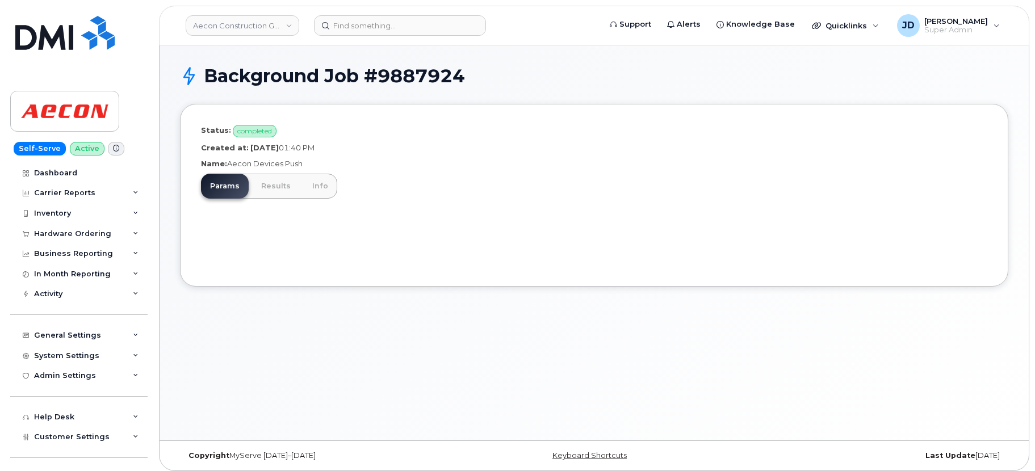
click at [360, 149] on p "Created at: September 15, 2025 01:40 PM" at bounding box center [594, 147] width 786 height 11
drag, startPoint x: 360, startPoint y: 149, endPoint x: 270, endPoint y: 148, distance: 90.3
click at [270, 148] on p "Created at: September 15, 2025 01:40 PM" at bounding box center [594, 147] width 786 height 11
copy p "September 15, 2025 01:40 PM"
click at [275, 192] on link "Results" at bounding box center [276, 186] width 48 height 25
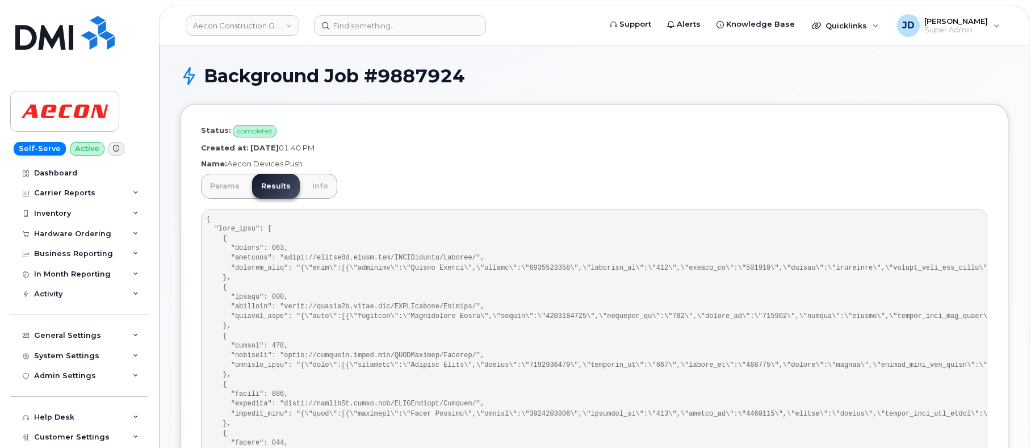
click at [642, 166] on p "Name: Aecon Devices Push" at bounding box center [594, 163] width 786 height 11
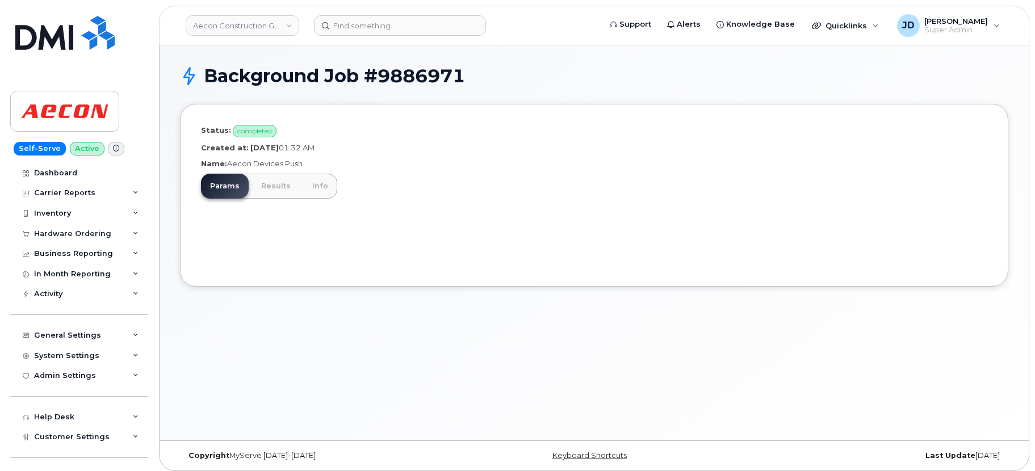
drag, startPoint x: 373, startPoint y: 144, endPoint x: 245, endPoint y: 150, distance: 128.4
click at [245, 150] on p "Created at: [DATE] 01:32 AM" at bounding box center [594, 147] width 786 height 11
copy p "[DATE] 01:32 AM"
click at [271, 190] on link "Results" at bounding box center [276, 186] width 48 height 25
drag, startPoint x: 368, startPoint y: 146, endPoint x: 245, endPoint y: 150, distance: 123.2
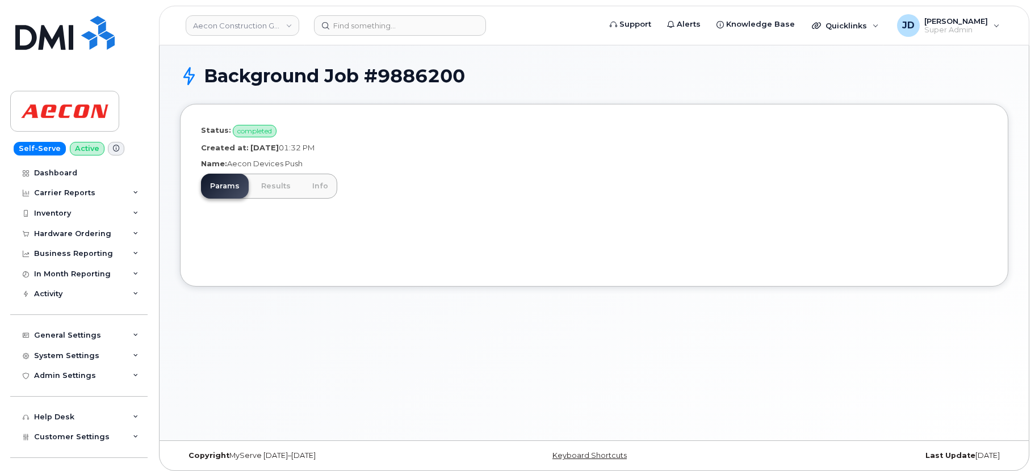
click at [245, 150] on p "Created at: [DATE] 01:32 PM" at bounding box center [594, 147] width 786 height 11
copy p "[DATE] 01:32 PM"
click at [367, 145] on p "Created at: [DATE] 01:32 PM" at bounding box center [594, 147] width 786 height 11
drag, startPoint x: 359, startPoint y: 148, endPoint x: 247, endPoint y: 147, distance: 112.4
click at [247, 147] on p "Created at: [DATE] 01:32 PM" at bounding box center [594, 147] width 786 height 11
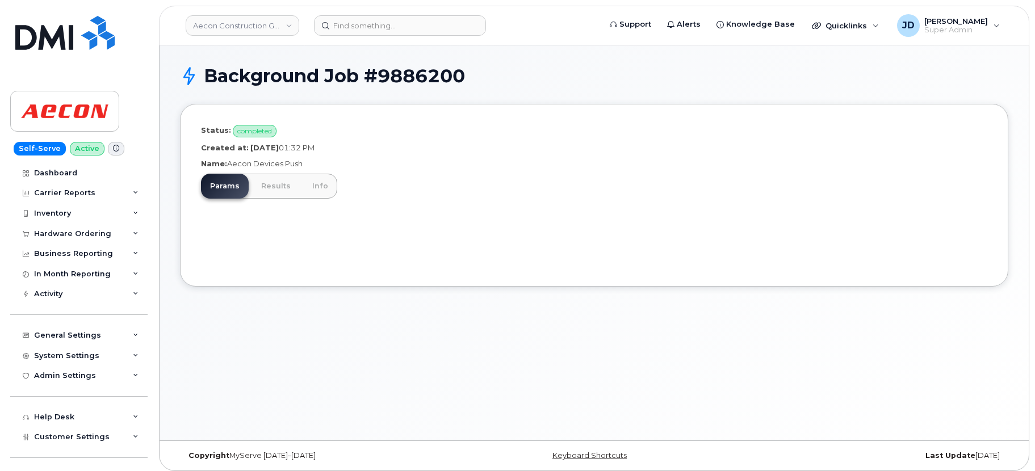
copy p "[DATE] 01:32 PM"
click at [267, 190] on link "Results" at bounding box center [276, 186] width 48 height 25
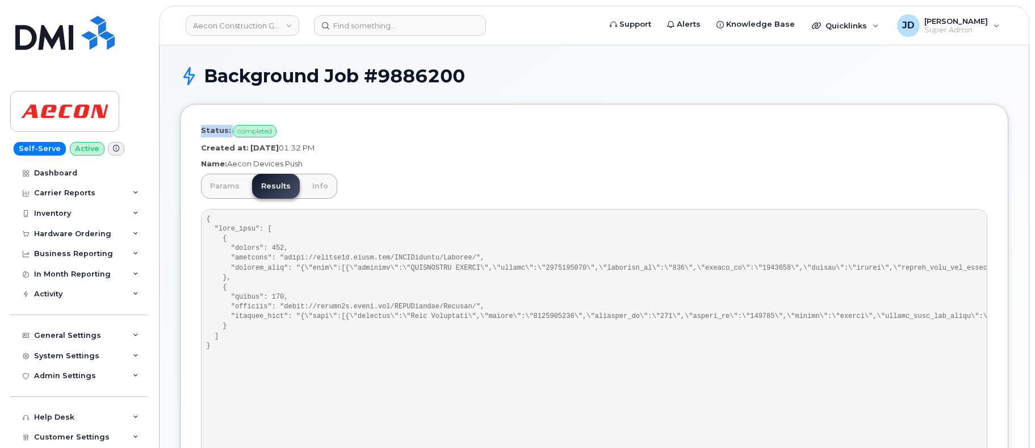
click at [854, 127] on div "Status: completed Created at: [DATE] 01:32 PM Name: Aecon Devices Push Params R…" at bounding box center [594, 304] width 828 height 400
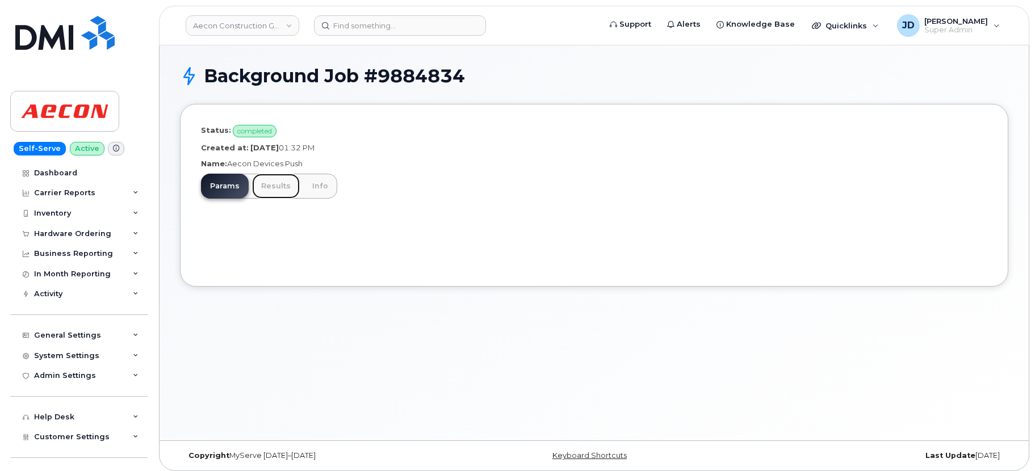
click at [270, 191] on link "Results" at bounding box center [276, 186] width 48 height 25
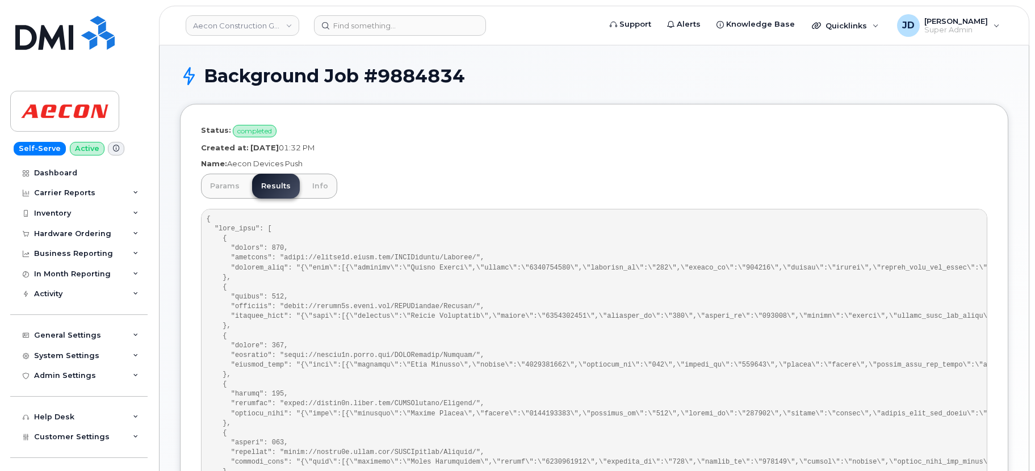
click at [360, 146] on p "Created at: [DATE] 01:32 PM" at bounding box center [594, 147] width 786 height 11
drag, startPoint x: 354, startPoint y: 147, endPoint x: 266, endPoint y: 151, distance: 87.5
click at [266, 151] on p "Created at: [DATE] 01:32 PM" at bounding box center [594, 147] width 786 height 11
copy p "[DATE] 01:32 PM"
